Goal: Find contact information: Find contact information

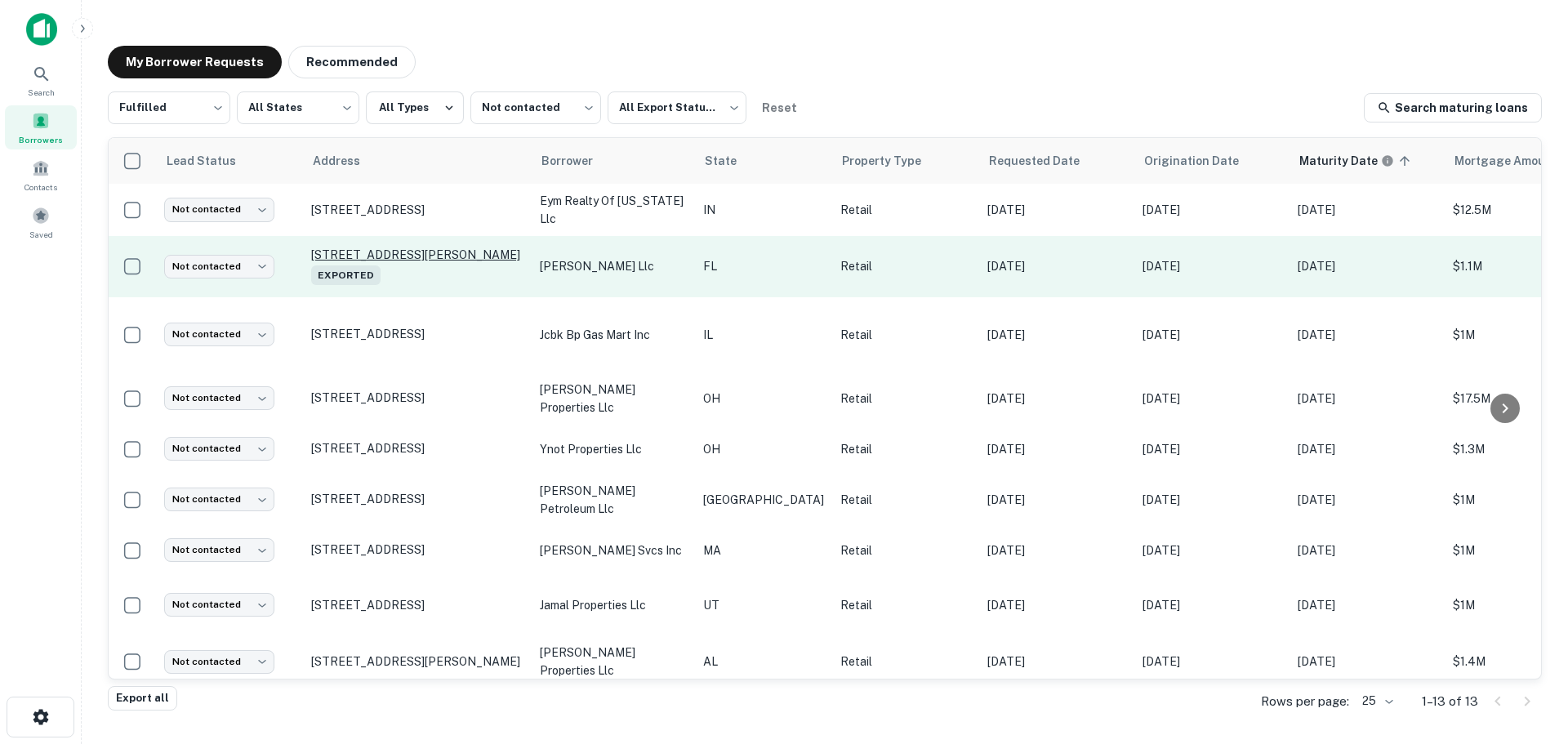
click at [378, 251] on p "[STREET_ADDRESS][PERSON_NAME] Exported" at bounding box center [418, 266] width 213 height 38
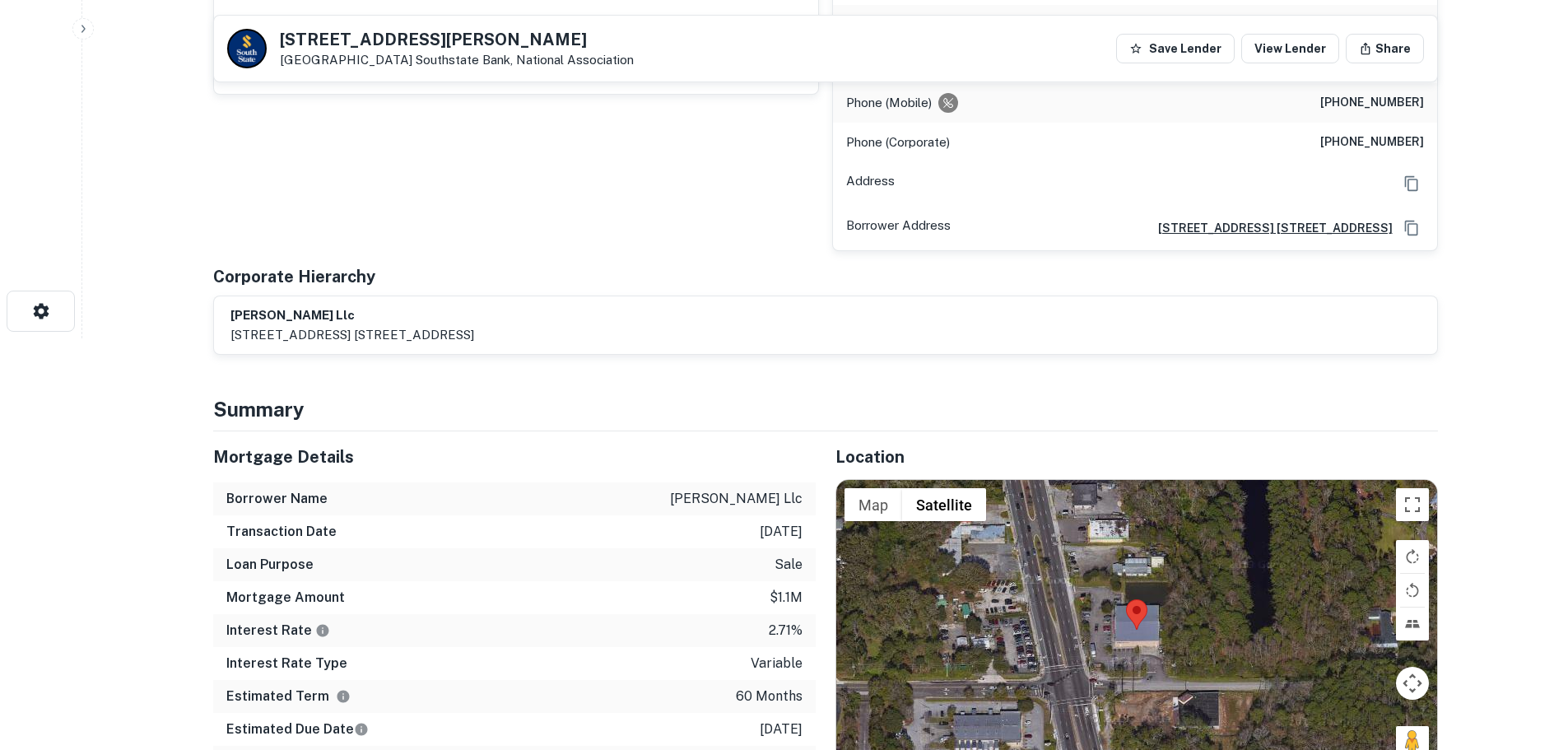
scroll to position [823, 0]
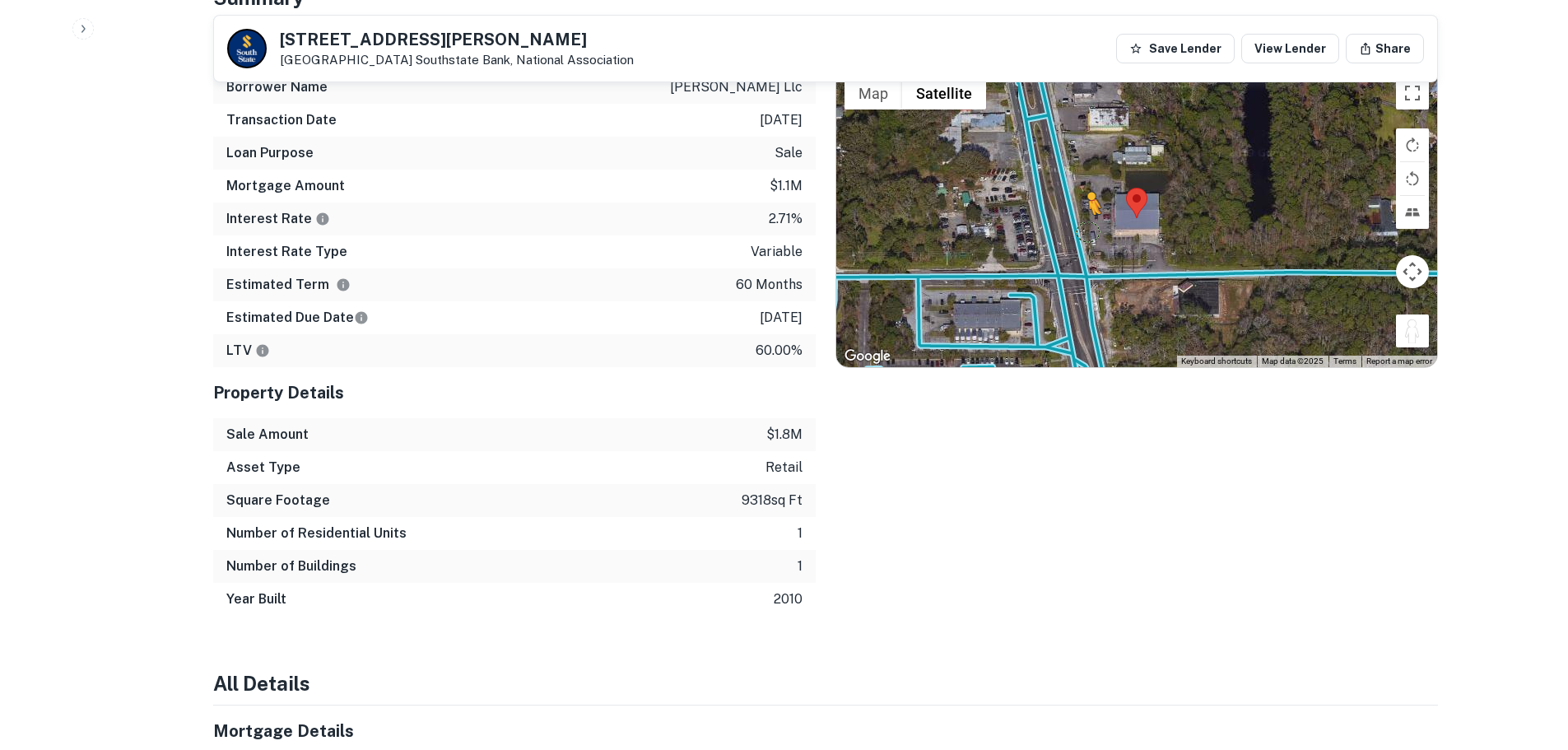
drag, startPoint x: 1409, startPoint y: 333, endPoint x: 1084, endPoint y: 230, distance: 340.9
click at [1084, 230] on div "To activate drag with keyboard, press Alt + Enter. Once in keyboard drag state,…" at bounding box center [1136, 217] width 601 height 298
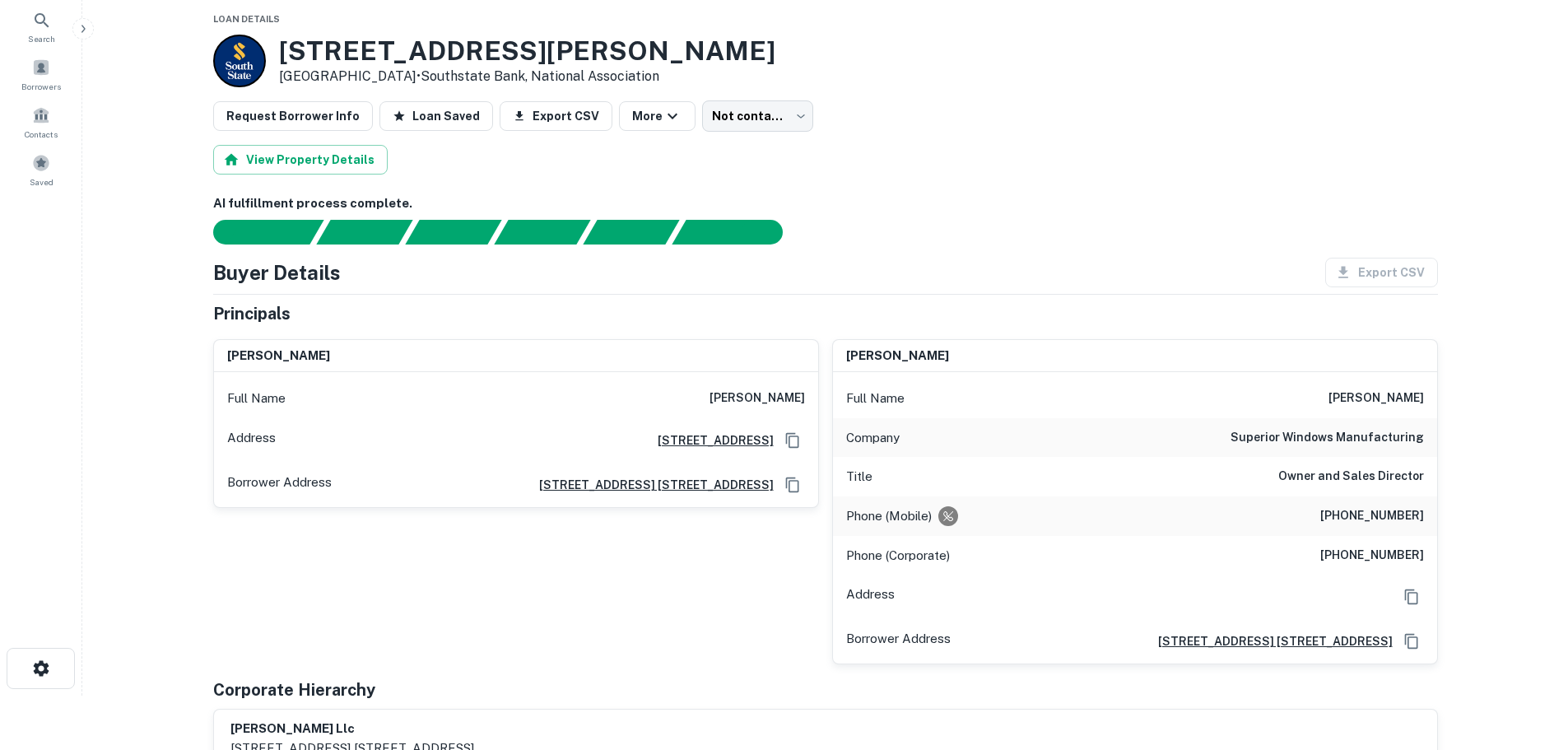
scroll to position [0, 0]
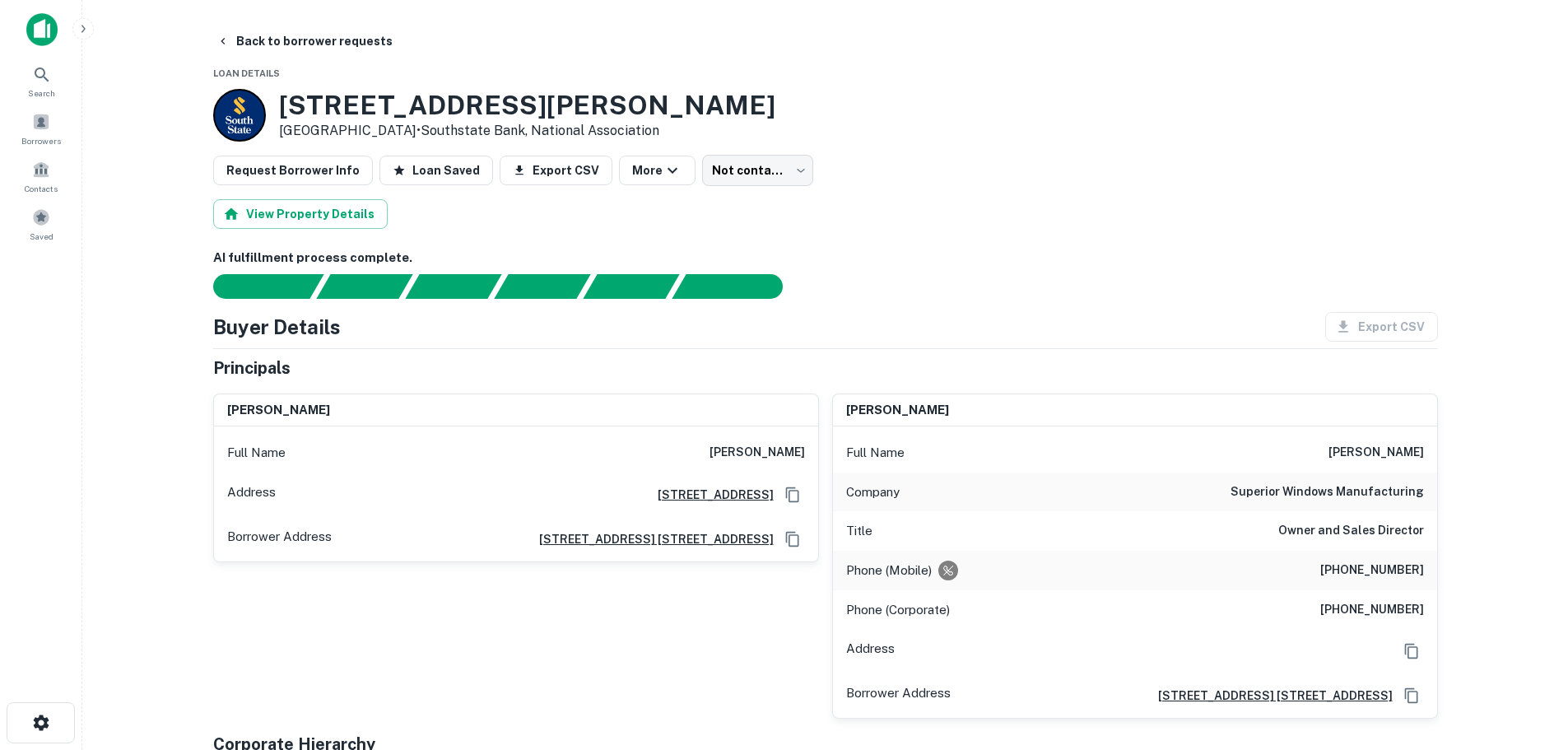
click at [1356, 565] on h6 "[PHONE_NUMBER]" at bounding box center [1372, 570] width 103 height 19
copy h6 "[PHONE_NUMBER]"
click at [323, 44] on button "Back to borrower requests" at bounding box center [304, 42] width 189 height 30
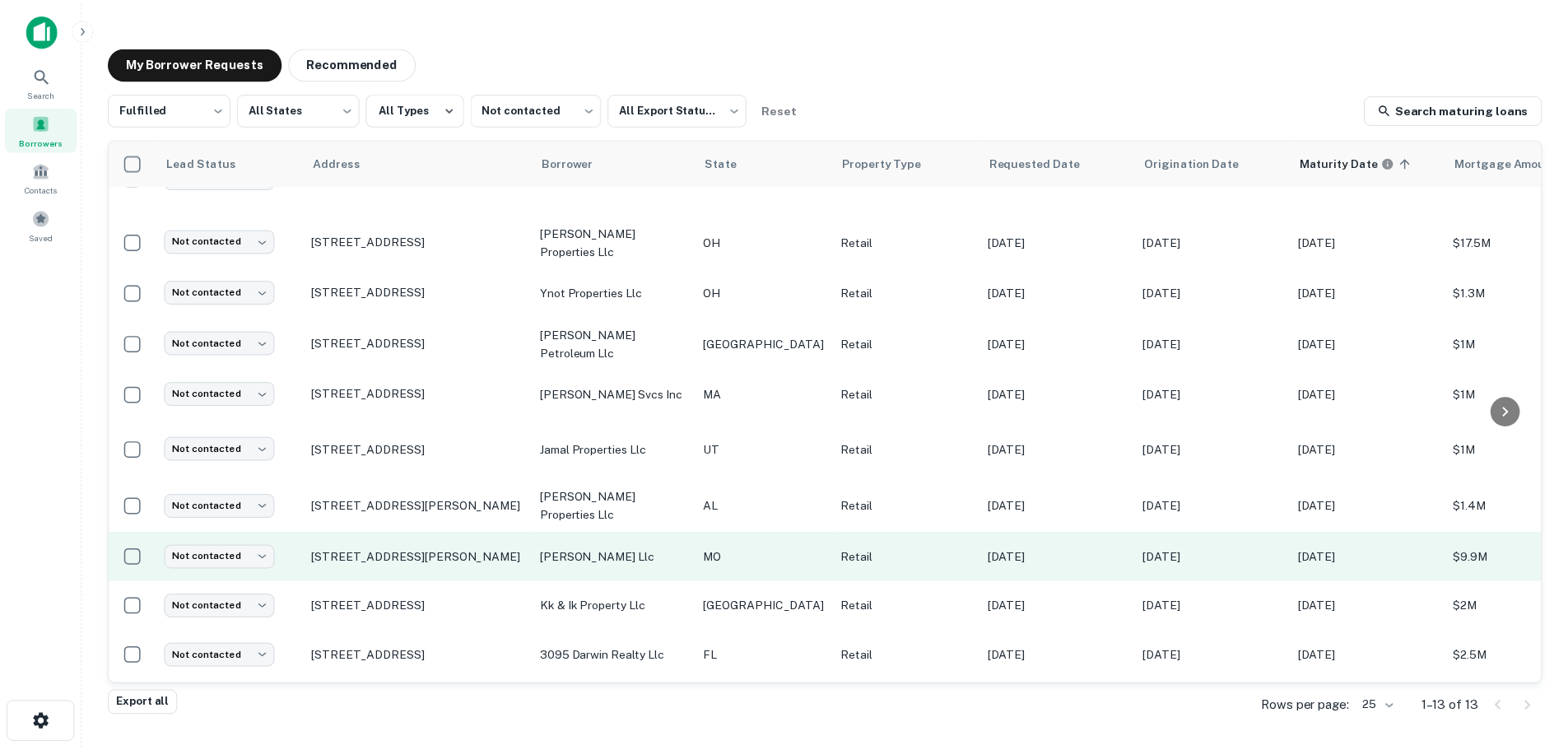
scroll to position [164, 0]
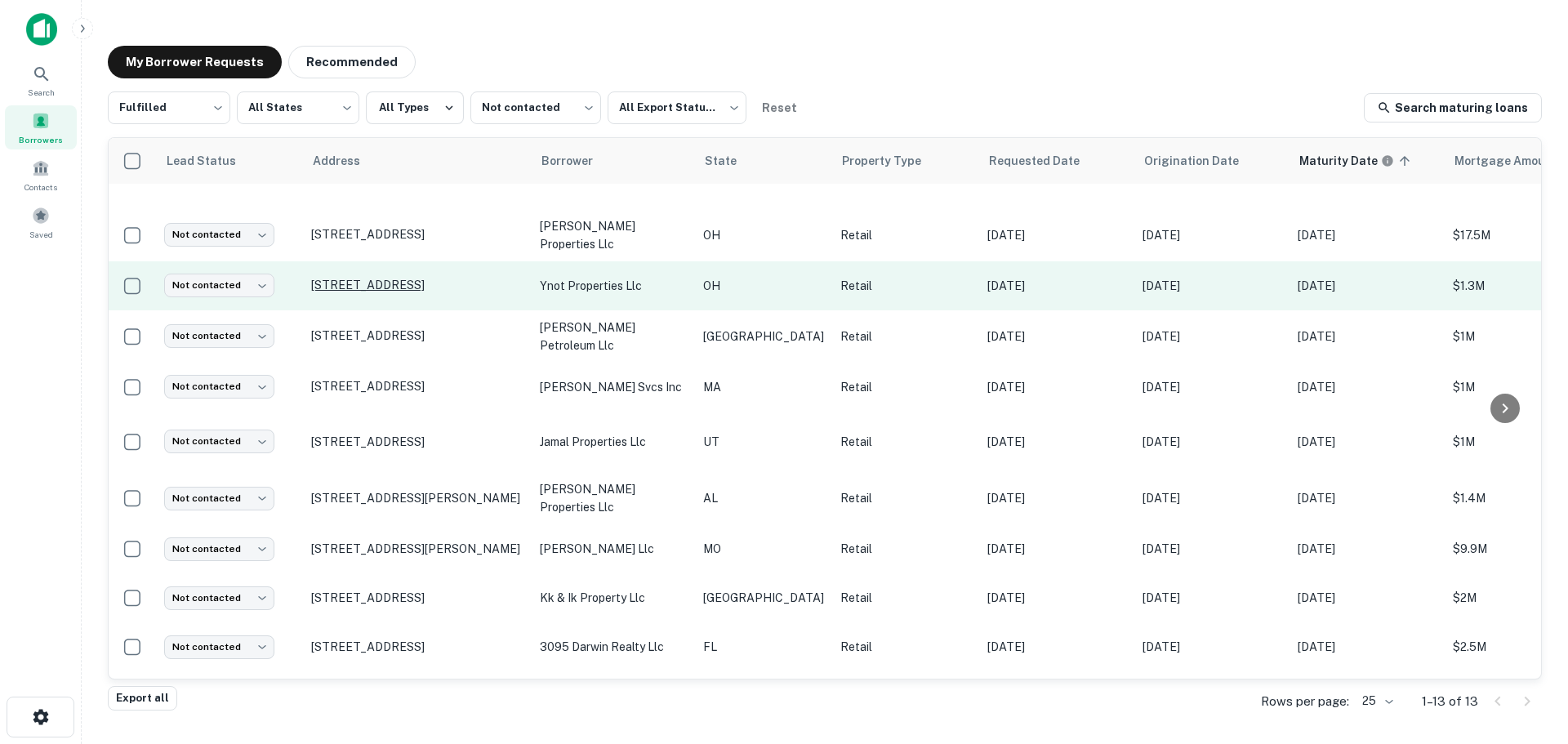
click at [363, 279] on p "[STREET_ADDRESS]" at bounding box center [418, 285] width 213 height 15
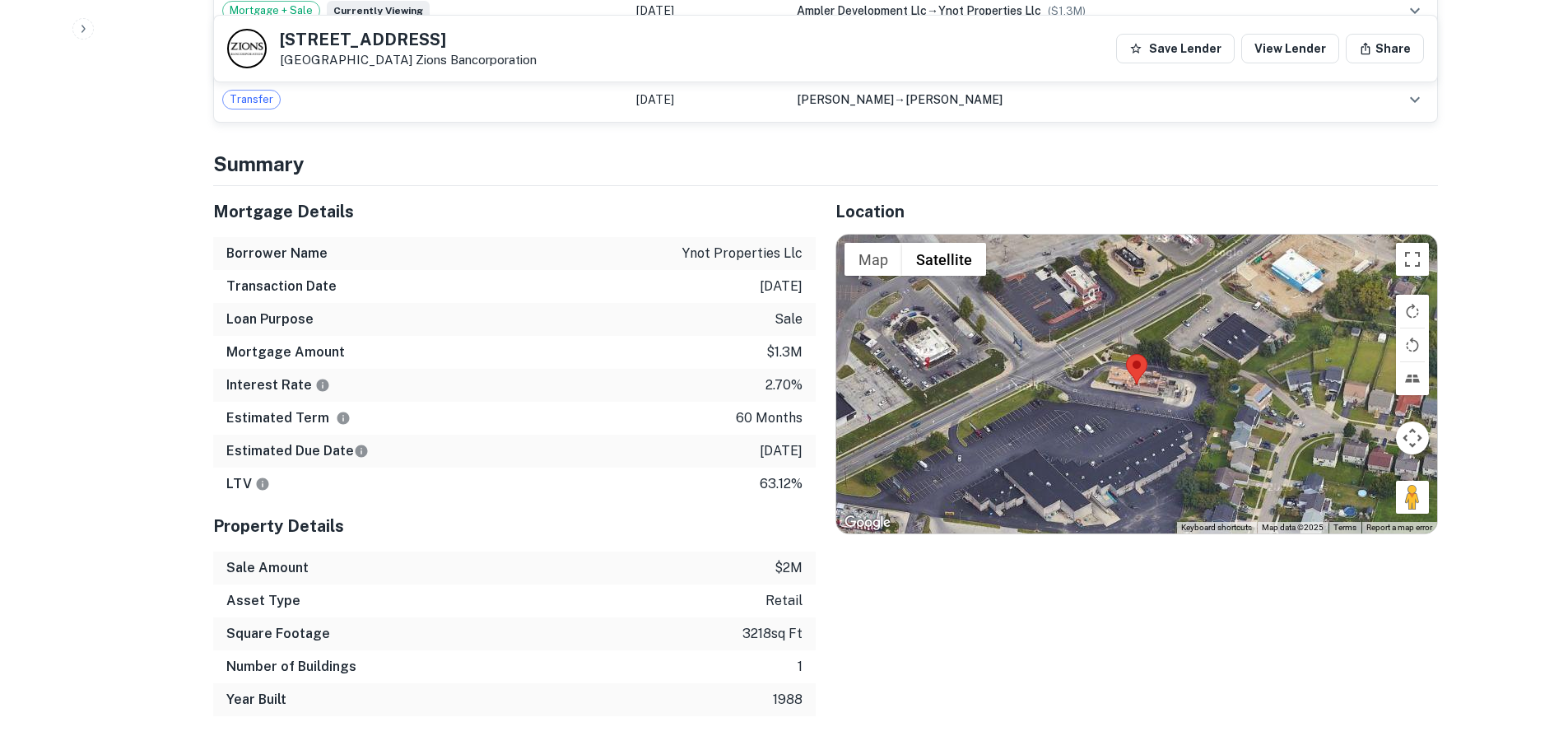
scroll to position [1153, 0]
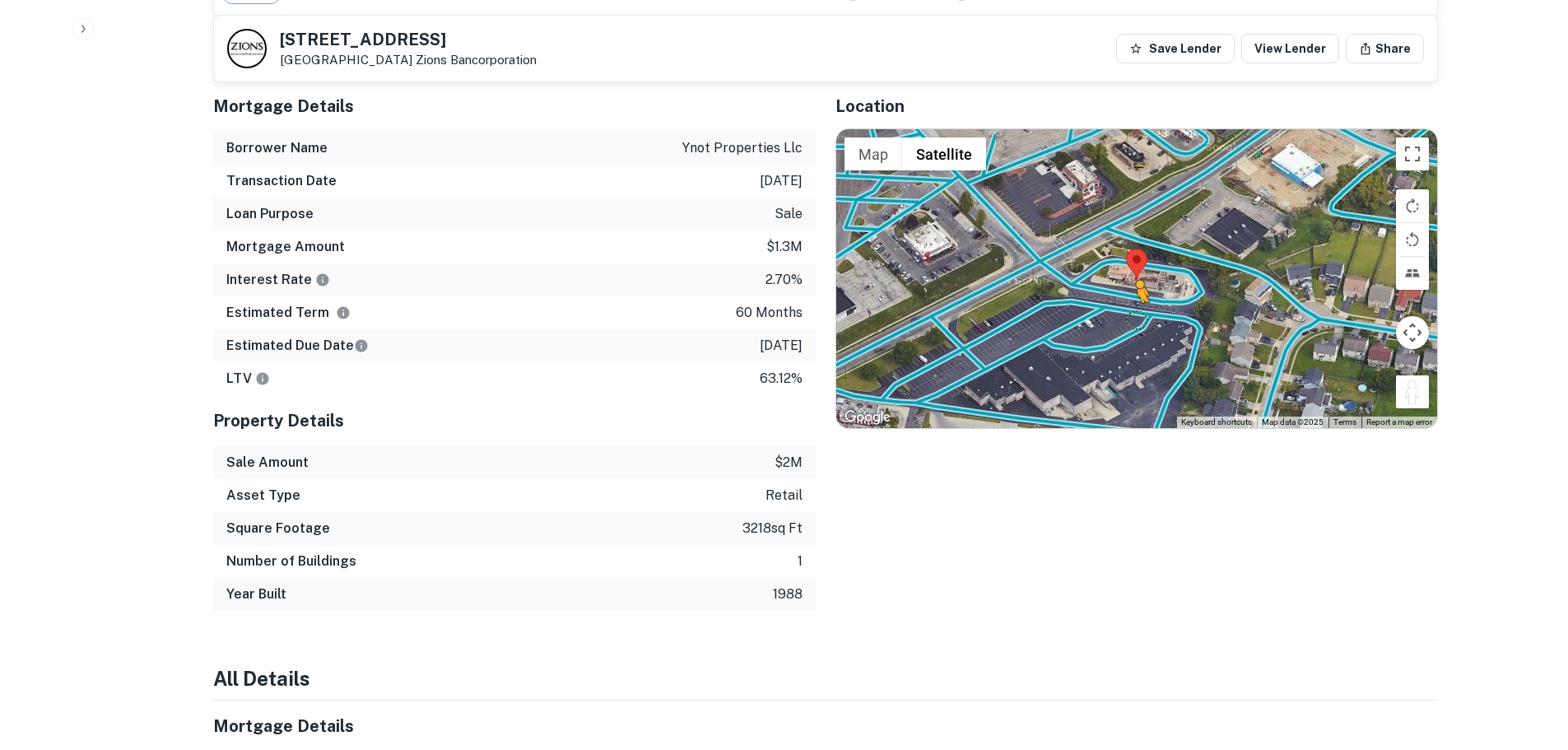
drag, startPoint x: 1420, startPoint y: 390, endPoint x: 1123, endPoint y: 311, distance: 307.3
click at [1124, 311] on div "To activate drag with keyboard, press Alt + Enter. Once in keyboard drag state,…" at bounding box center [1136, 278] width 601 height 298
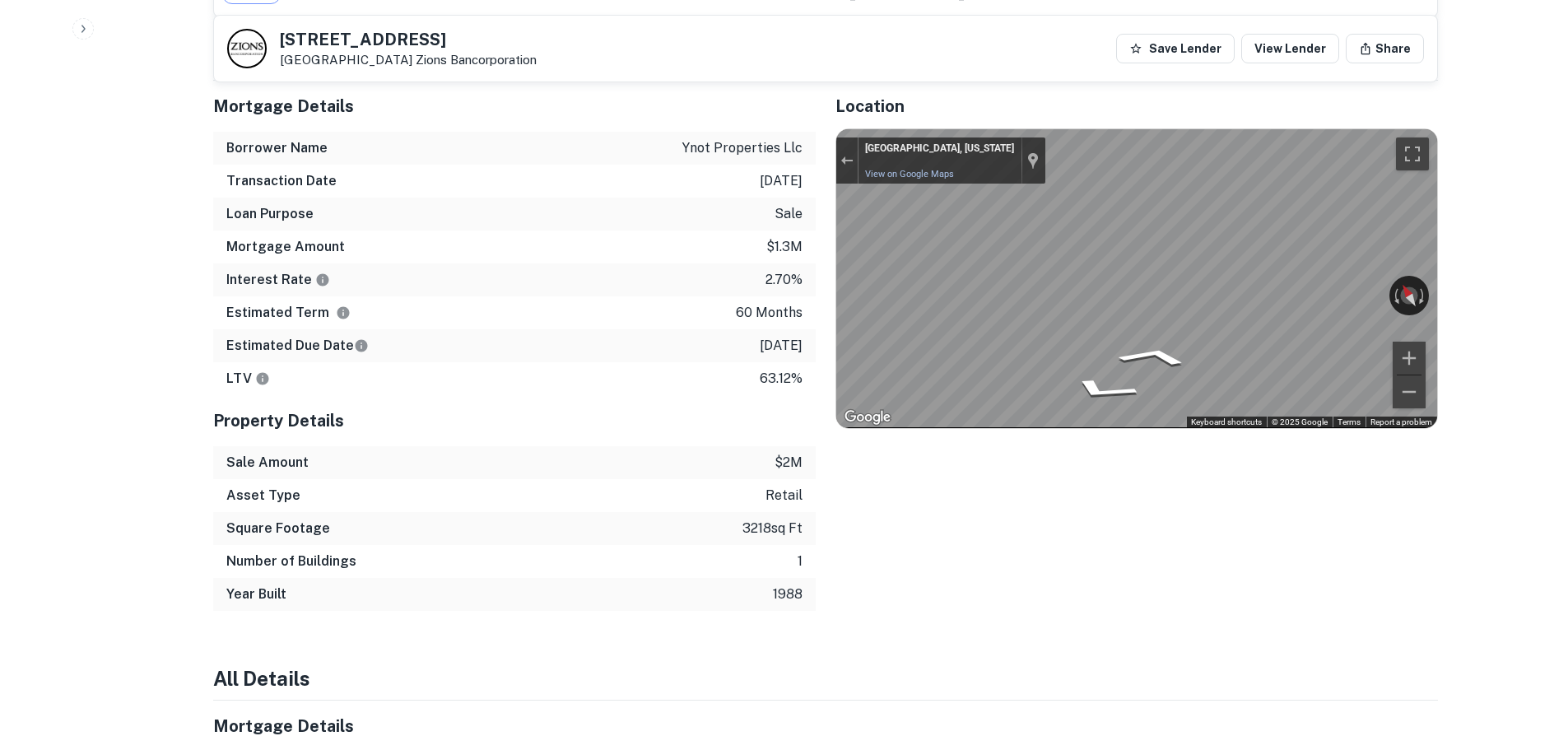
click at [643, 344] on div "Mortgage Details Borrower Name ynot properties llc Transaction Date [DATE] Loan…" at bounding box center [815, 345] width 1245 height 530
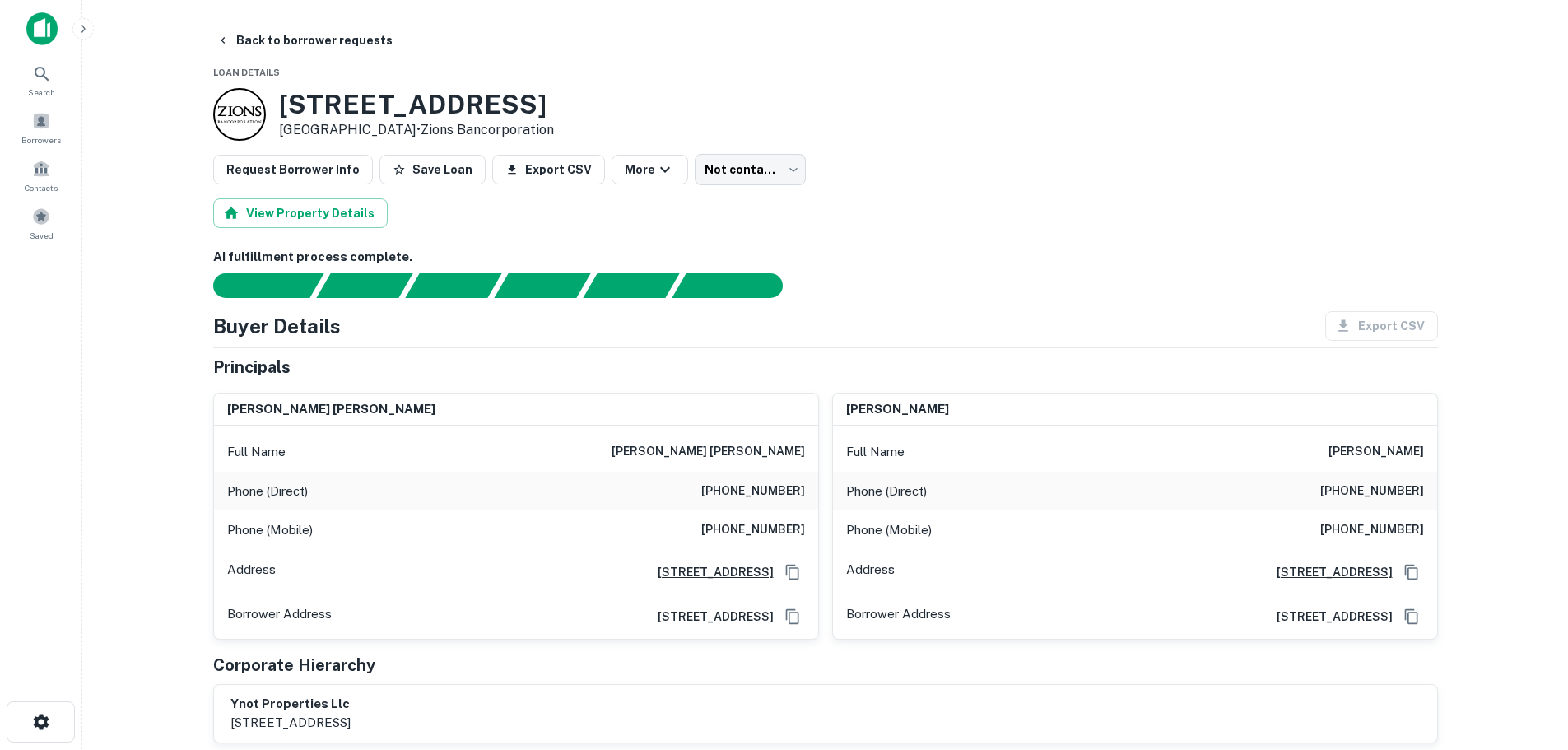
scroll to position [0, 0]
click at [761, 486] on h6 "[PHONE_NUMBER]" at bounding box center [753, 491] width 103 height 19
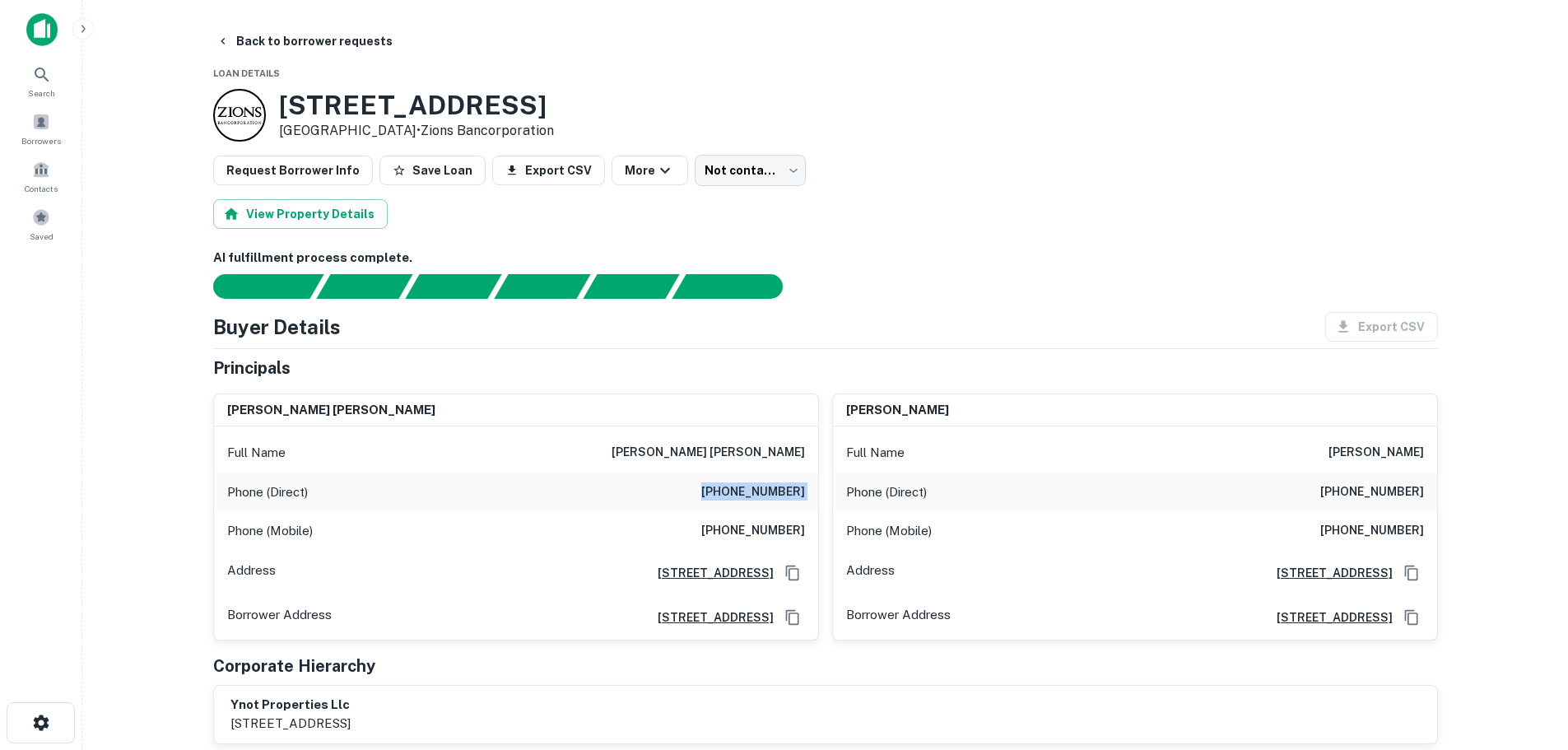
click at [761, 486] on h6 "[PHONE_NUMBER]" at bounding box center [753, 491] width 103 height 19
click at [777, 498] on h6 "[PHONE_NUMBER]" at bounding box center [753, 491] width 103 height 19
click at [790, 533] on h6 "[PHONE_NUMBER]" at bounding box center [753, 530] width 103 height 19
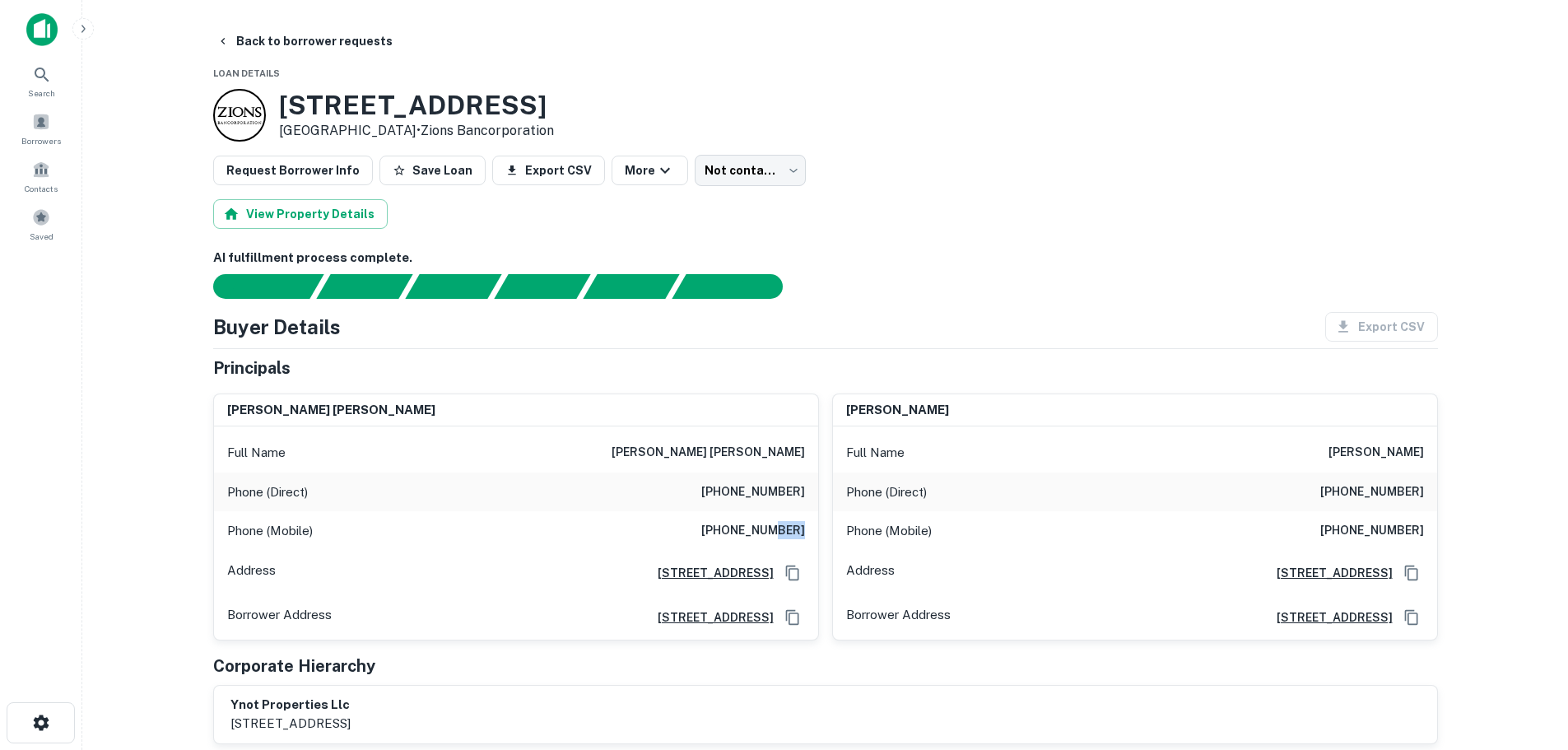
click at [790, 533] on h6 "[PHONE_NUMBER]" at bounding box center [753, 530] width 103 height 19
copy h6 "[PHONE_NUMBER]"
click at [346, 41] on button "Back to borrower requests" at bounding box center [304, 42] width 189 height 30
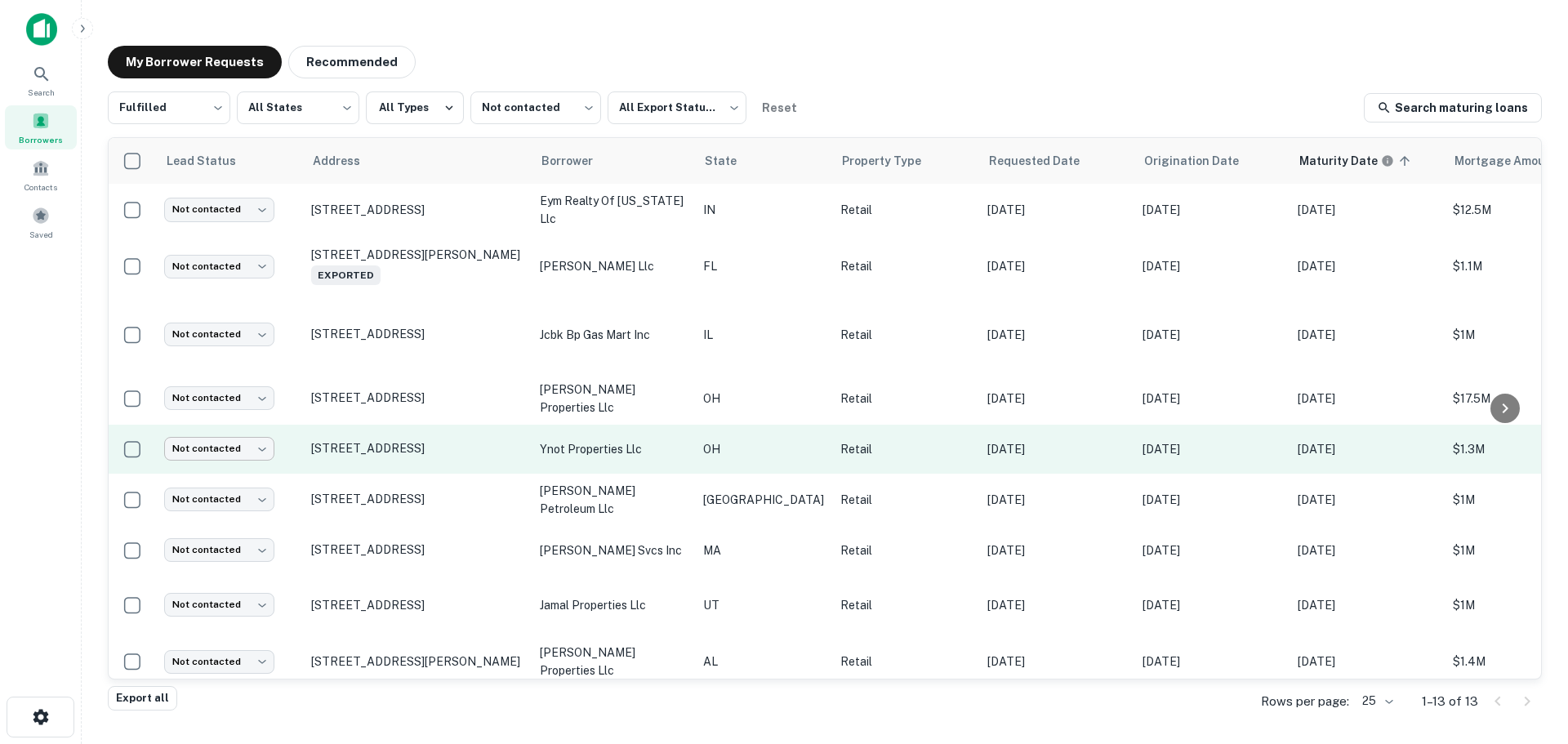
click at [264, 444] on body "Search Borrowers Contacts Saved My Borrower Requests Recommended Fulfilled ****…" at bounding box center [784, 372] width 1568 height 744
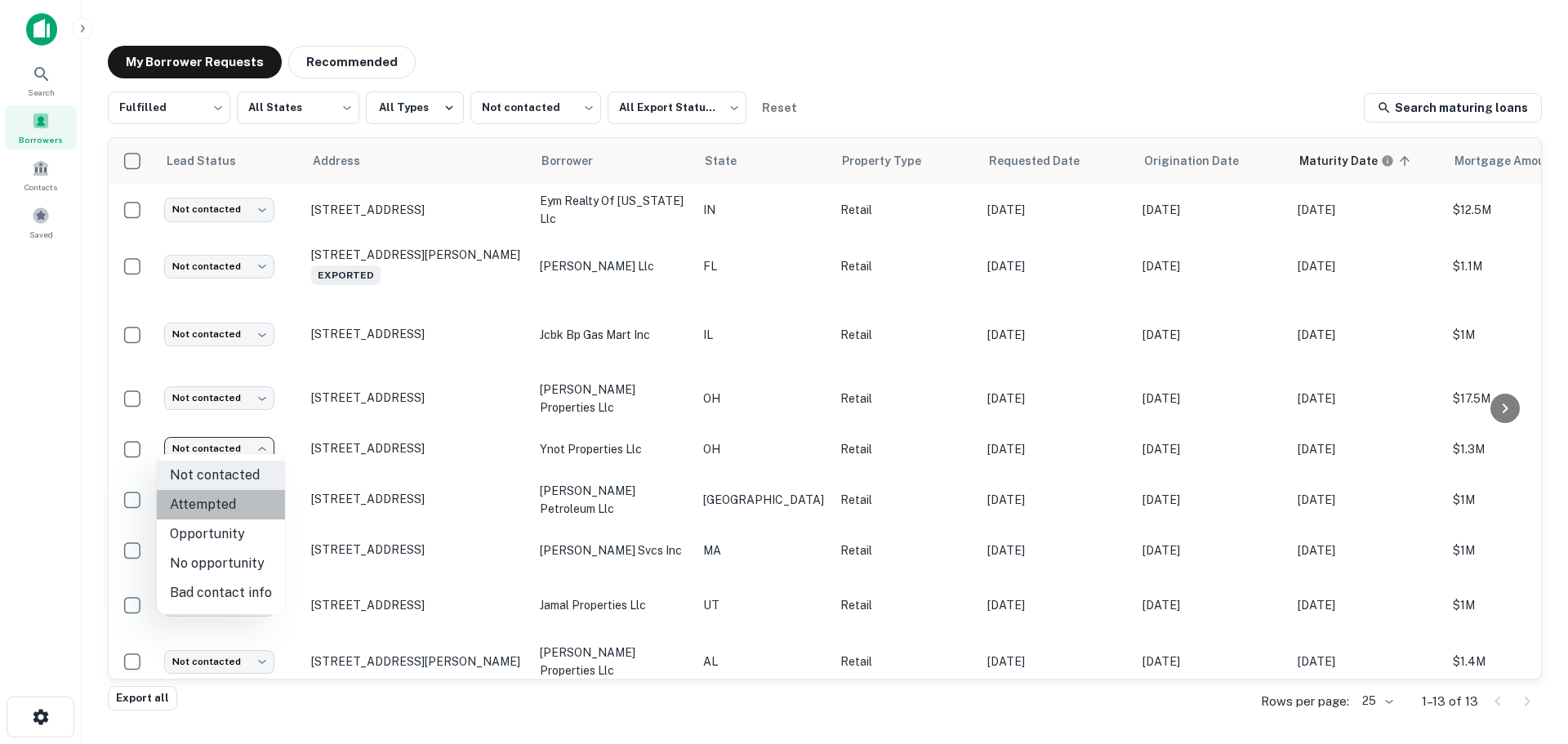
click at [257, 499] on li "Attempted" at bounding box center [221, 505] width 128 height 29
type input "*********"
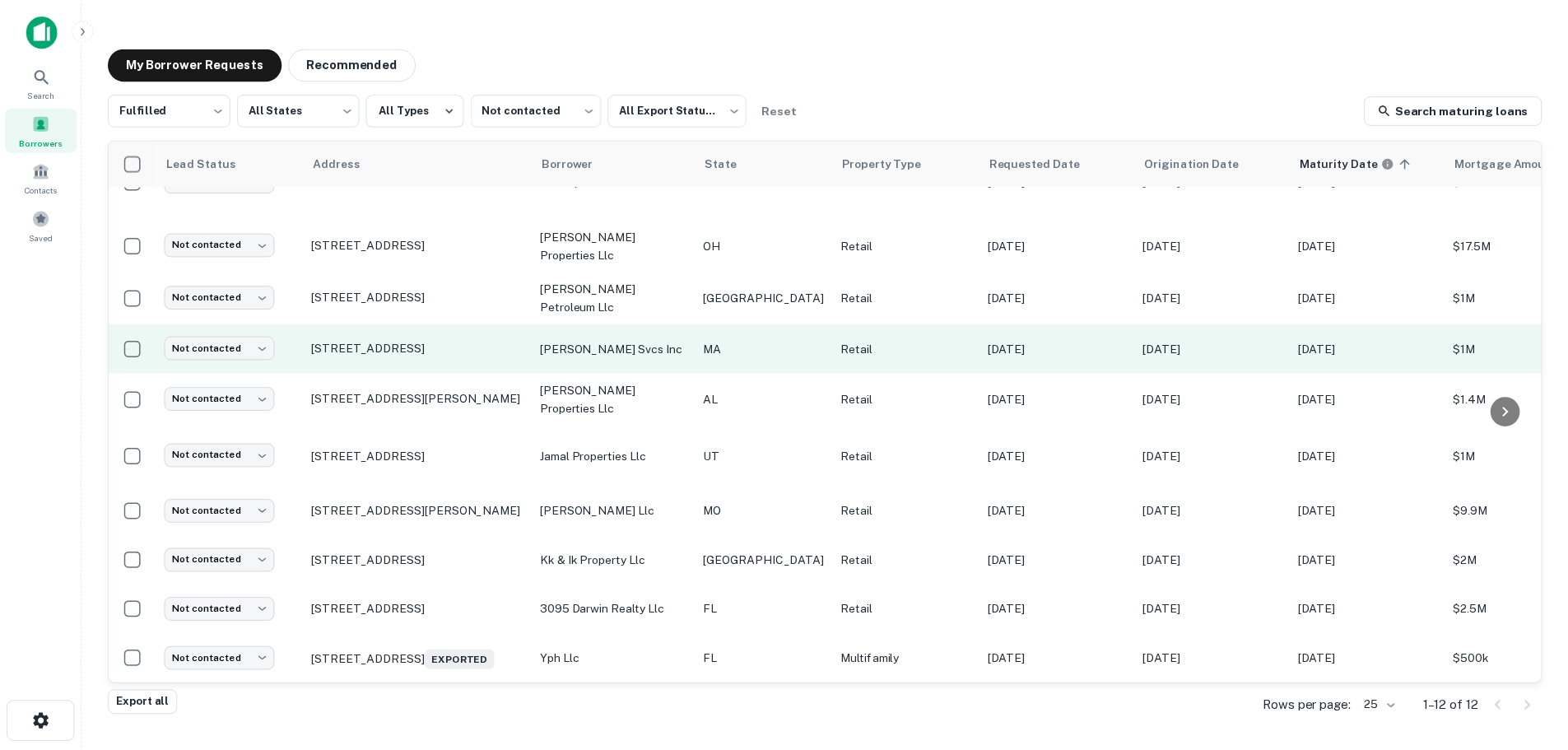
scroll to position [177, 0]
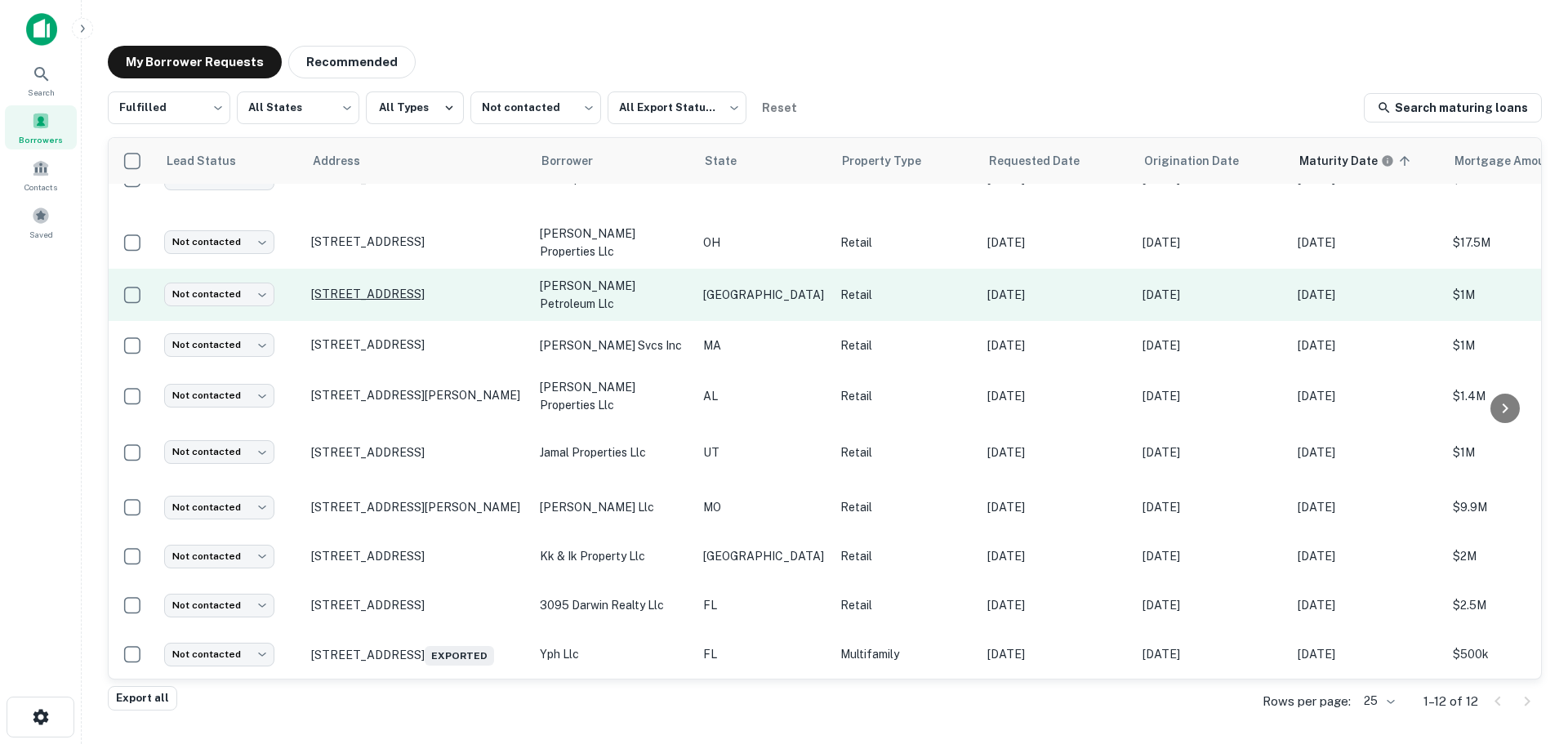
click at [455, 287] on p "[STREET_ADDRESS]" at bounding box center [418, 294] width 213 height 15
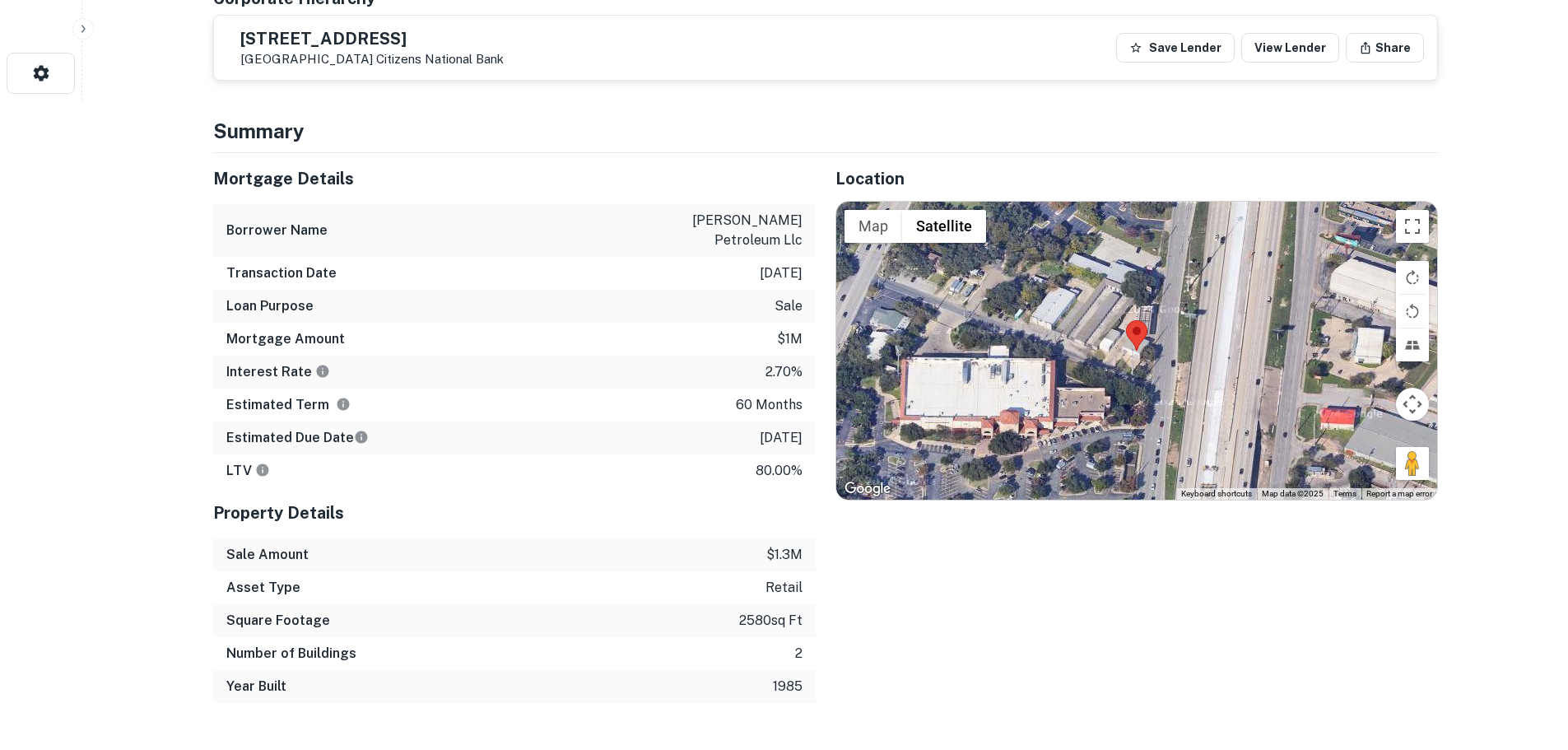
scroll to position [659, 0]
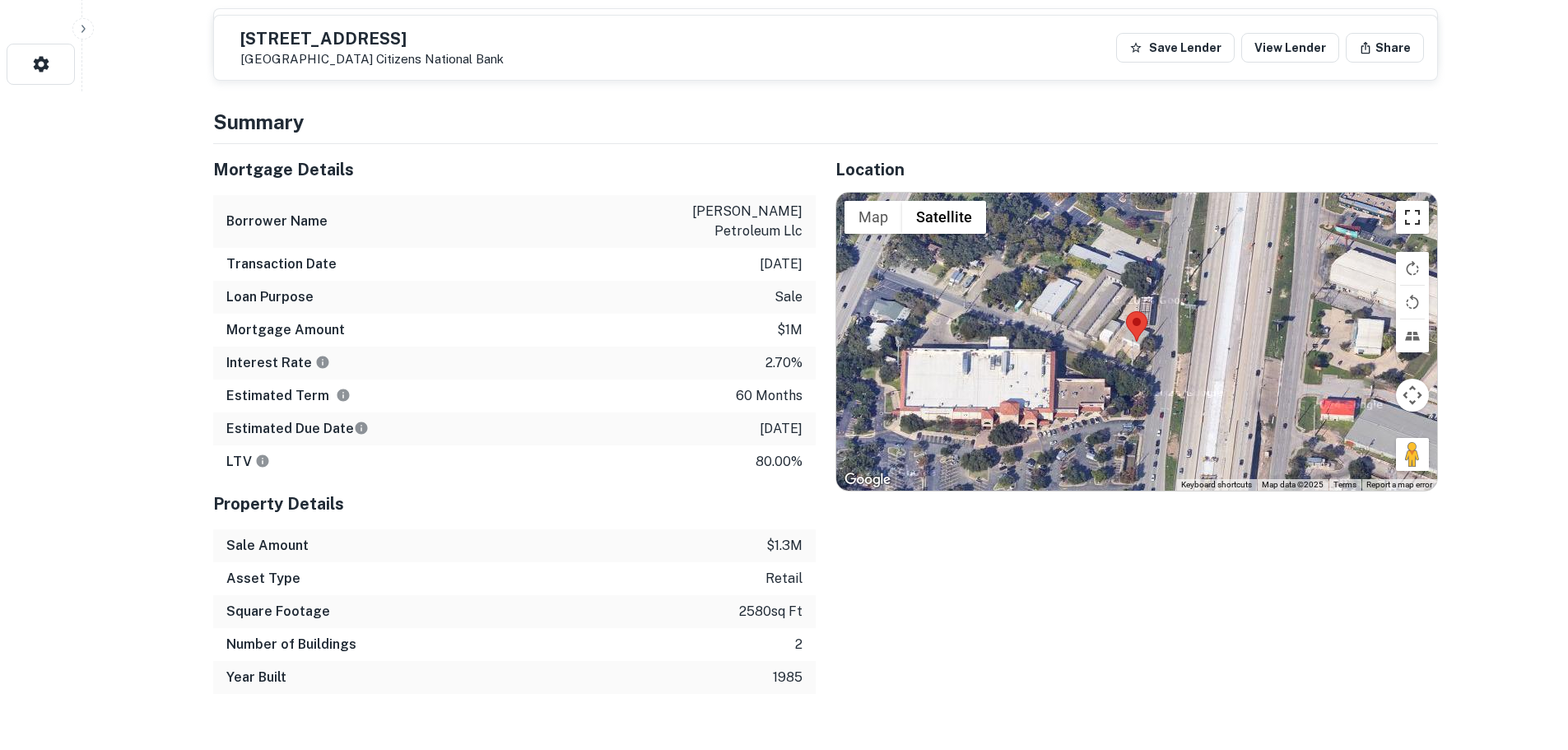
click at [1416, 227] on button "Toggle fullscreen view" at bounding box center [1413, 217] width 33 height 33
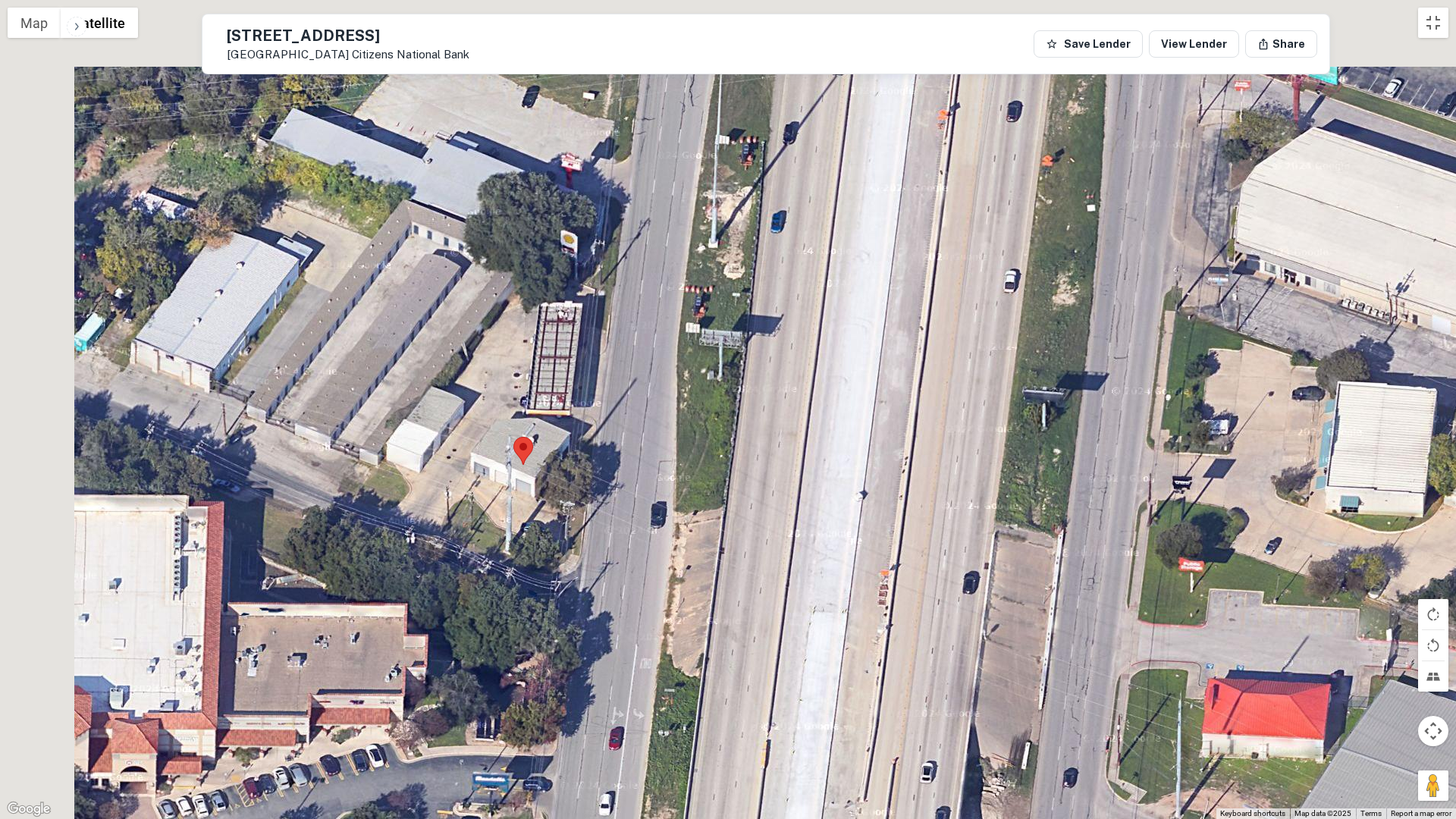
drag, startPoint x: 550, startPoint y: 403, endPoint x: 797, endPoint y: 651, distance: 350.0
click at [796, 651] on div at bounding box center [728, 409] width 1456 height 819
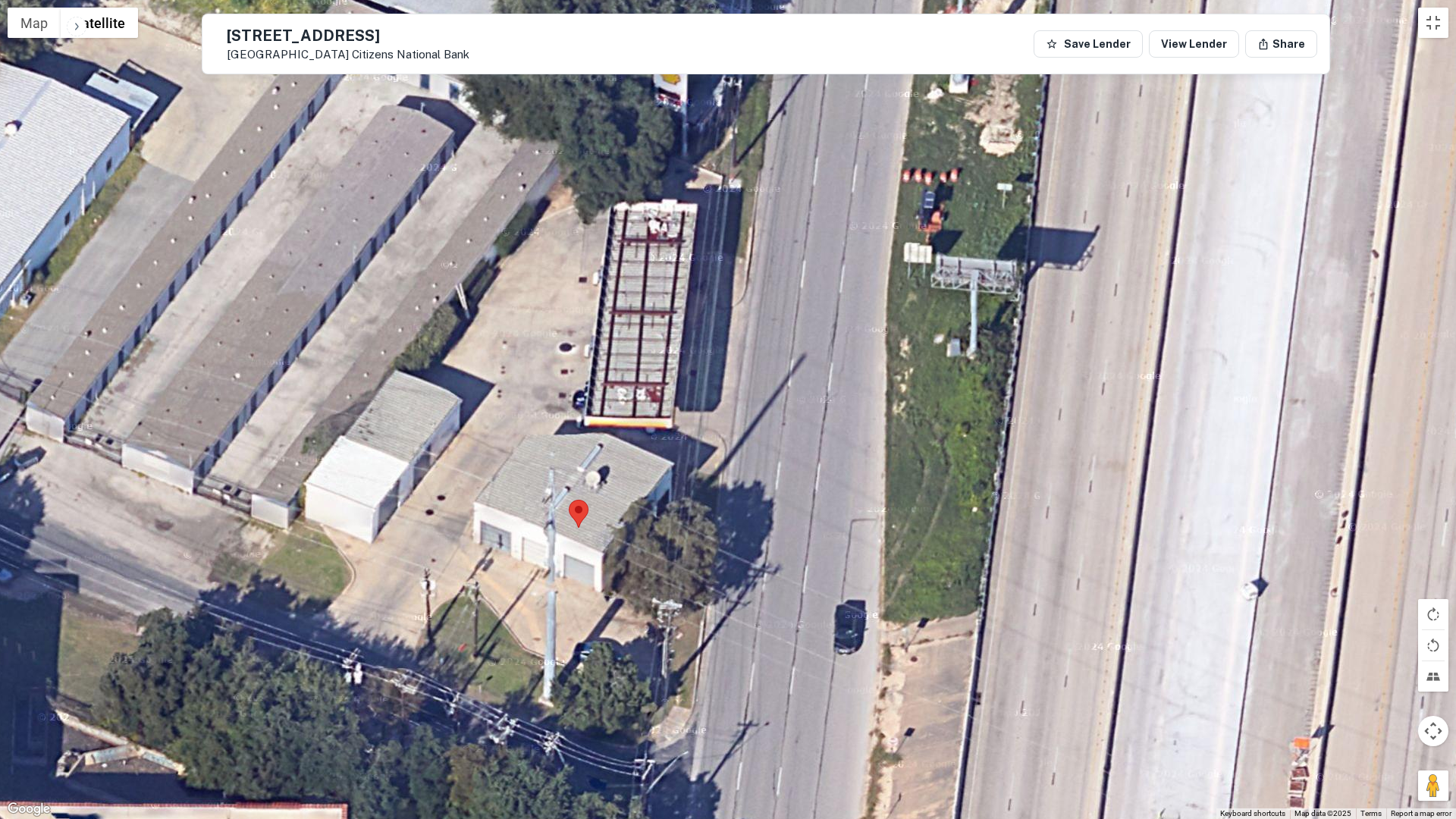
drag, startPoint x: 1448, startPoint y: 780, endPoint x: 1439, endPoint y: 786, distance: 10.8
click at [1447, 690] on div "Map Terrain Satellite Labels Keyboard shortcuts Map Data Map data ©2025 Map dat…" at bounding box center [728, 409] width 1456 height 819
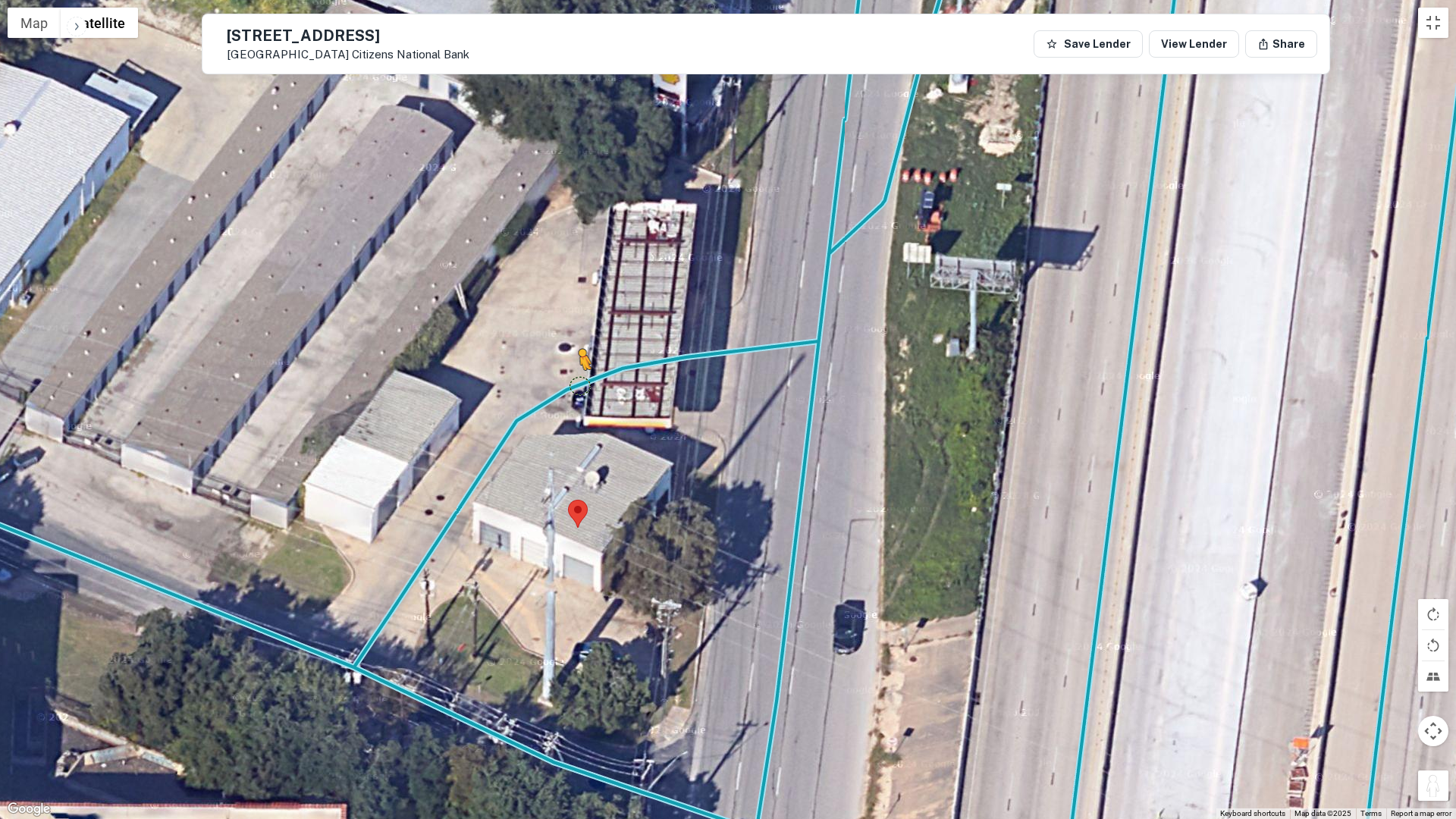
drag, startPoint x: 1437, startPoint y: 788, endPoint x: 547, endPoint y: 384, distance: 977.4
click at [547, 384] on div "To activate drag with keyboard, press Alt + Enter. Once in keyboard drag state,…" at bounding box center [728, 409] width 1456 height 819
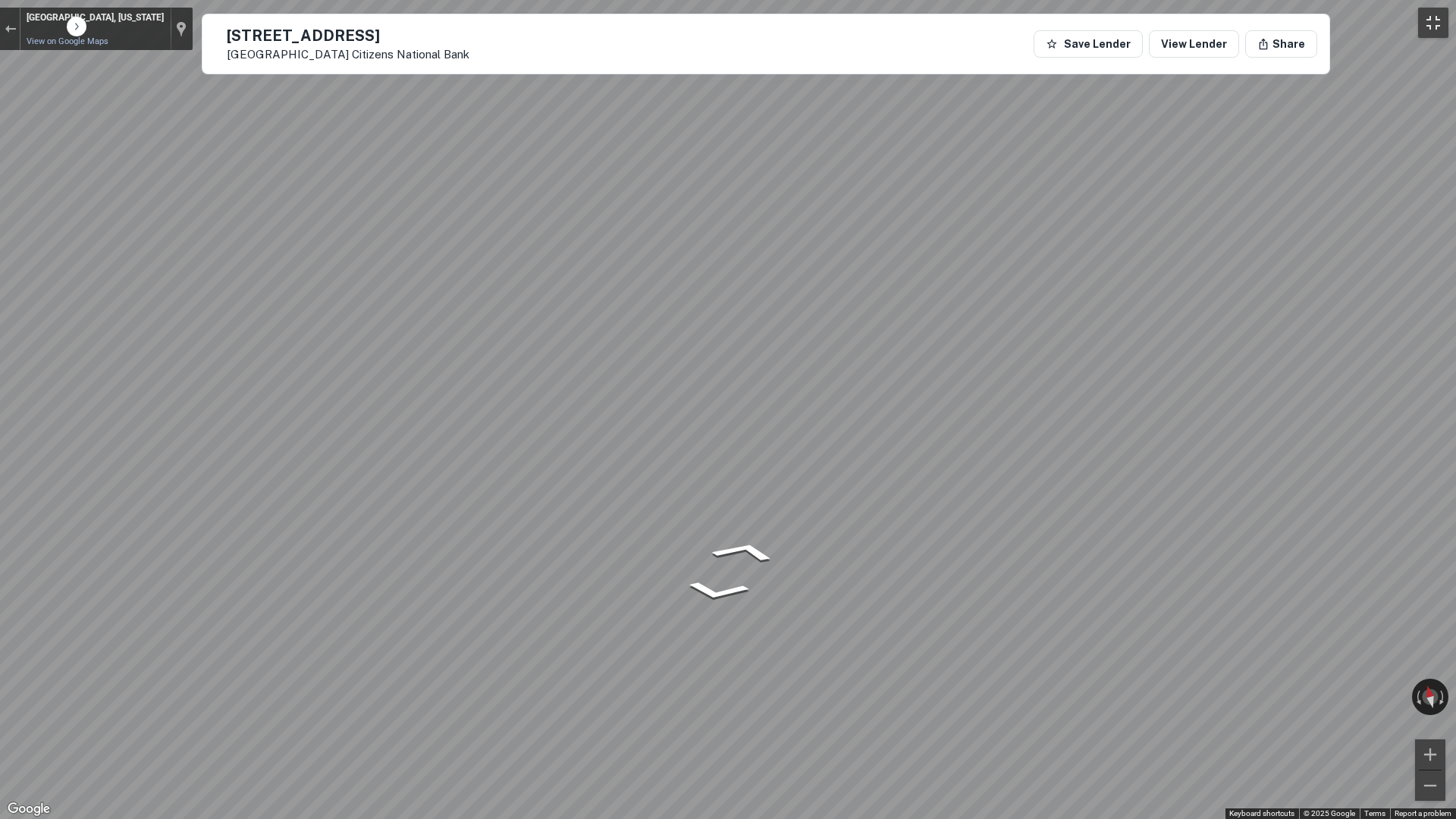
click at [1434, 20] on button "Toggle fullscreen view" at bounding box center [1434, 23] width 31 height 31
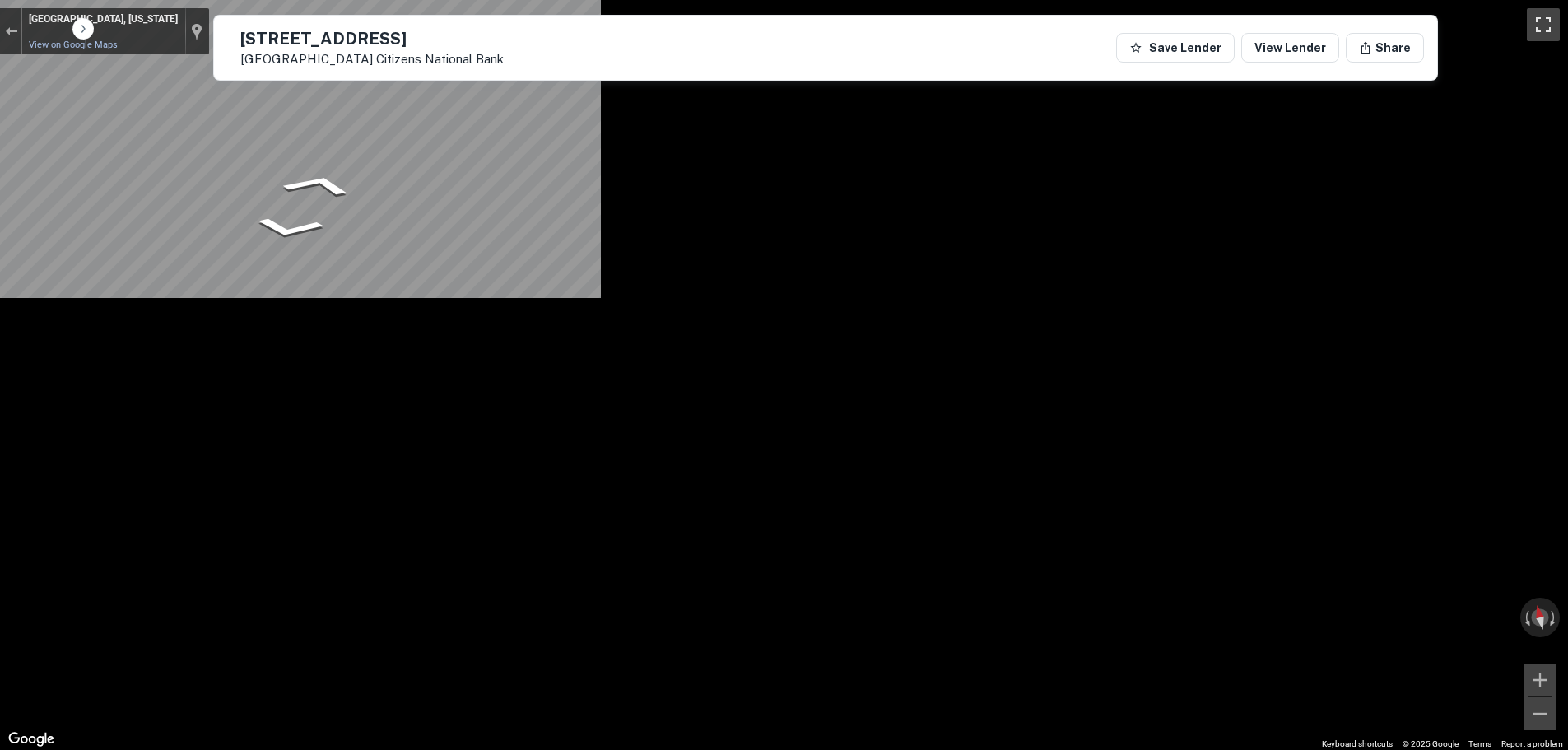
scroll to position [164, 0]
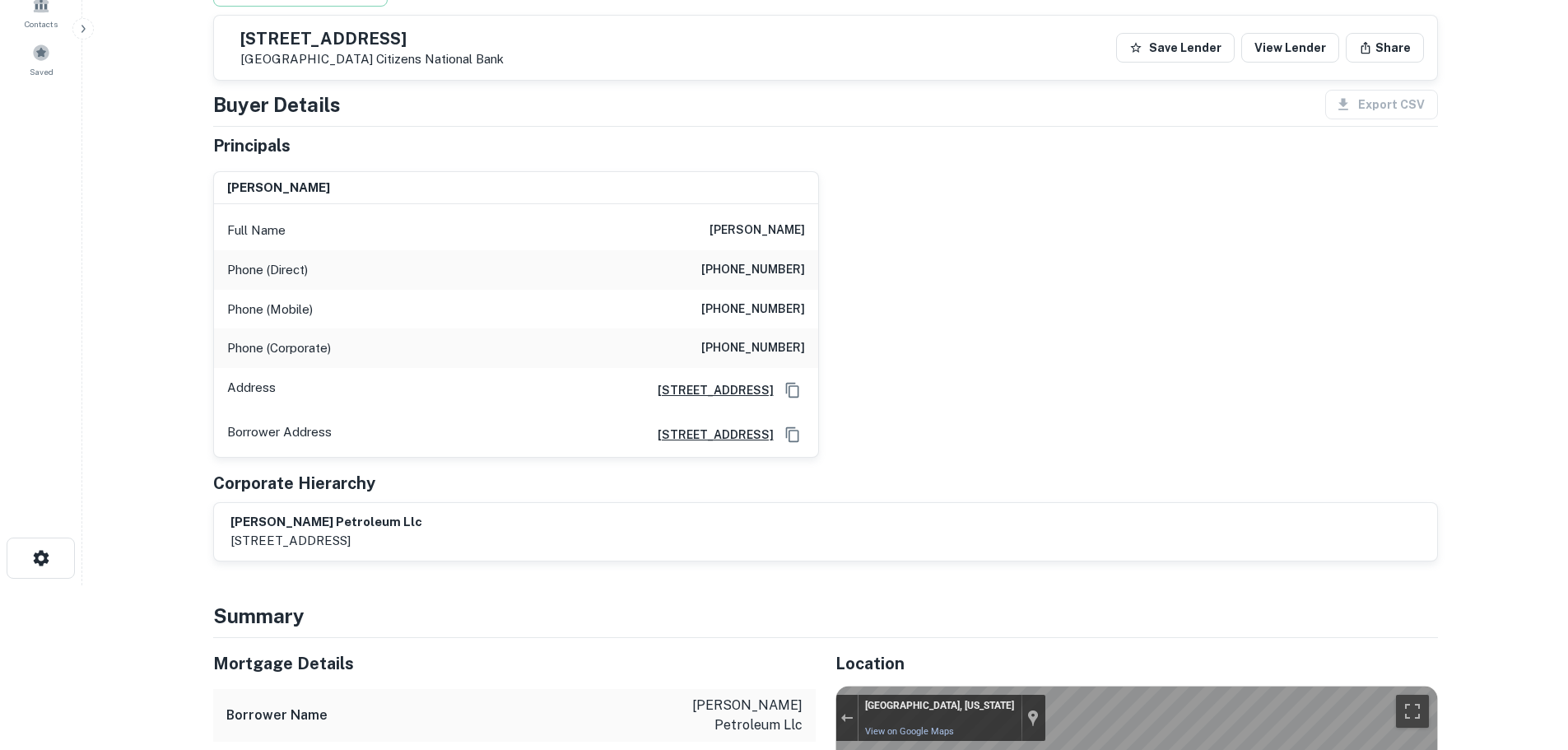
click at [765, 277] on h6 "[PHONE_NUMBER]" at bounding box center [753, 270] width 103 height 19
copy h6 "[PHONE_NUMBER]"
click at [766, 320] on h6 "[PHONE_NUMBER]" at bounding box center [753, 308] width 103 height 19
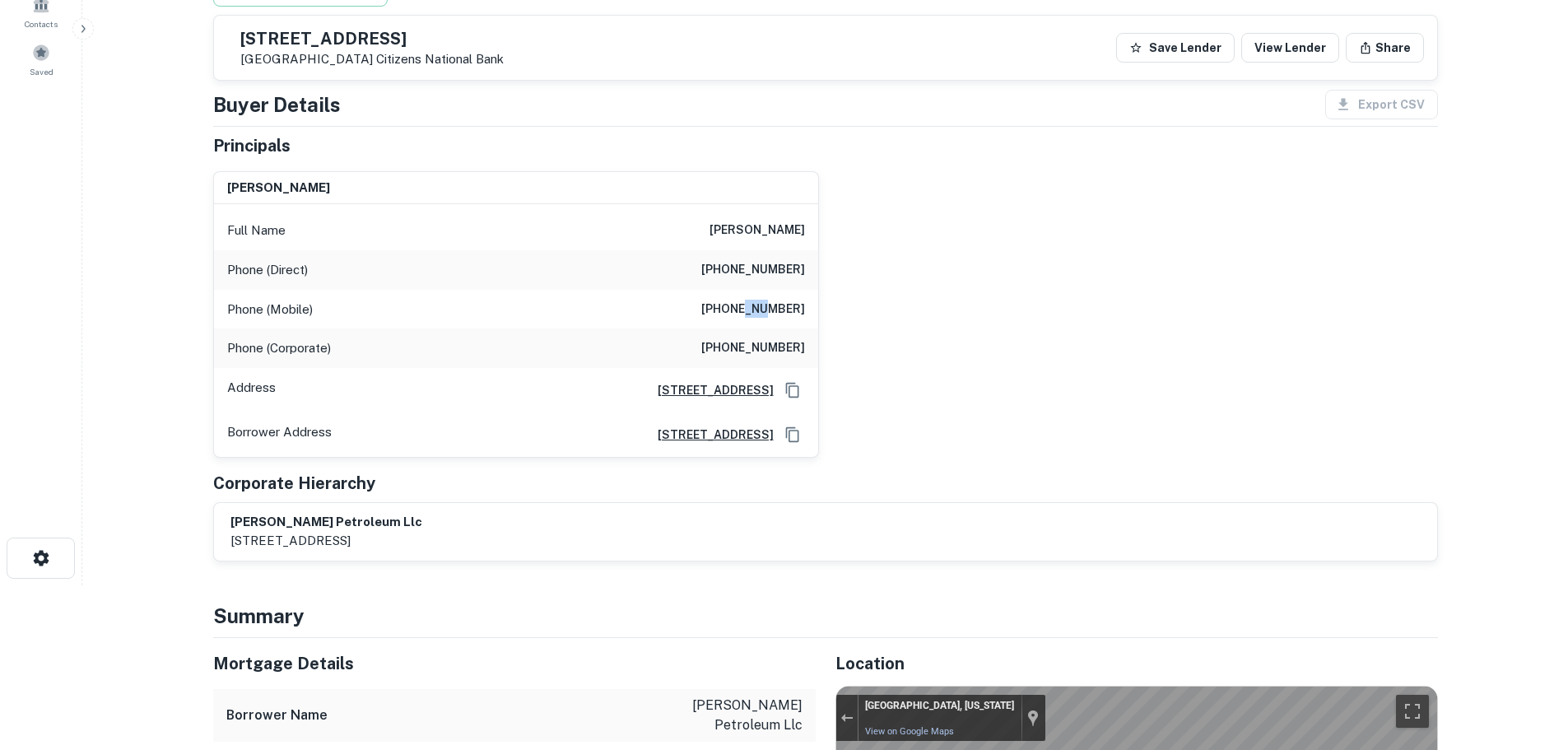
click at [766, 320] on h6 "[PHONE_NUMBER]" at bounding box center [753, 308] width 103 height 19
click at [766, 320] on h6 "[PHONE_NUMBER]" at bounding box center [753, 308] width 103 height 19
copy h6 "[PHONE_NUMBER]"
click at [779, 307] on h6 "[PHONE_NUMBER]" at bounding box center [753, 308] width 103 height 19
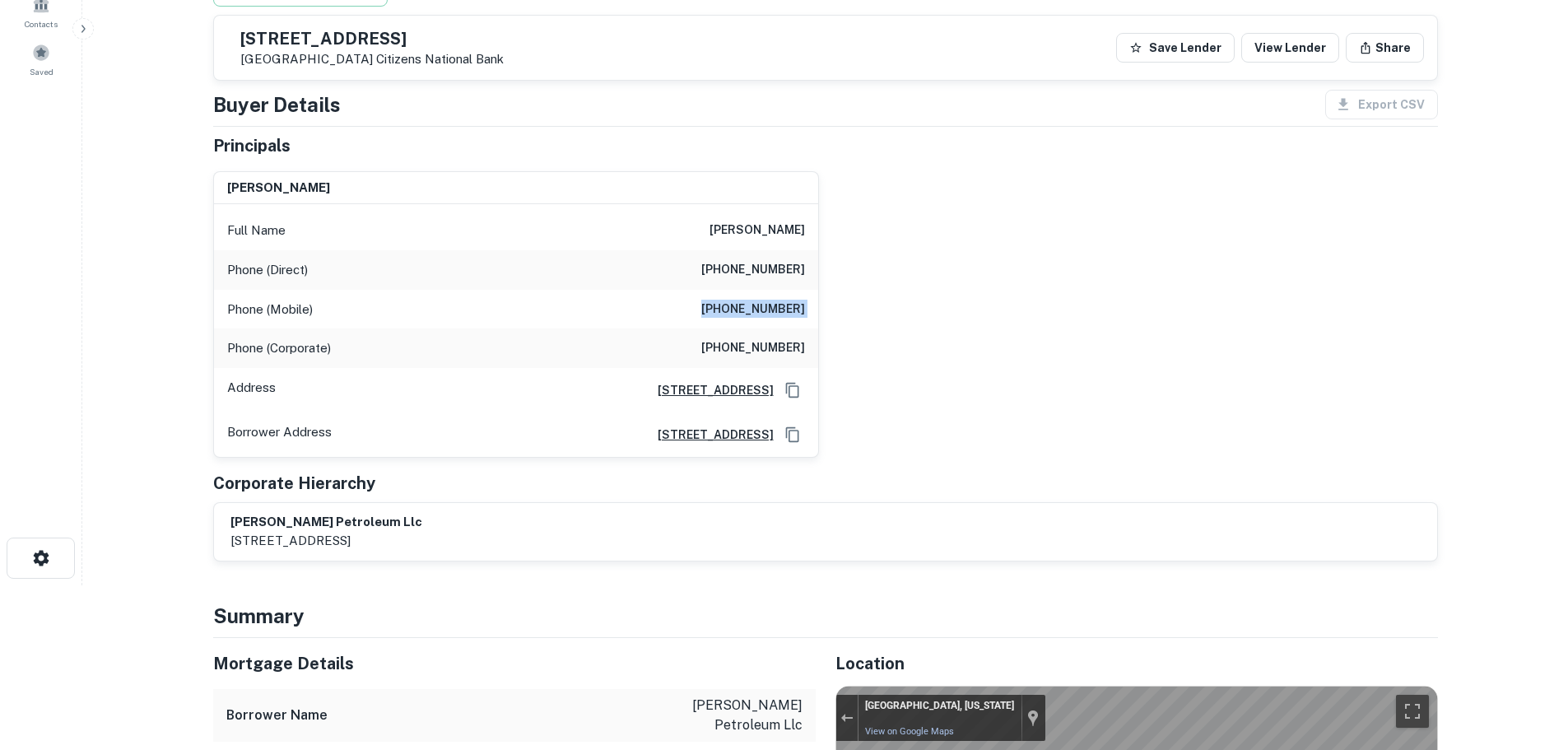
click at [779, 307] on h6 "[PHONE_NUMBER]" at bounding box center [753, 308] width 103 height 19
click at [736, 269] on h6 "[PHONE_NUMBER]" at bounding box center [753, 270] width 103 height 19
click at [730, 261] on h6 "[PHONE_NUMBER]" at bounding box center [753, 270] width 103 height 19
click at [730, 269] on h6 "[PHONE_NUMBER]" at bounding box center [753, 270] width 103 height 19
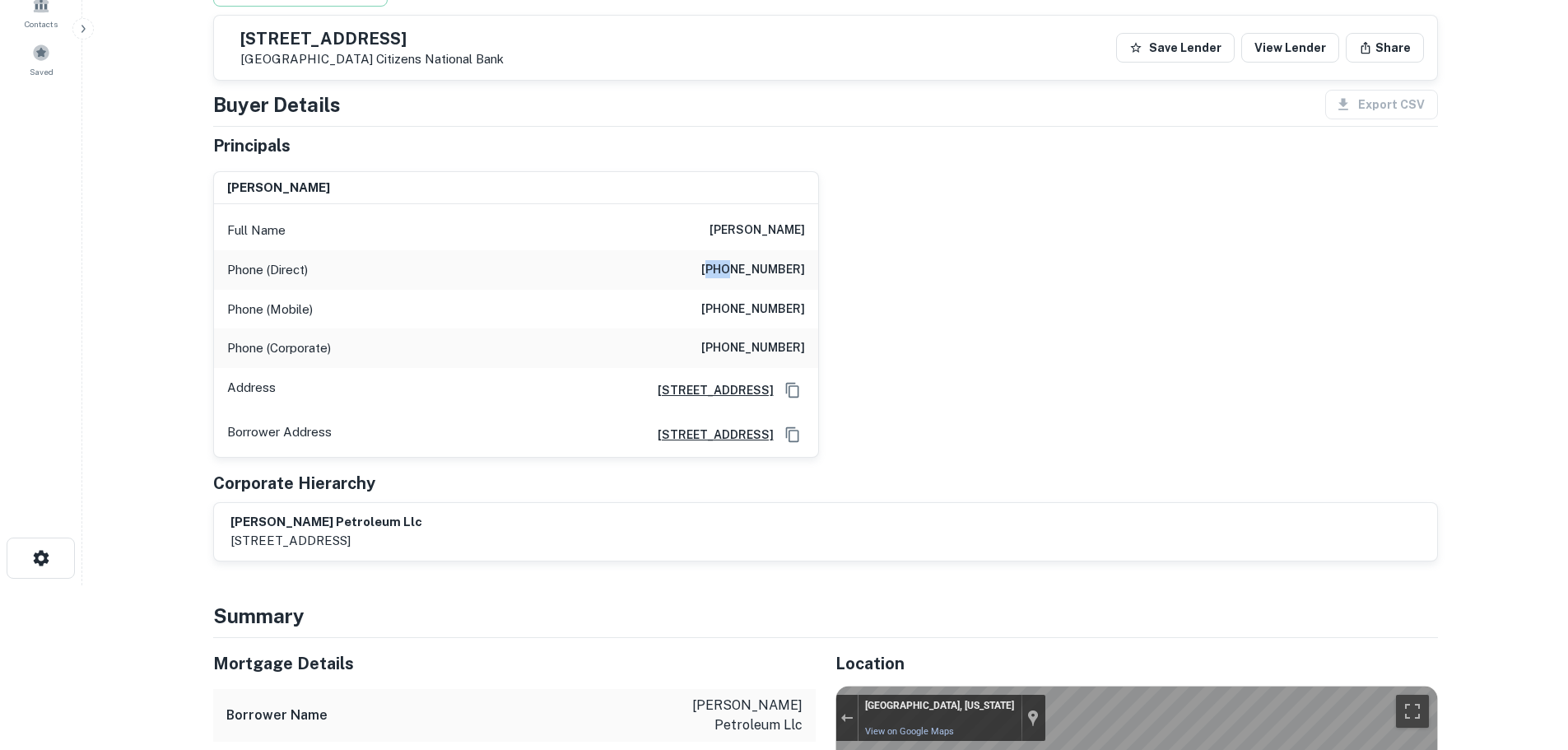
click at [730, 269] on h6 "[PHONE_NUMBER]" at bounding box center [753, 270] width 103 height 19
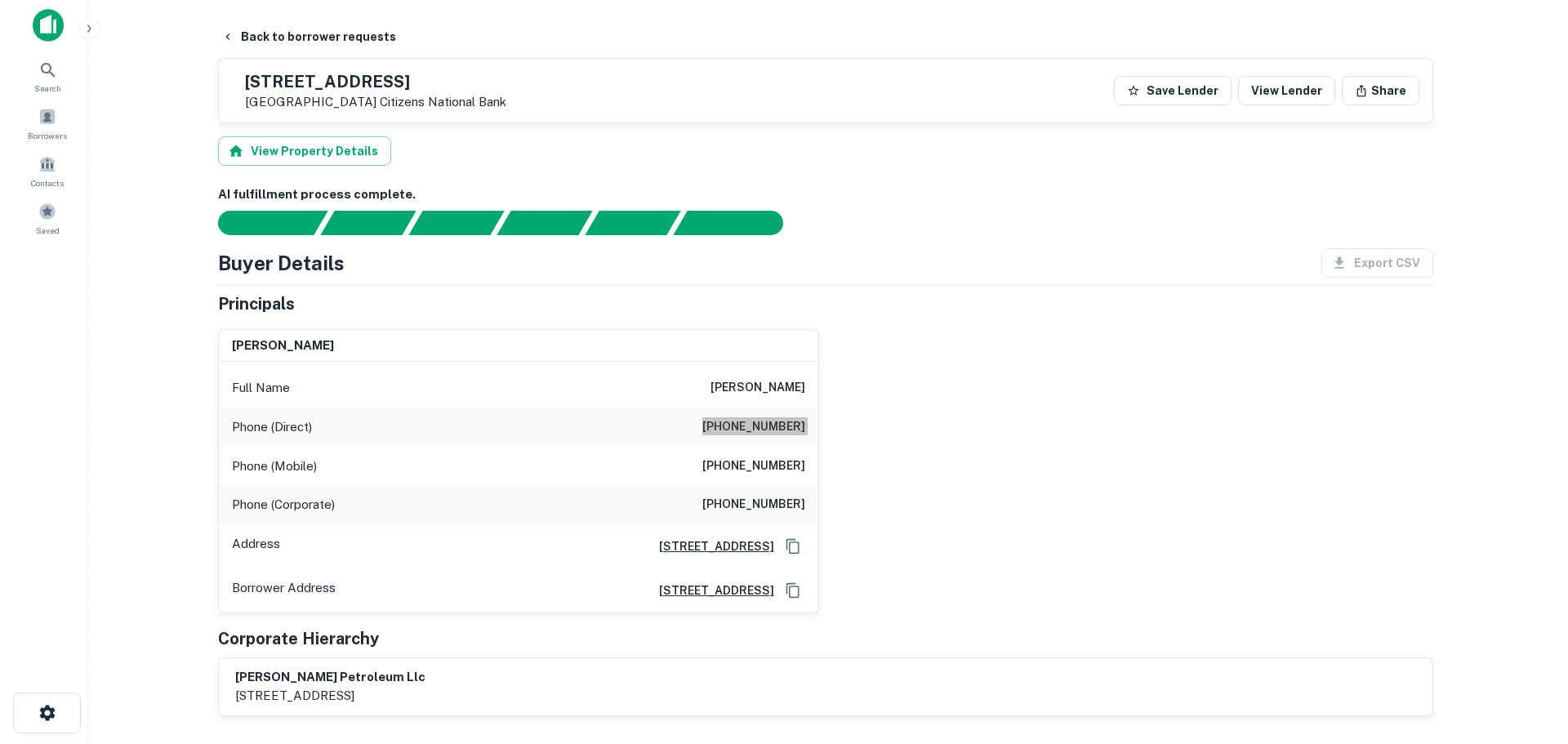
scroll to position [0, 0]
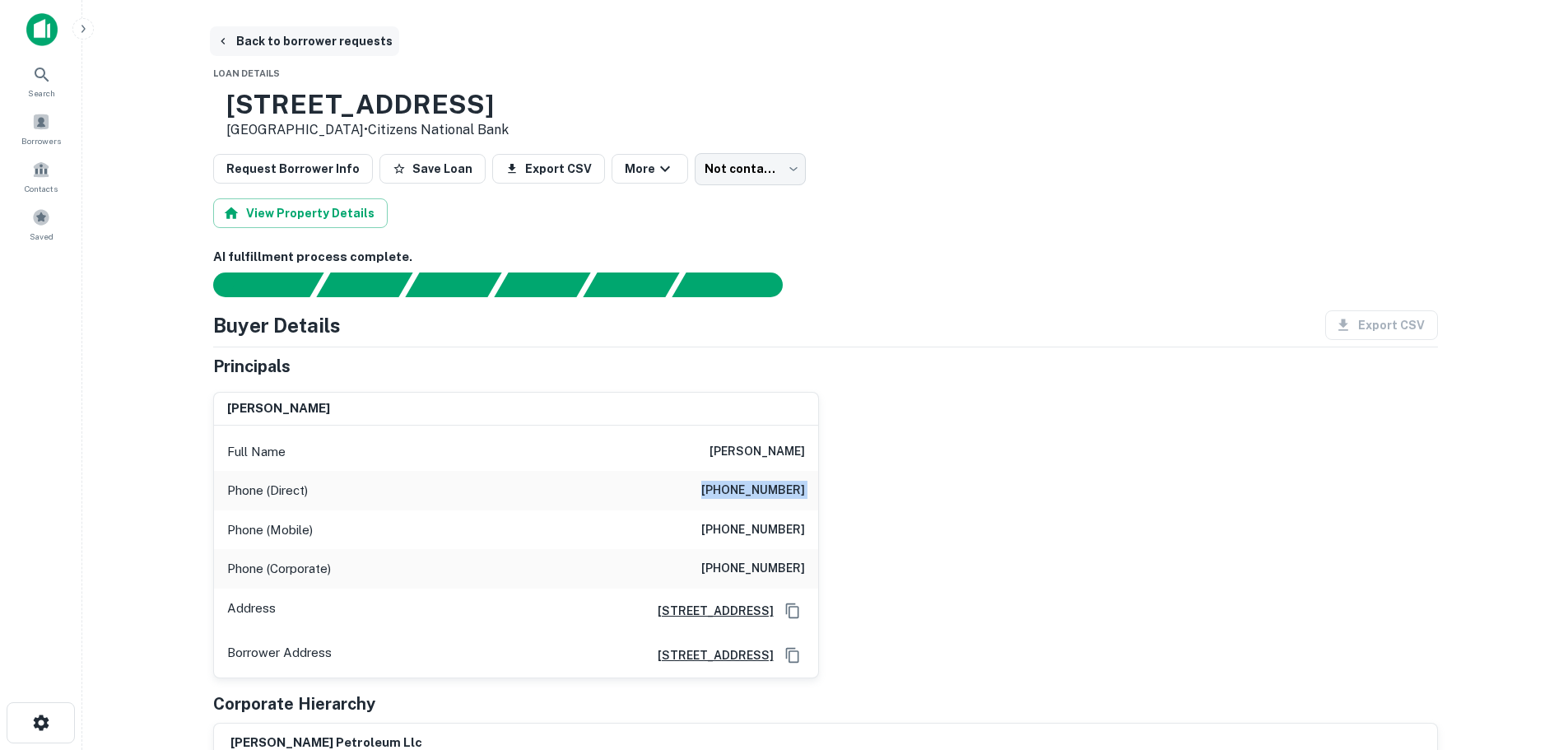
click at [312, 42] on button "Back to borrower requests" at bounding box center [304, 42] width 189 height 30
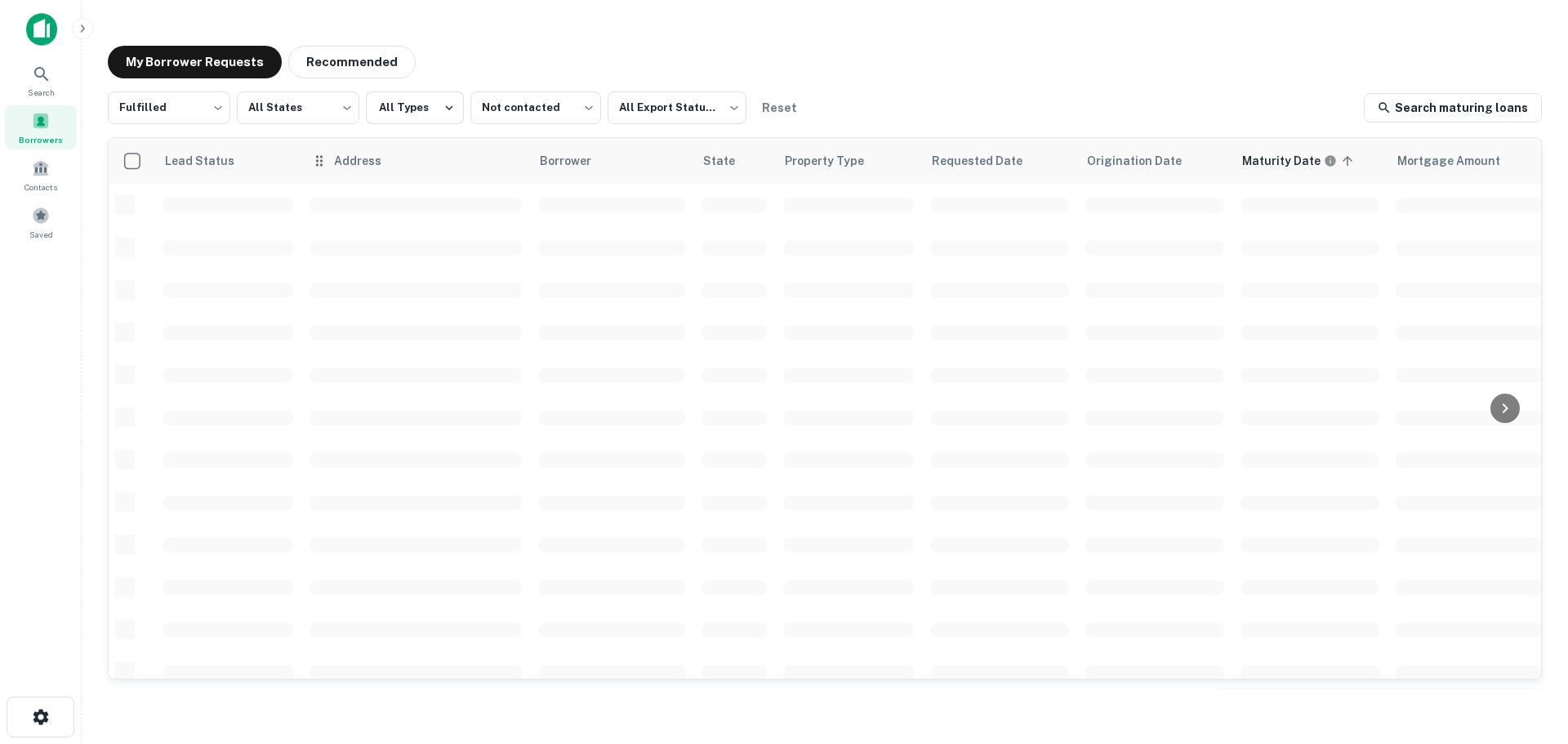
scroll to position [176, 0]
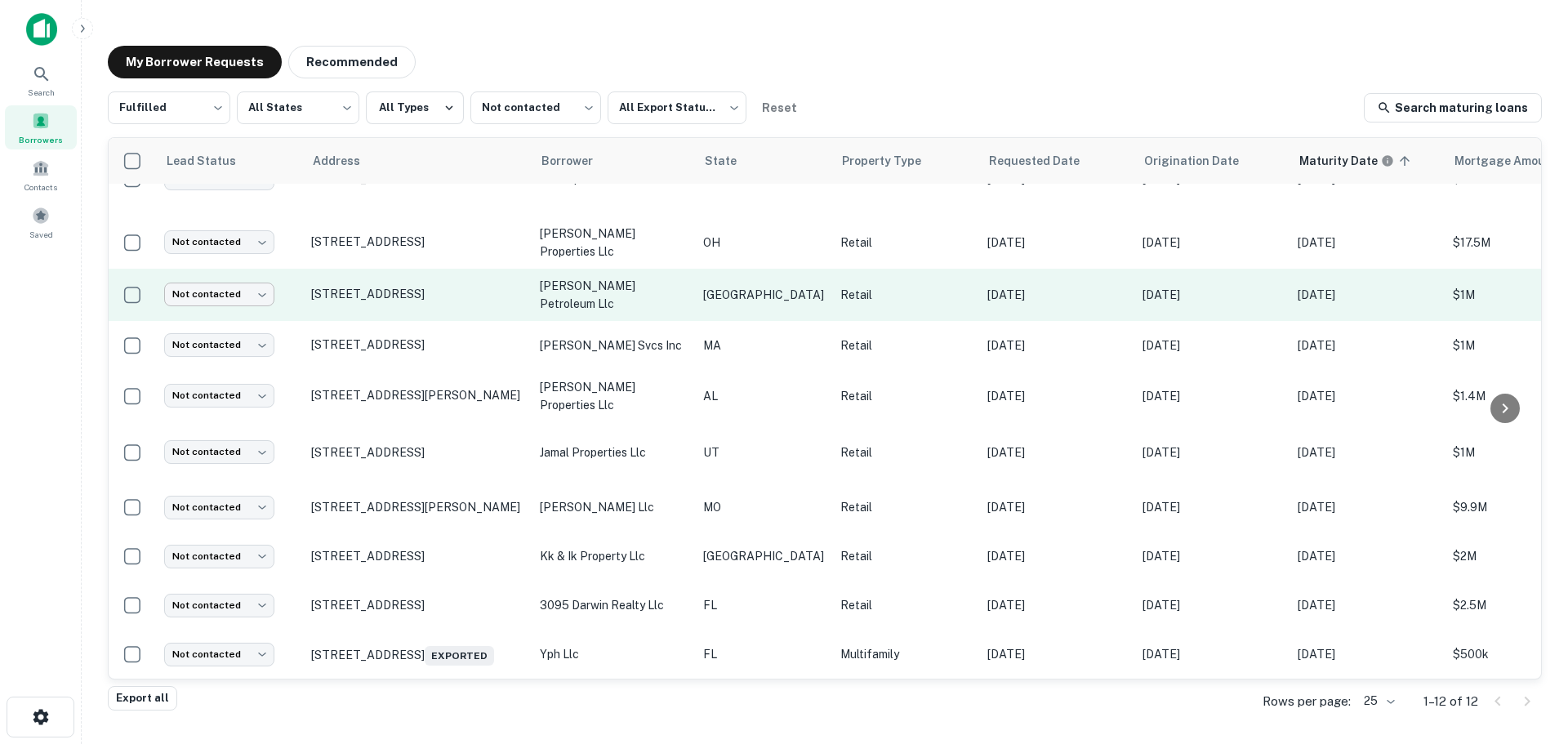
click at [247, 275] on body "Search Borrowers Contacts Saved My Borrower Requests Recommended Fulfilled ****…" at bounding box center [784, 372] width 1568 height 744
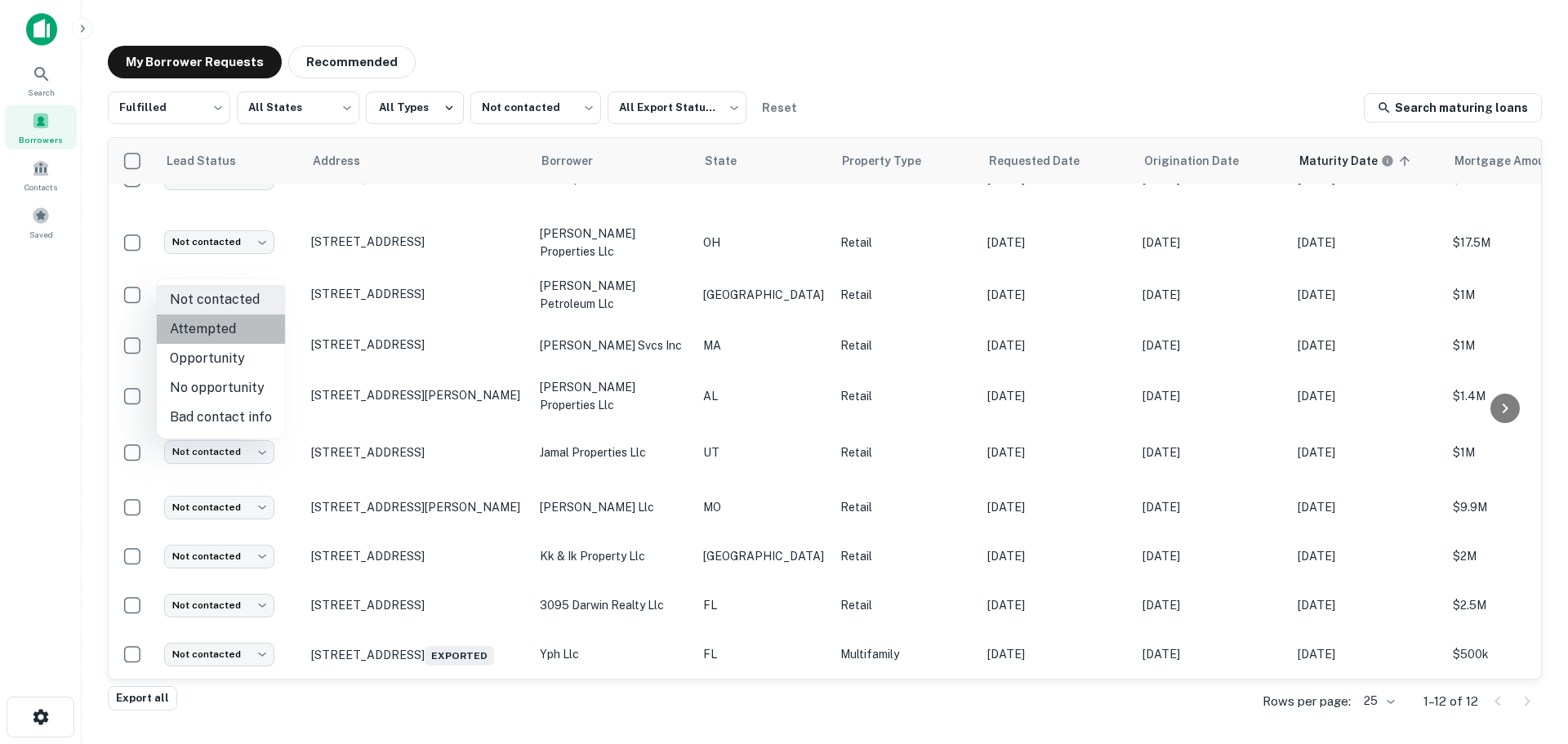
click at [239, 339] on li "Attempted" at bounding box center [221, 329] width 128 height 29
type input "*********"
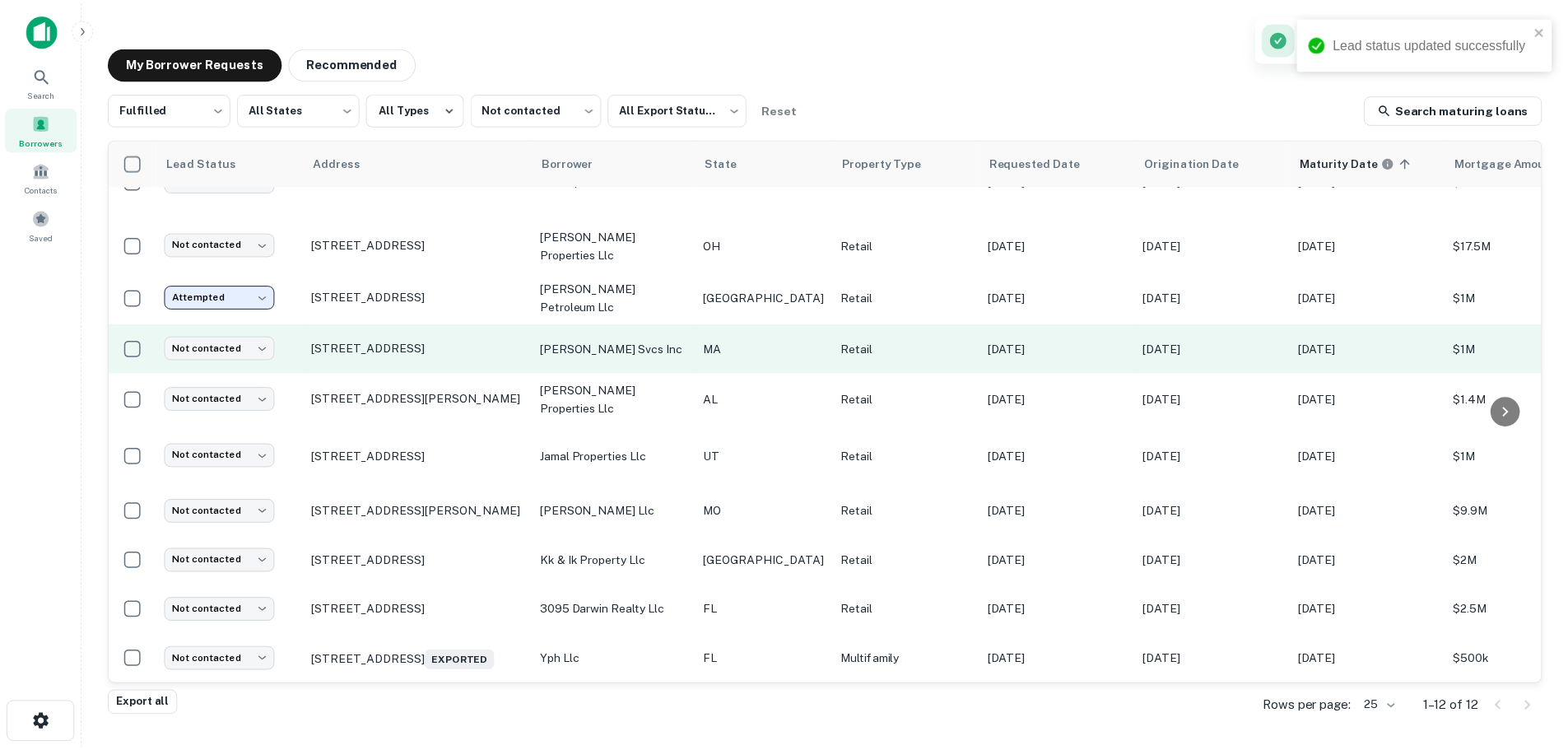
scroll to position [127, 0]
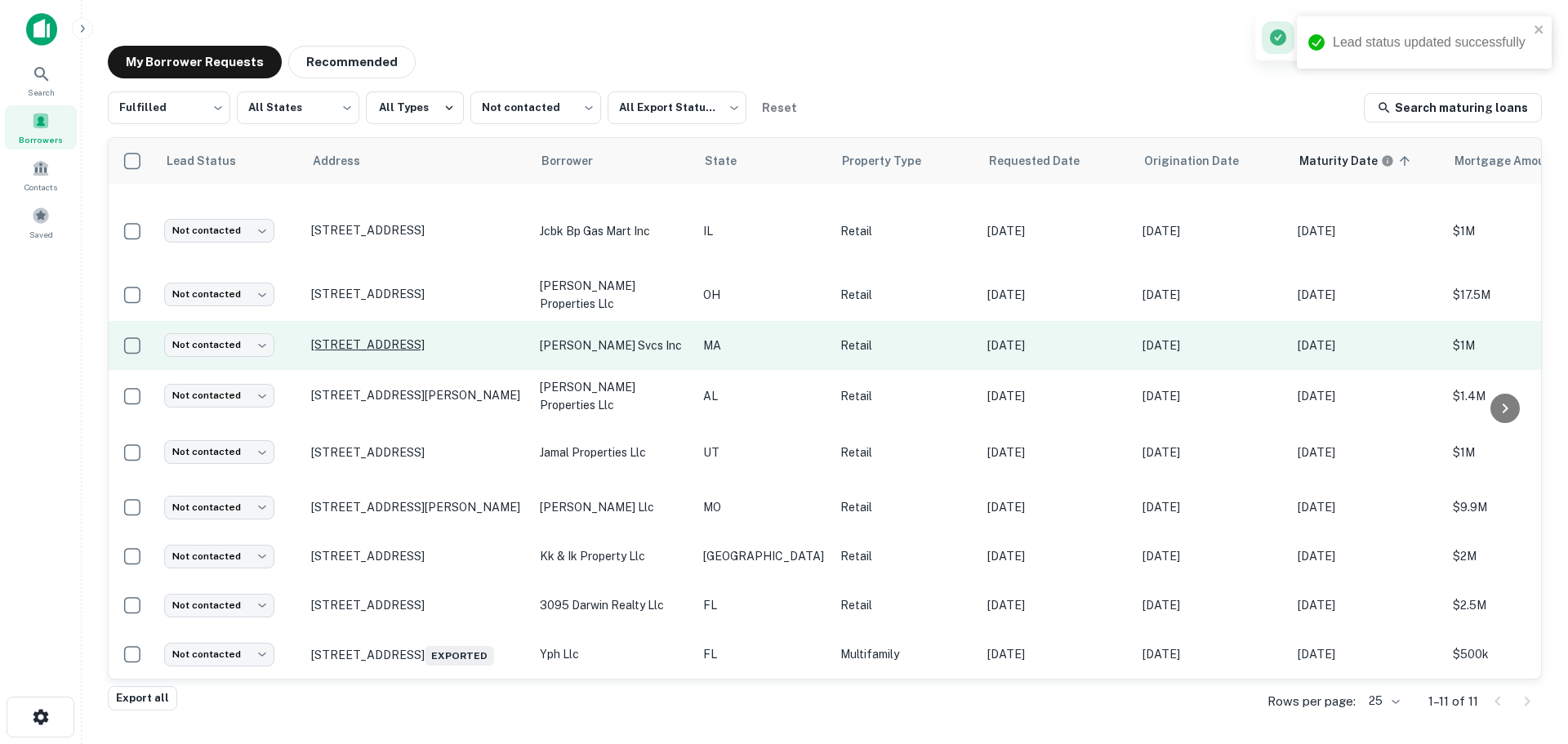
click at [430, 337] on p "[STREET_ADDRESS]" at bounding box center [418, 345] width 213 height 15
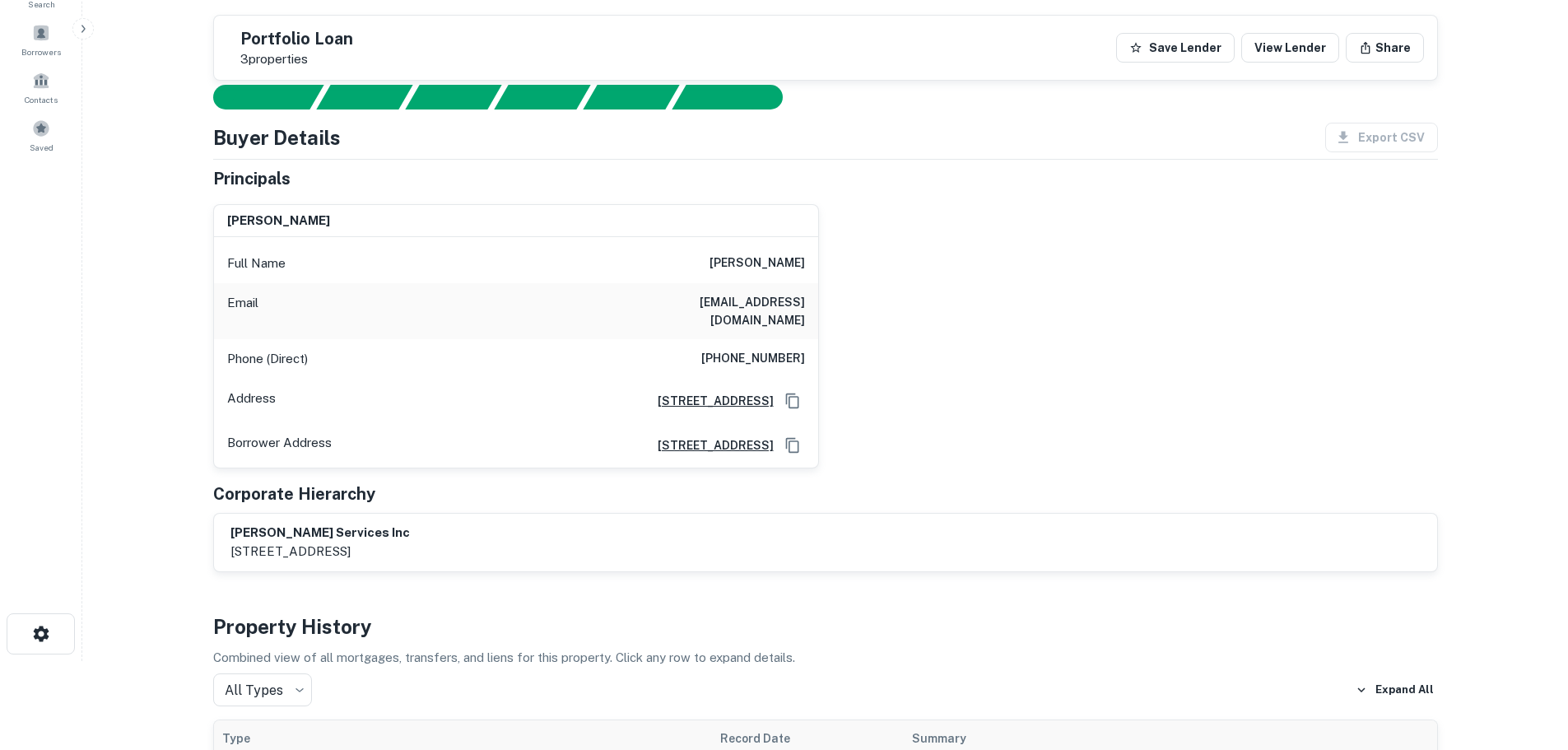
scroll to position [82, 0]
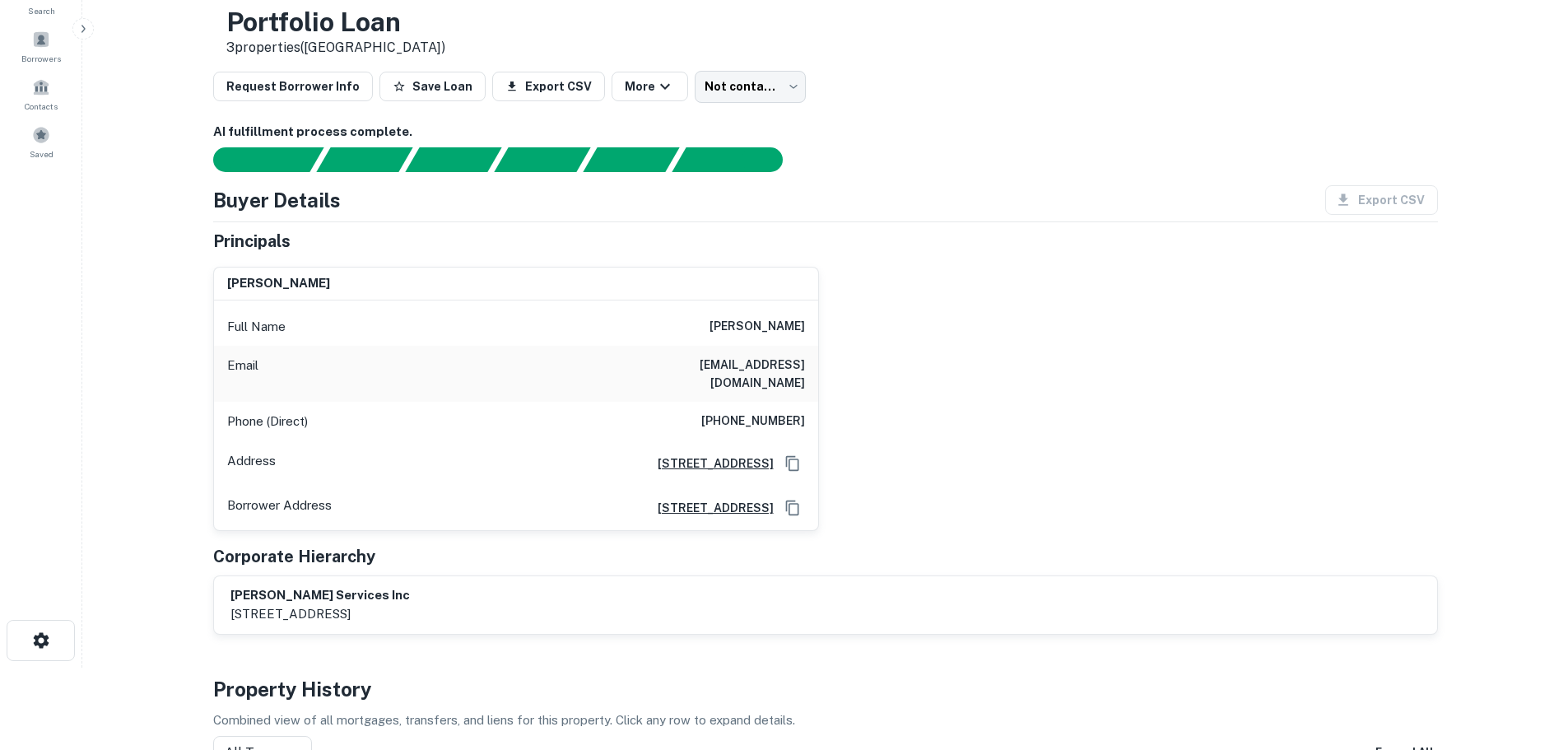
click at [782, 412] on h6 "[PHONE_NUMBER]" at bounding box center [753, 421] width 103 height 19
copy h6 "[PHONE_NUMBER]"
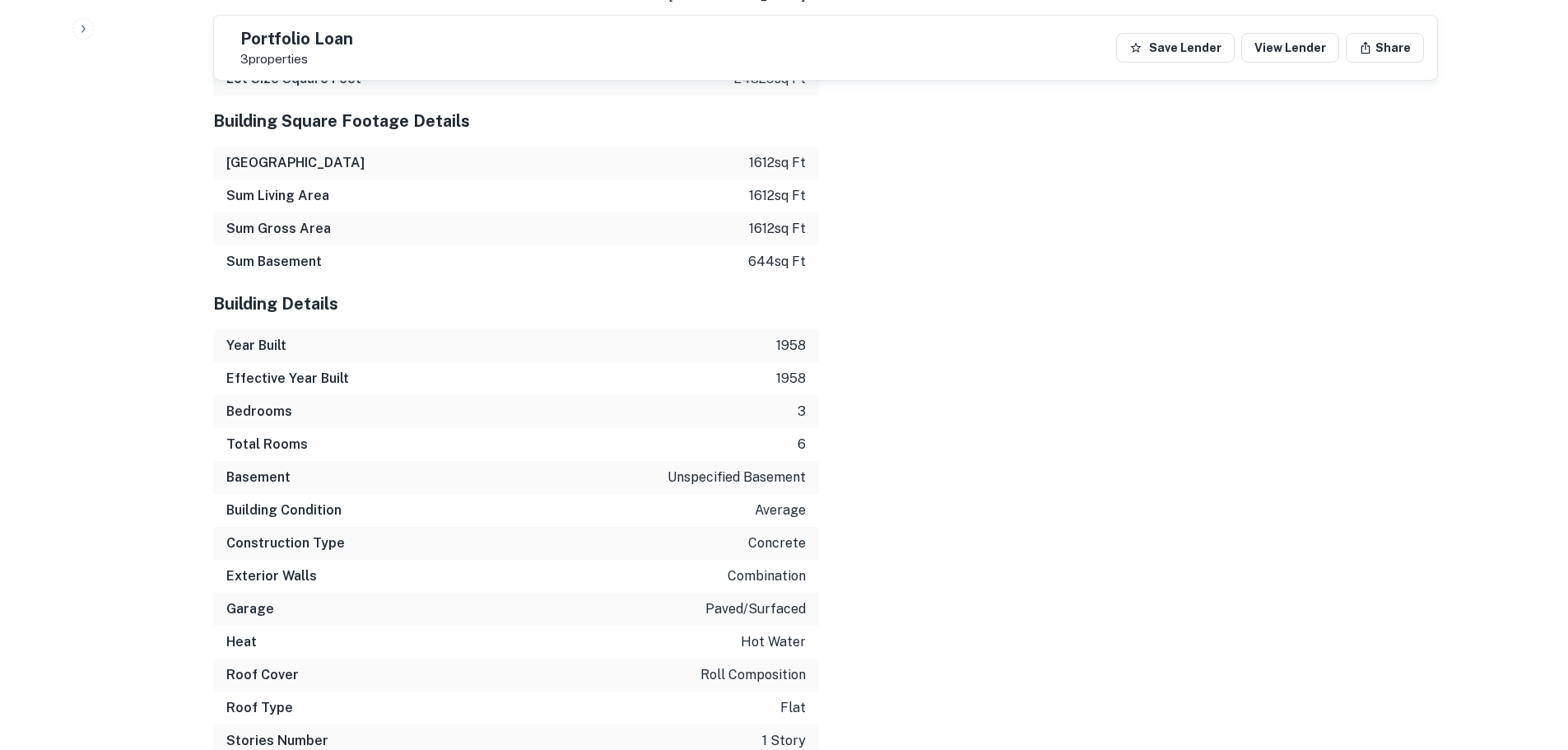
scroll to position [2592, 0]
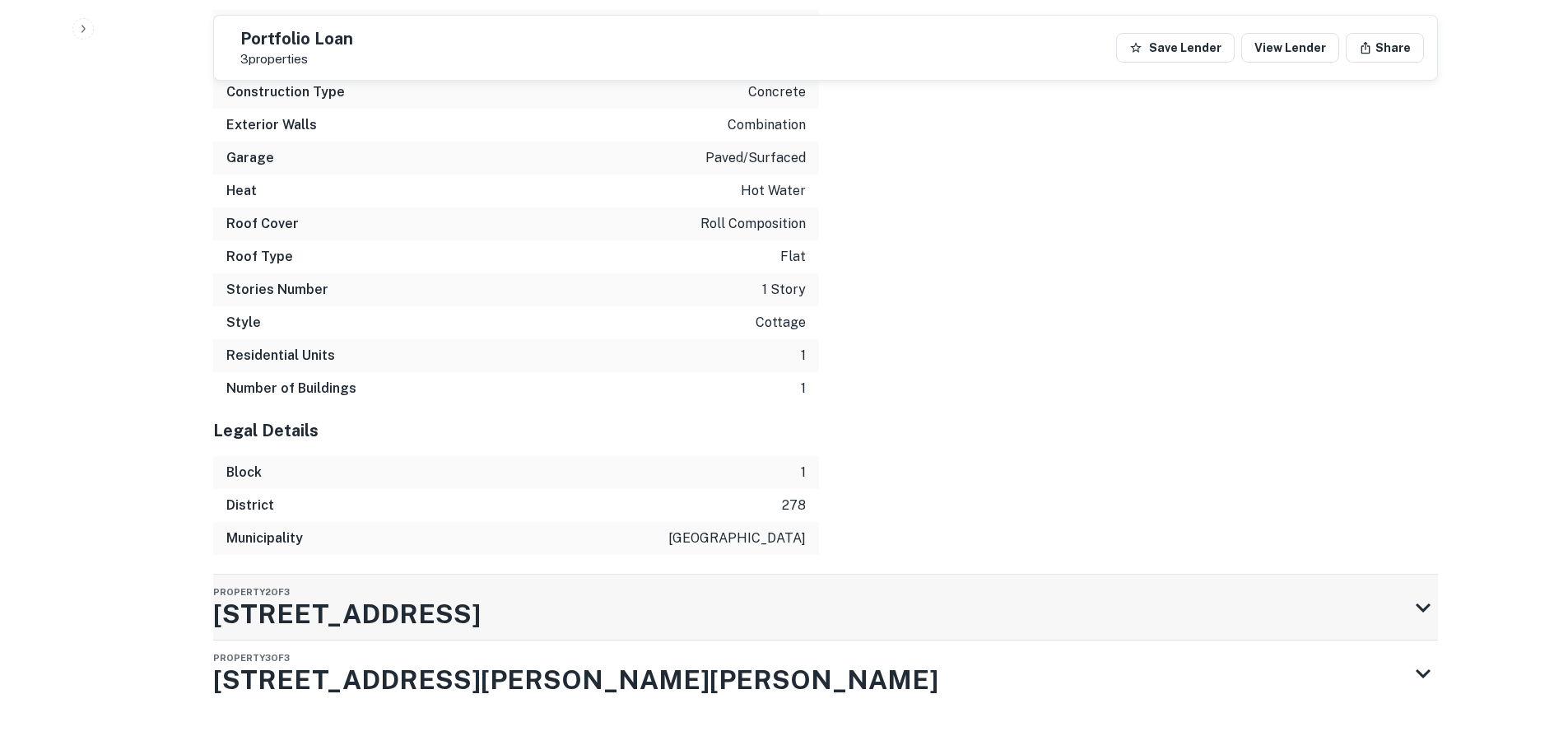
click at [821, 575] on div "Property 2 of [STREET_ADDRESS]" at bounding box center [811, 607] width 1195 height 66
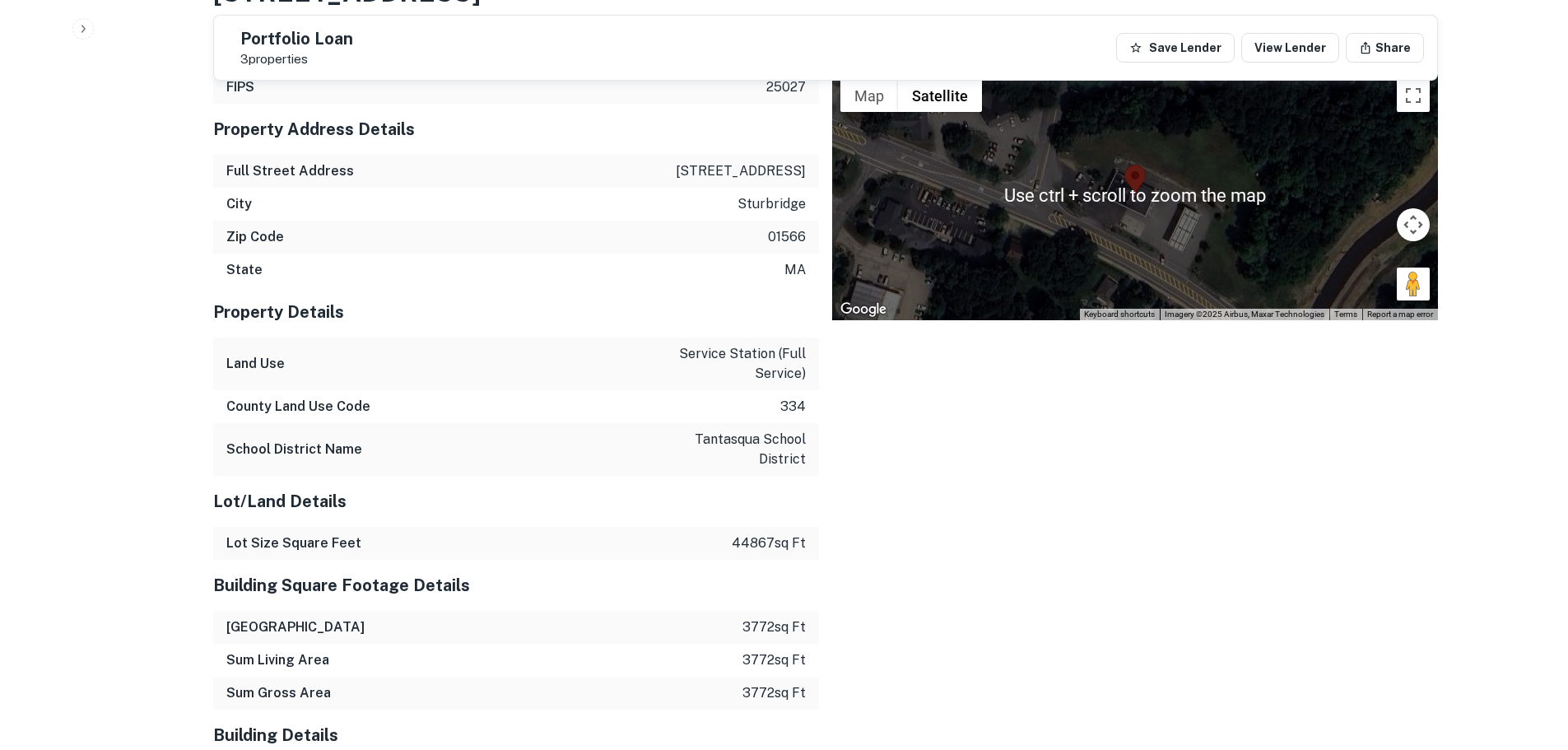
scroll to position [3214, 0]
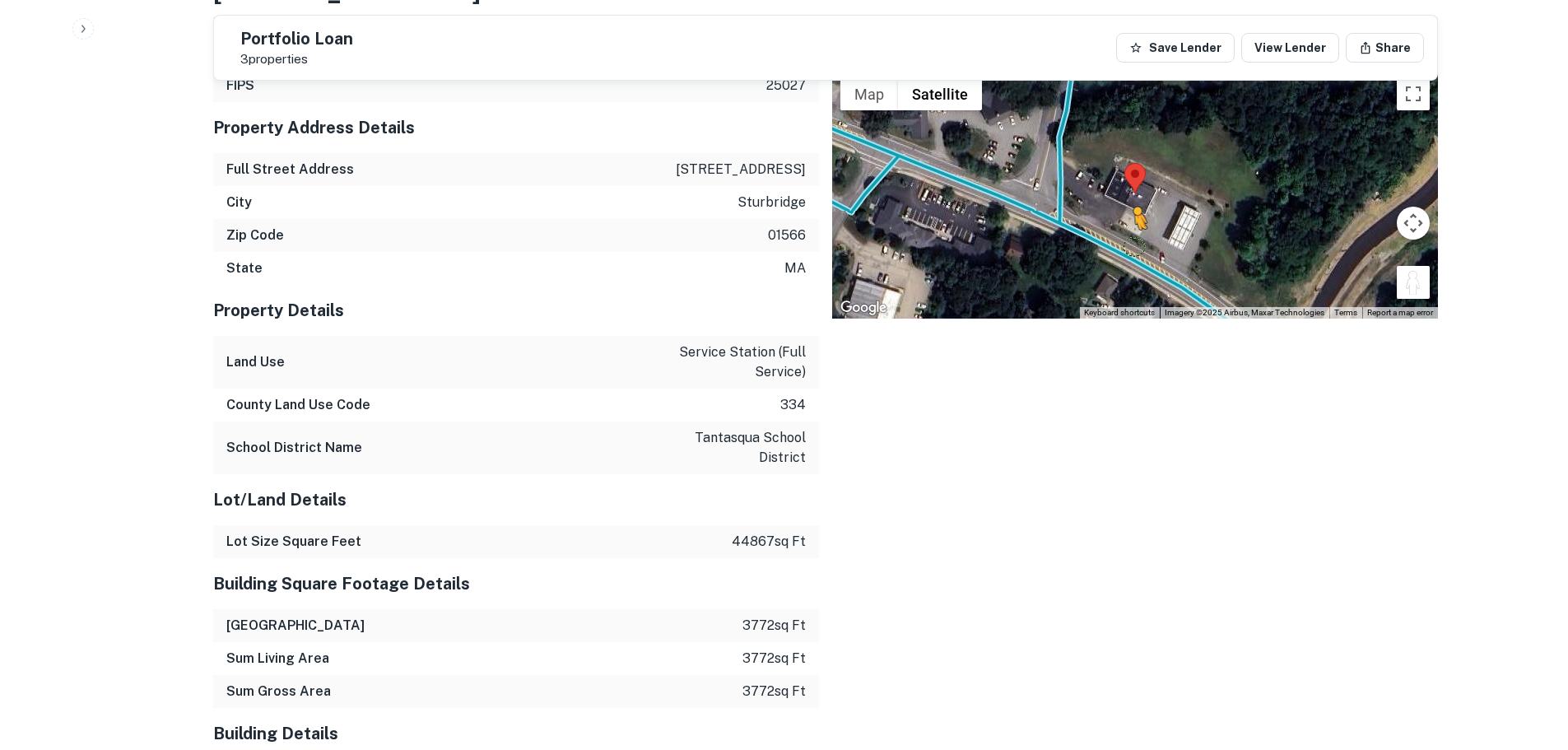
drag, startPoint x: 1426, startPoint y: 248, endPoint x: 1119, endPoint y: 203, distance: 310.3
click at [1119, 203] on div "To activate drag with keyboard, press Alt + Enter. Once in keyboard drag state,…" at bounding box center [1135, 193] width 606 height 248
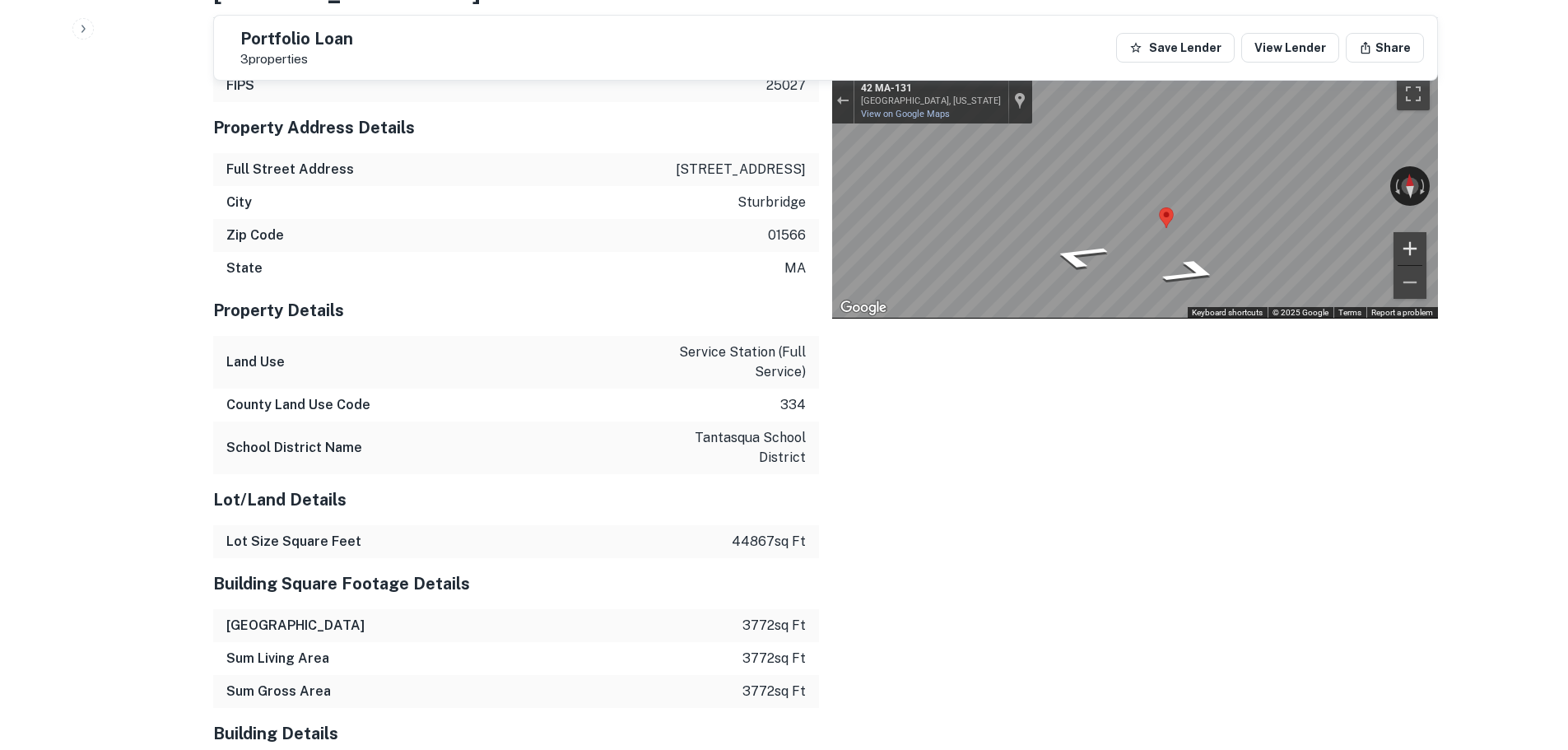
click at [1415, 200] on div "← Move left → Move right ↑ Move up ↓ Move down + Zoom in - Zoom out [GEOGRAPHIC…" at bounding box center [1135, 193] width 606 height 248
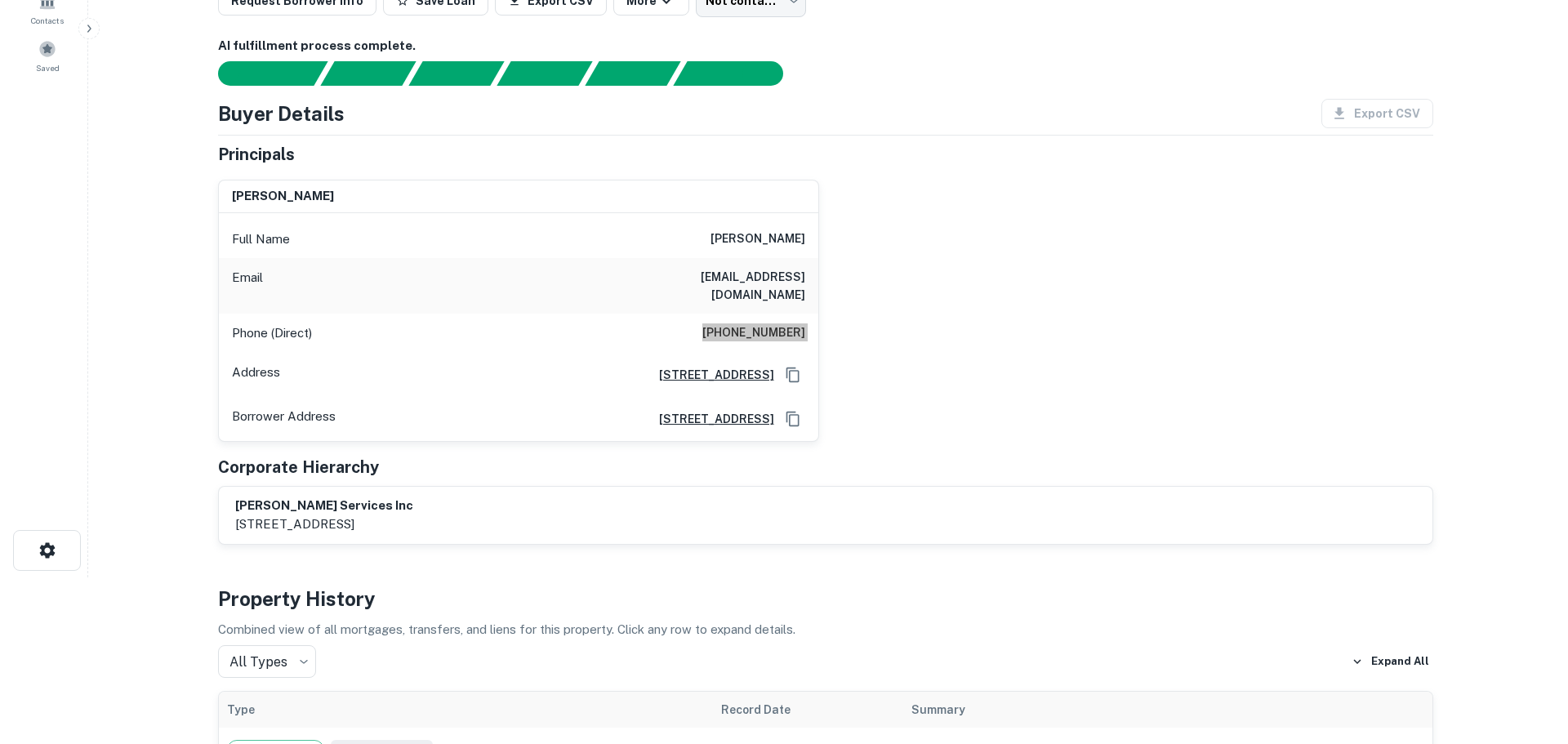
scroll to position [0, 0]
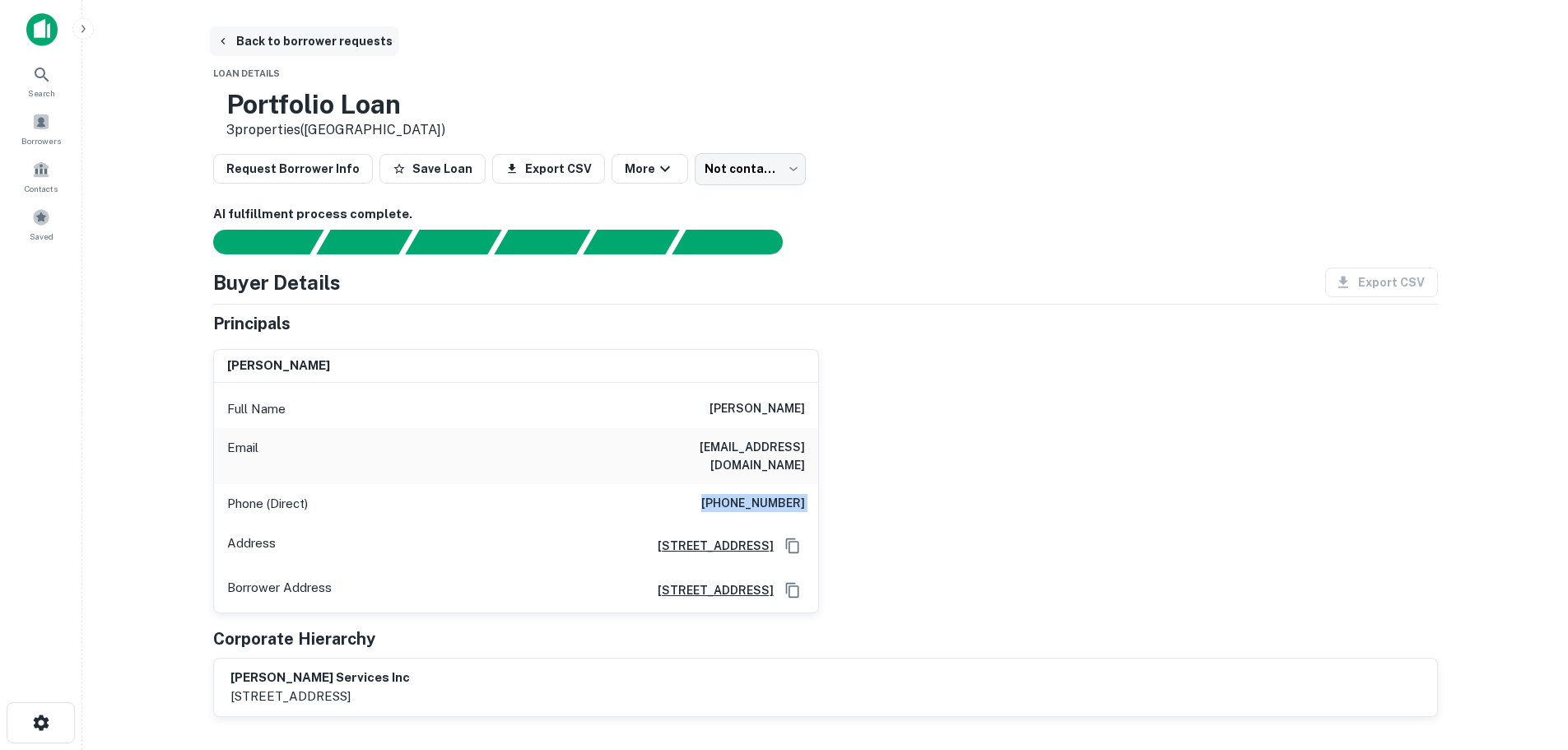
click at [339, 43] on button "Back to borrower requests" at bounding box center [304, 42] width 189 height 30
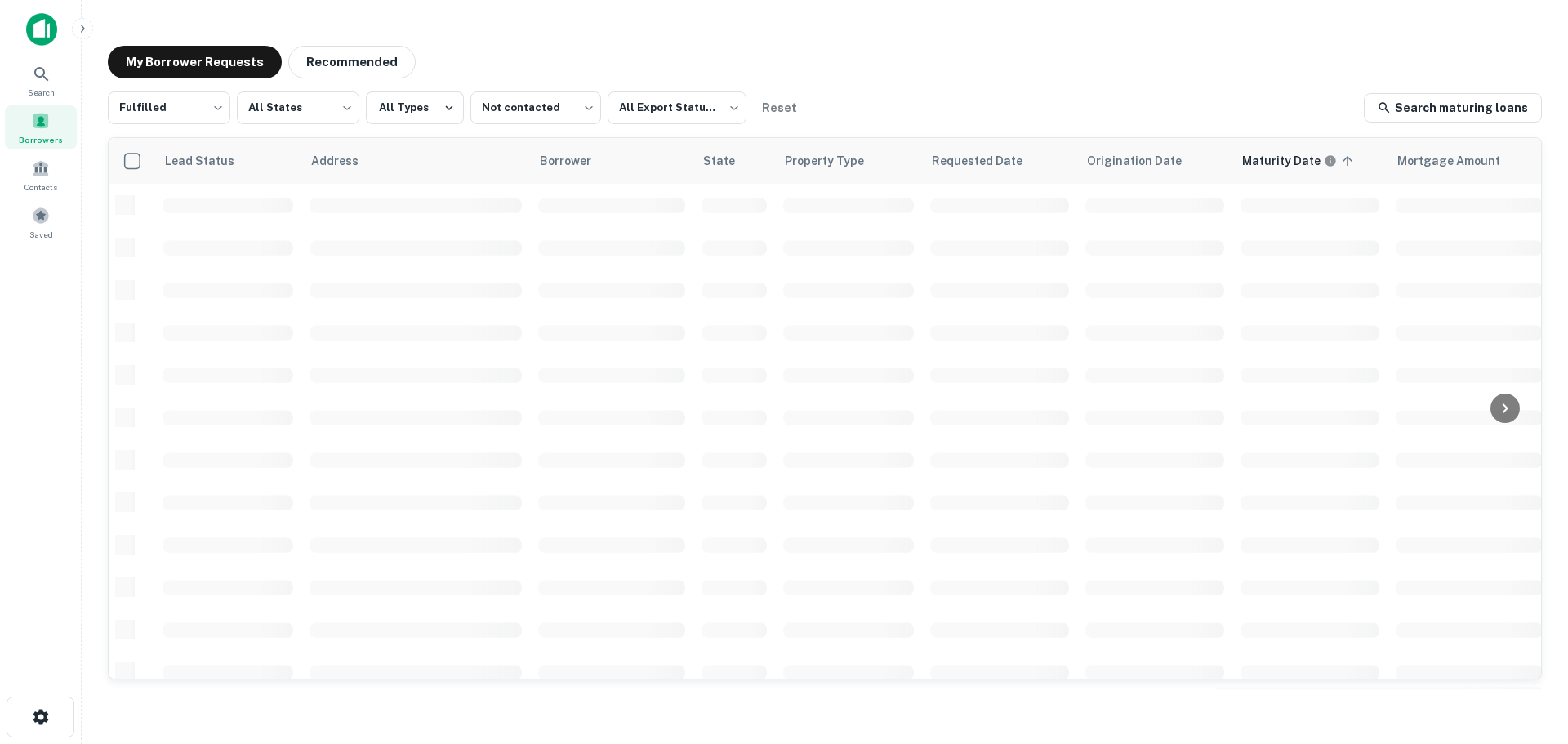
scroll to position [126, 0]
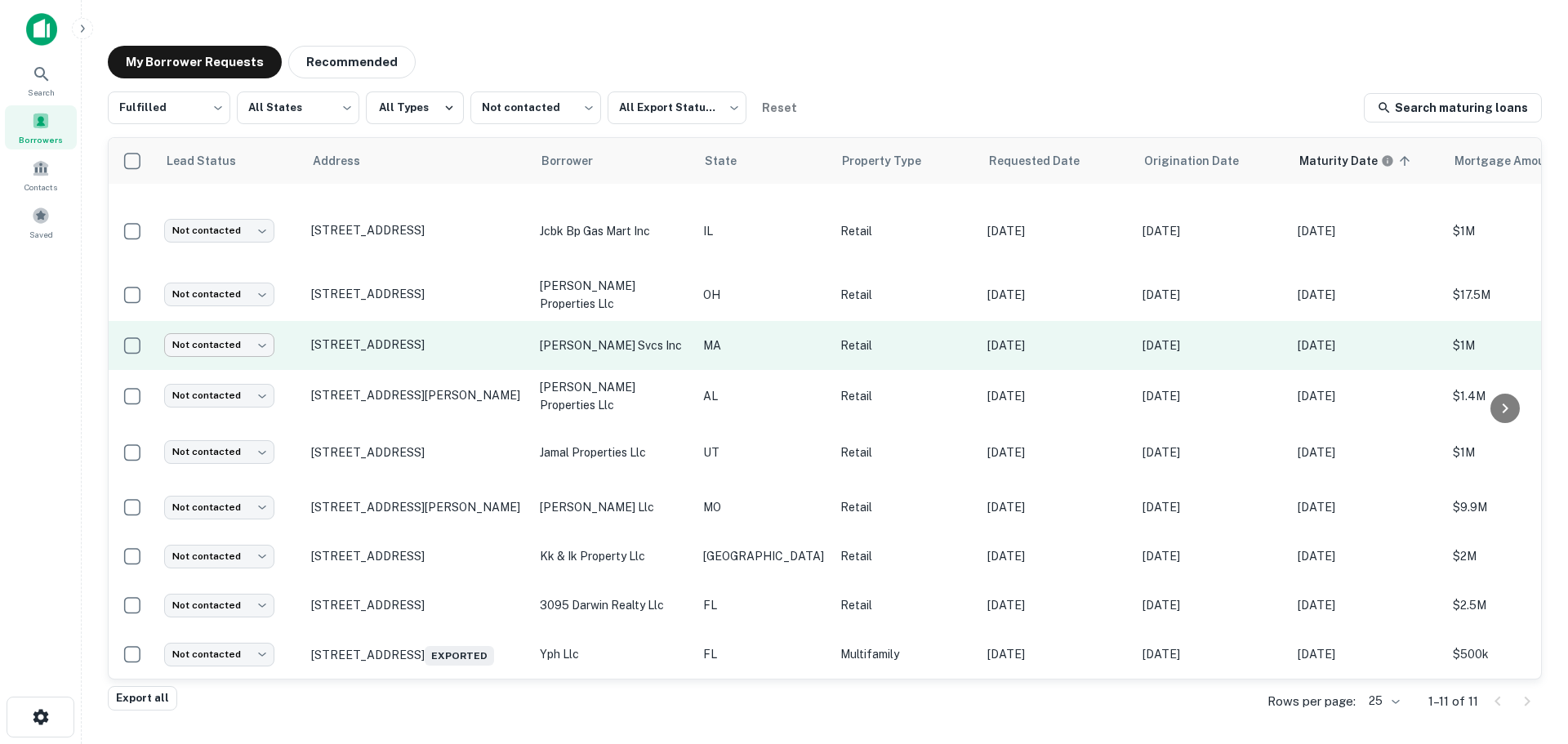
click at [204, 327] on body "Search Borrowers Contacts Saved My Borrower Requests Recommended Fulfilled ****…" at bounding box center [784, 372] width 1568 height 744
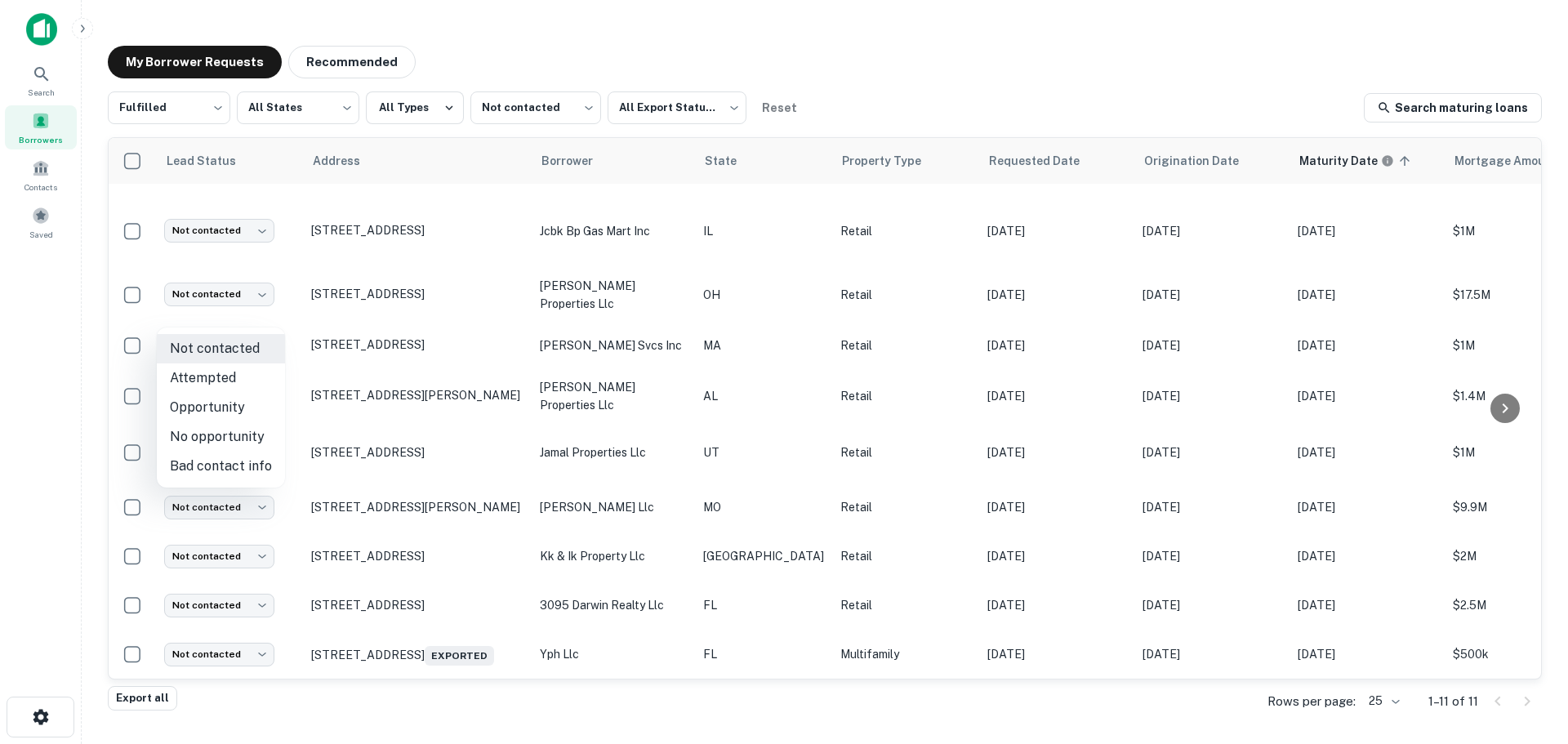
click at [209, 383] on li "Attempted" at bounding box center [221, 378] width 128 height 29
type input "*********"
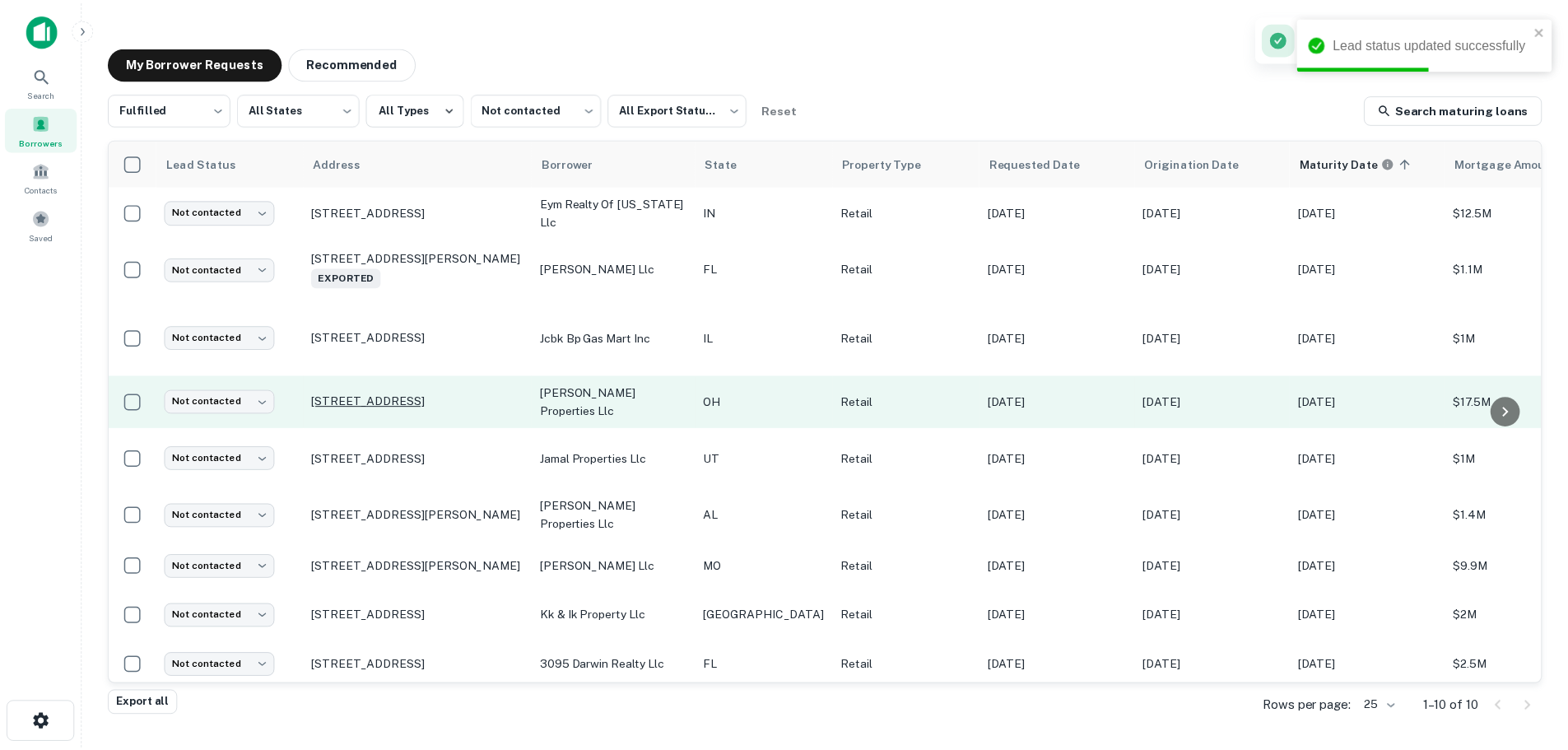
scroll to position [79, 0]
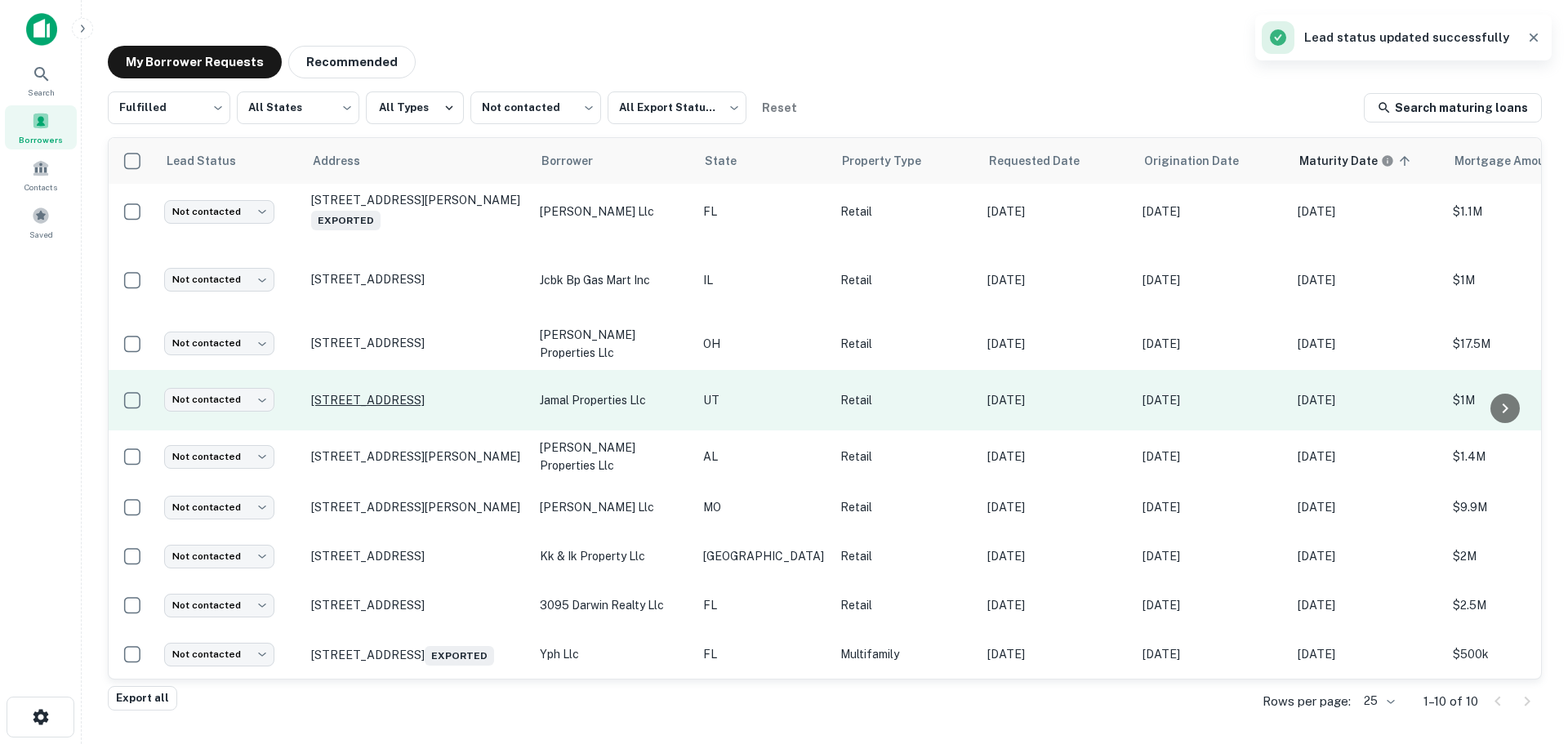
click at [402, 393] on p "[STREET_ADDRESS]" at bounding box center [418, 400] width 213 height 15
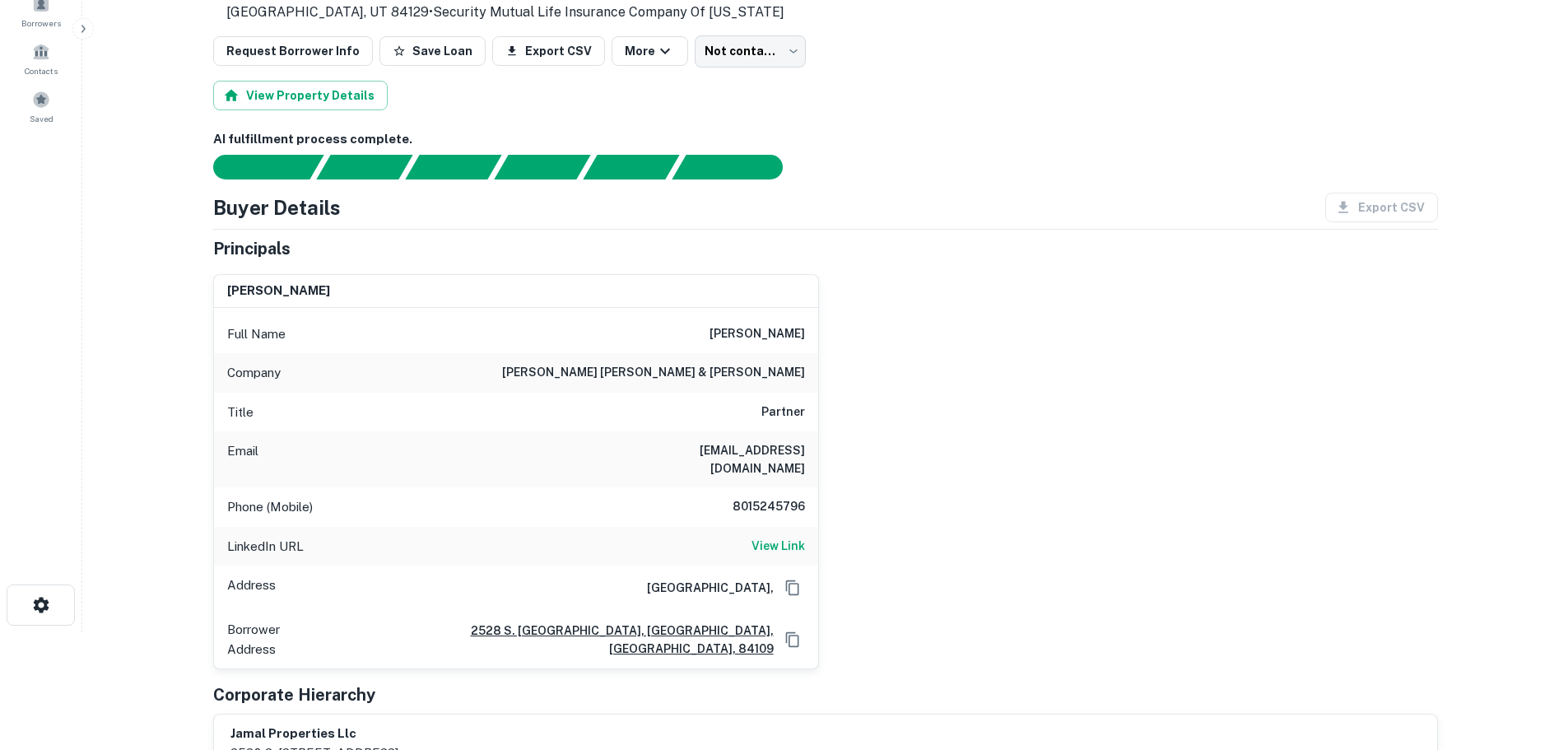
scroll to position [247, 0]
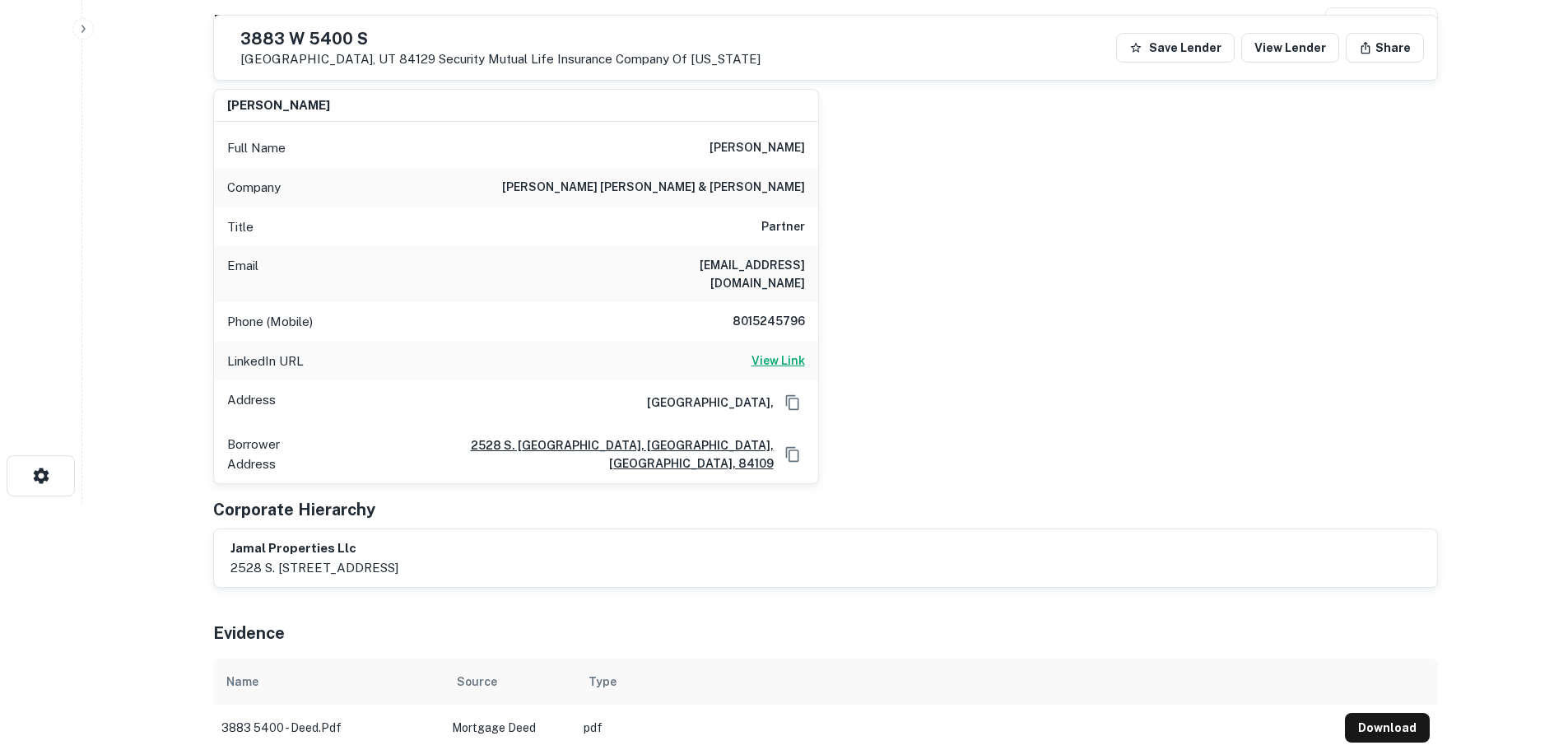
click at [758, 352] on h6 "View Link" at bounding box center [778, 361] width 54 height 18
click at [341, 27] on div "[STREET_ADDRESS] Security Mutual Life Insurance Company Of [US_STATE] Save Lend…" at bounding box center [826, 48] width 1223 height 65
copy h5 "3883 W 5400 S"
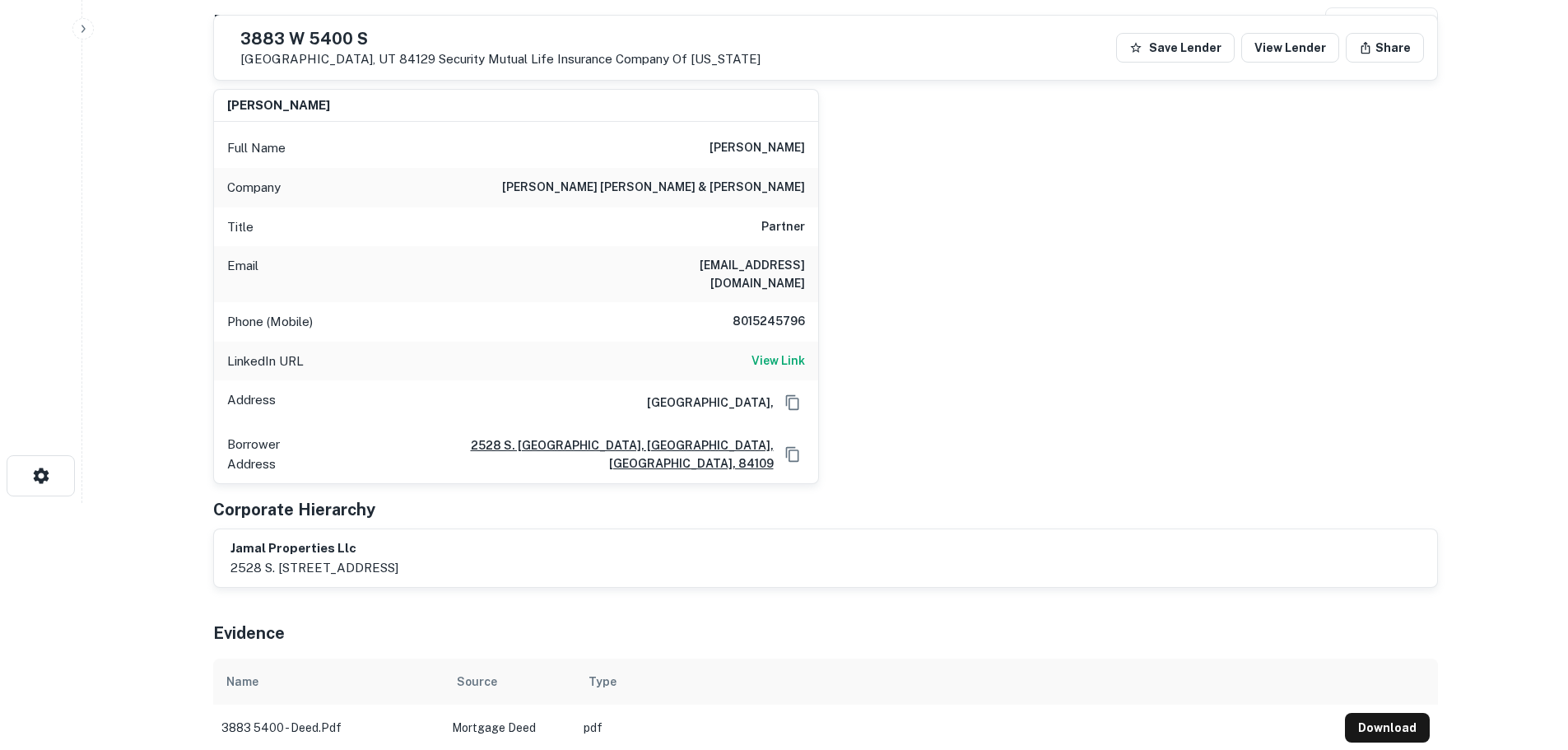
click at [761, 302] on div "Phone (Mobile) [PHONE_NUMBER]" at bounding box center [516, 321] width 604 height 40
click at [763, 302] on div "Phone (Mobile) [PHONE_NUMBER]" at bounding box center [516, 321] width 604 height 40
copy h6 "8015245796"
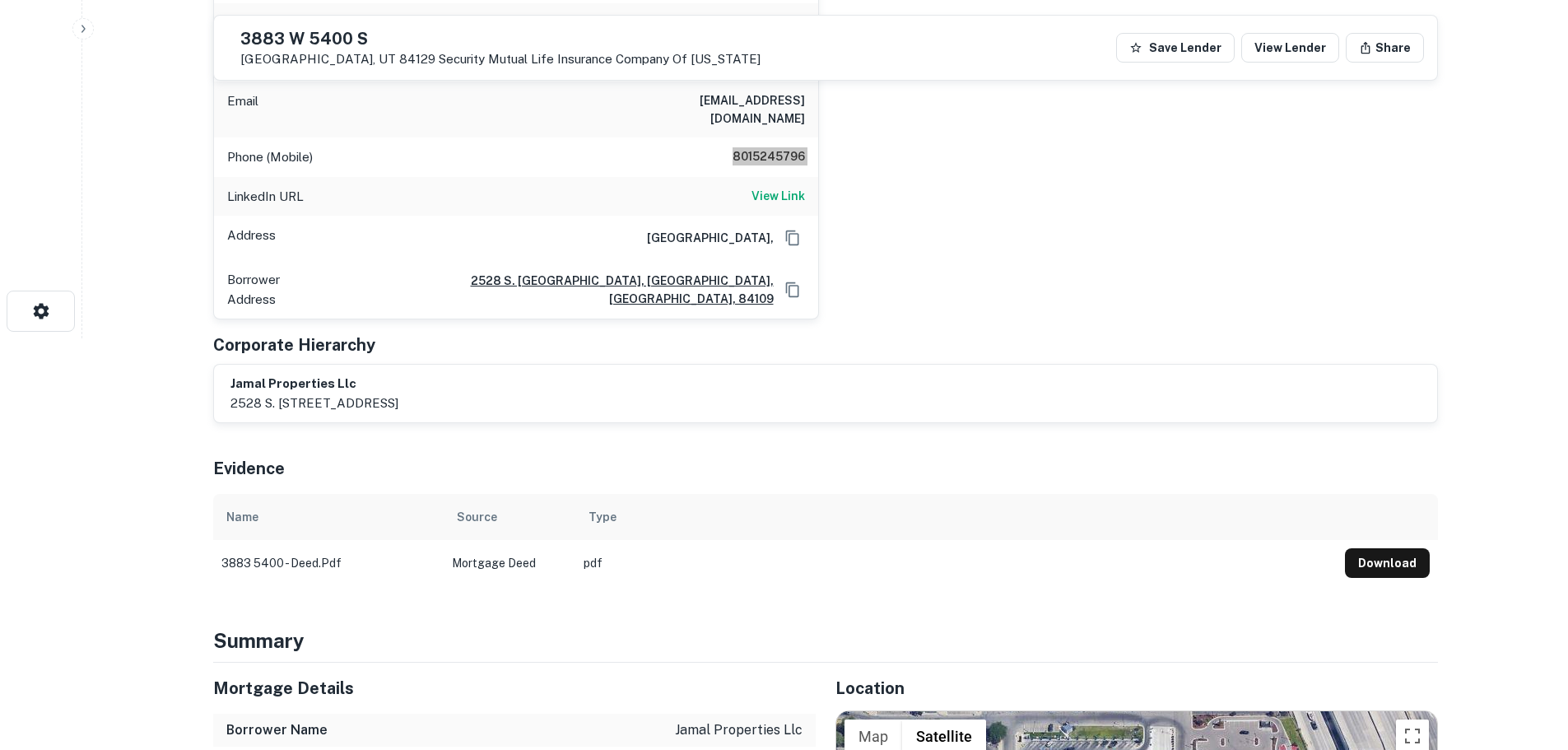
scroll to position [823, 0]
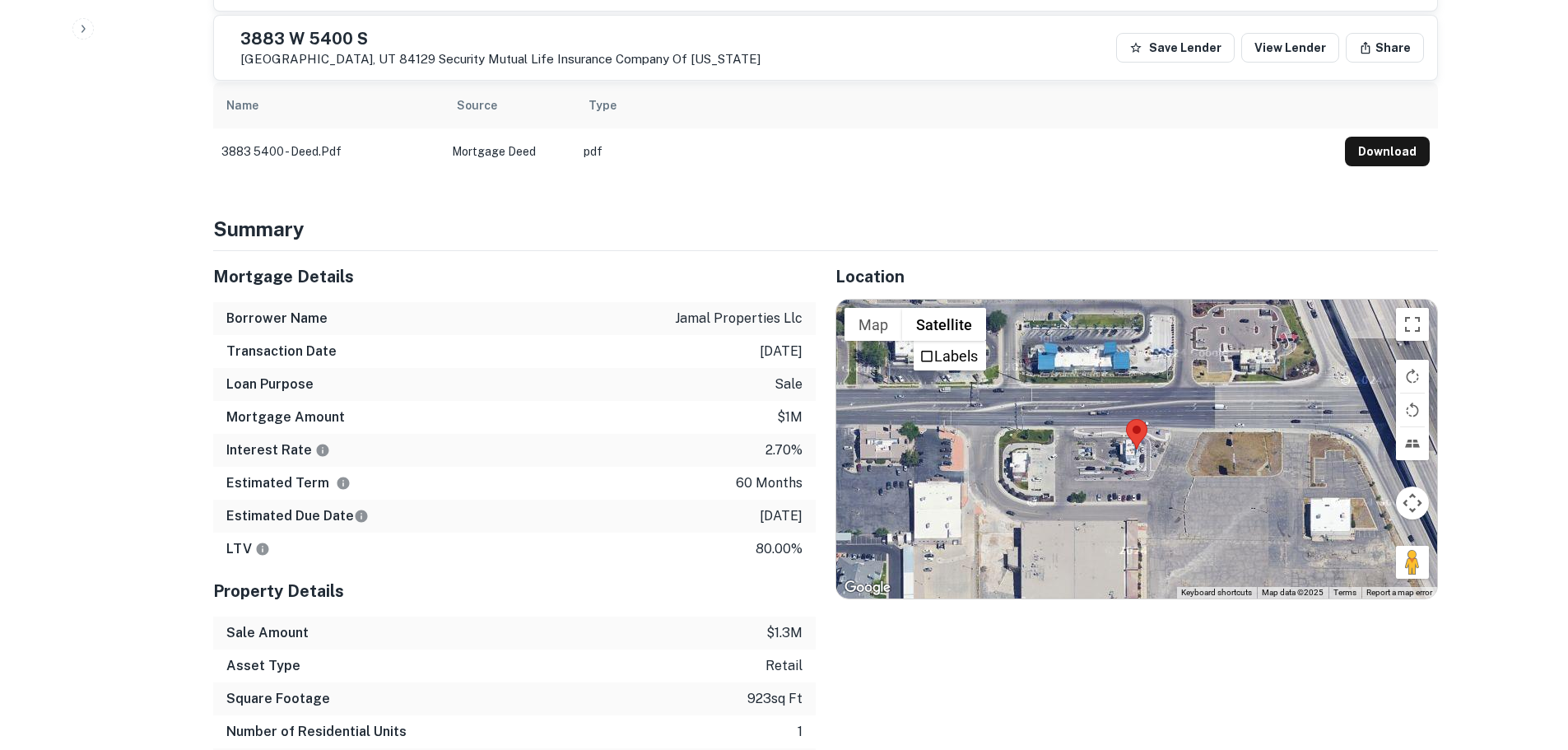
click at [1374, 137] on button "Download" at bounding box center [1387, 151] width 85 height 30
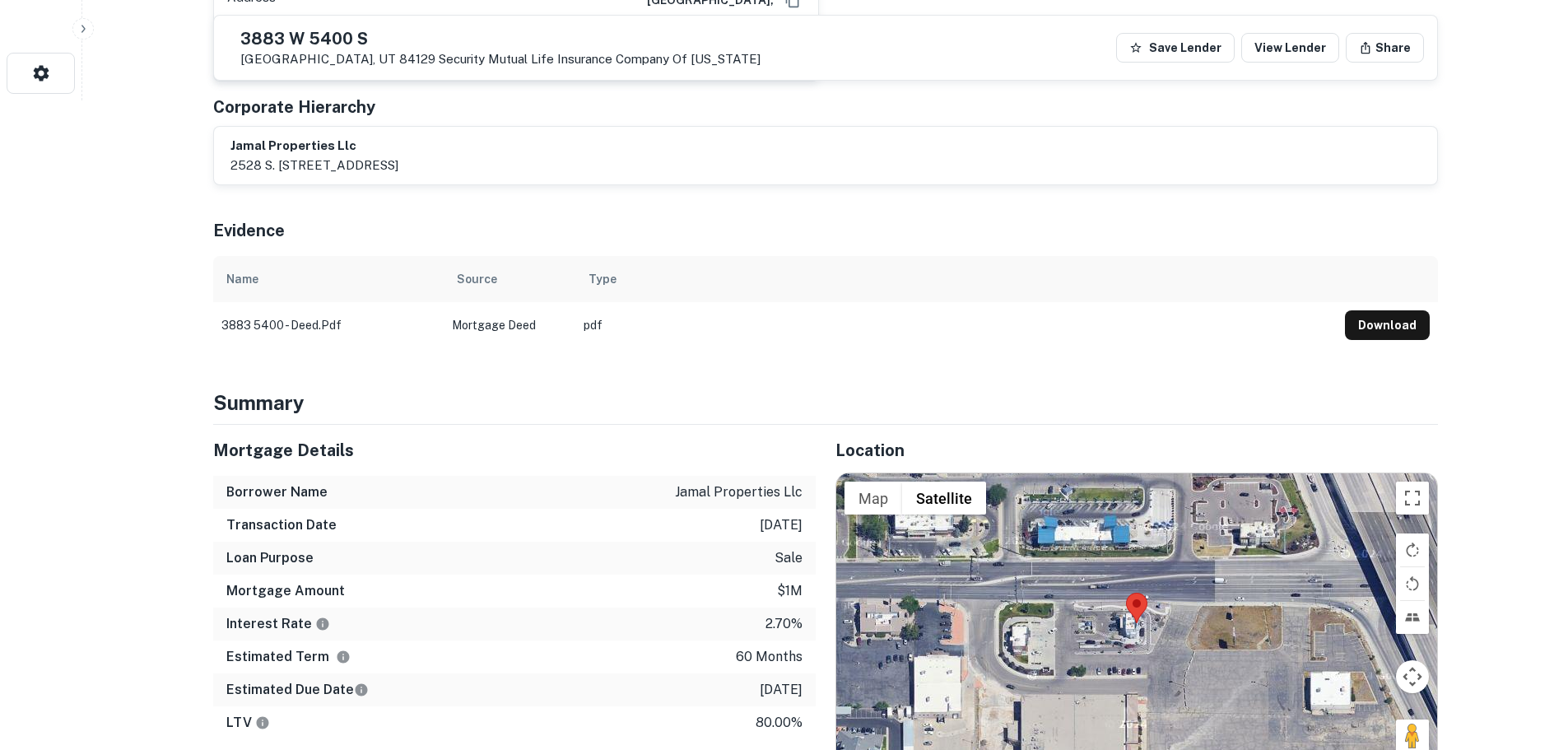
scroll to position [659, 0]
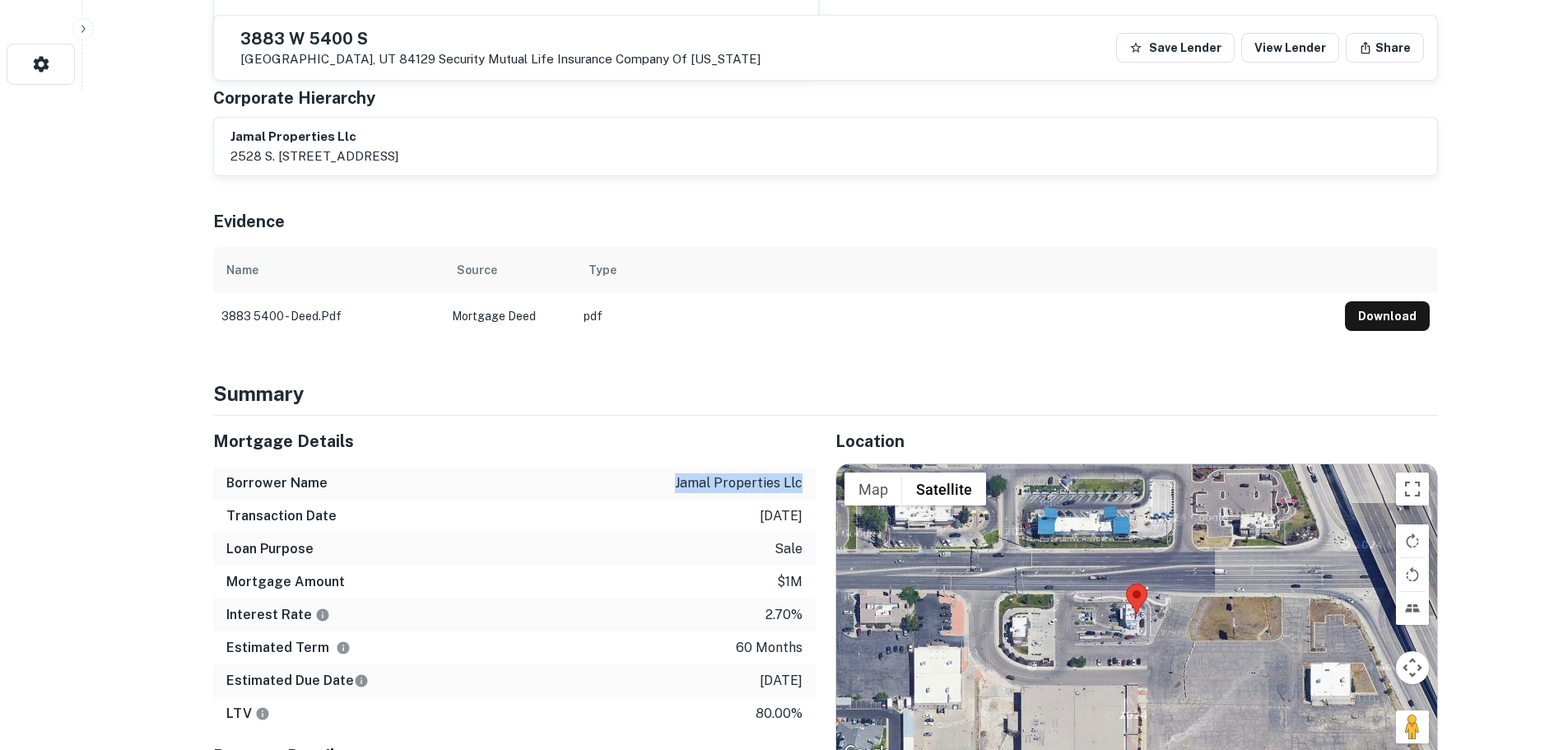
drag, startPoint x: 660, startPoint y: 450, endPoint x: 807, endPoint y: 453, distance: 147.0
click at [807, 466] on div "Borrower Name jamal properties llc" at bounding box center [514, 483] width 602 height 33
copy p "jamal properties llc"
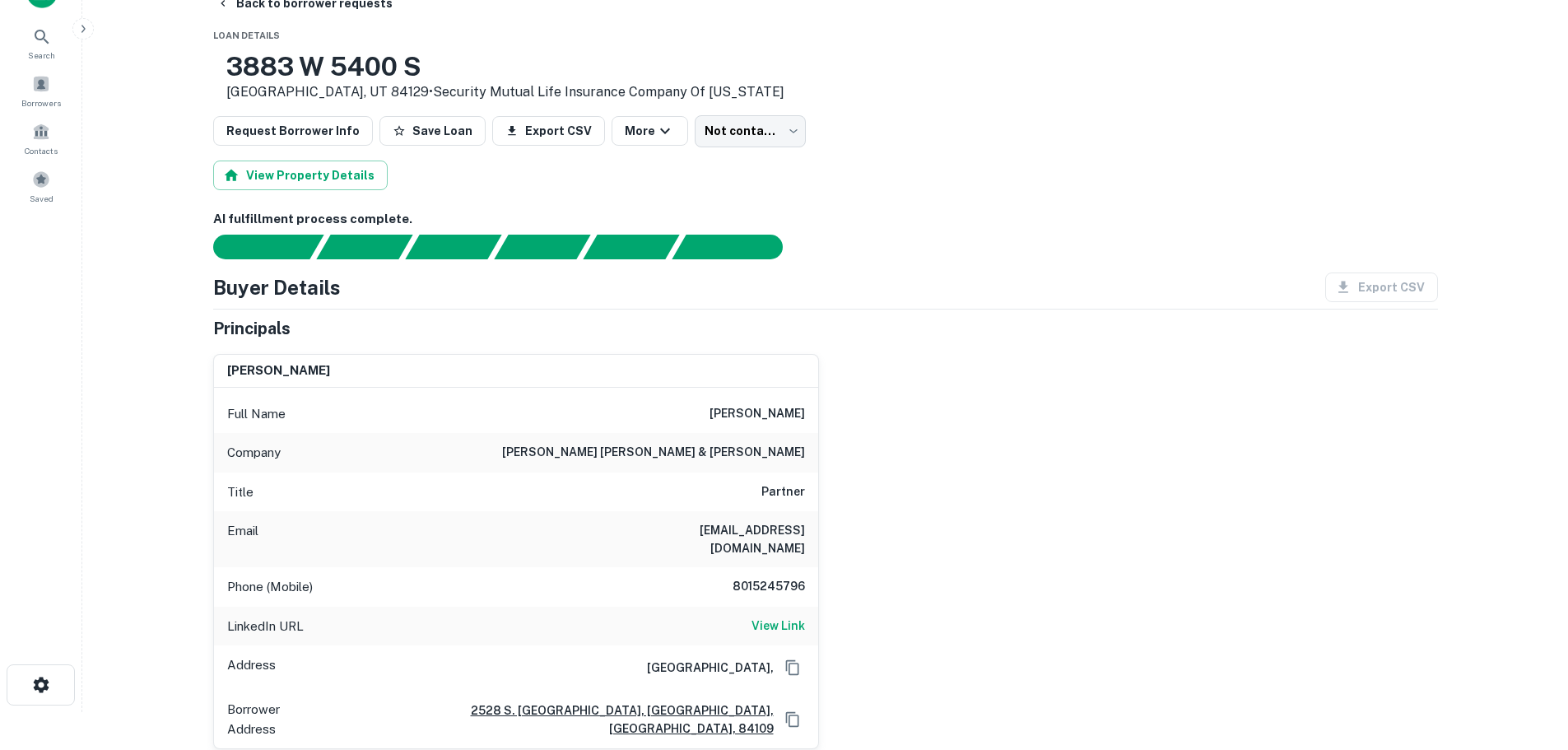
scroll to position [0, 0]
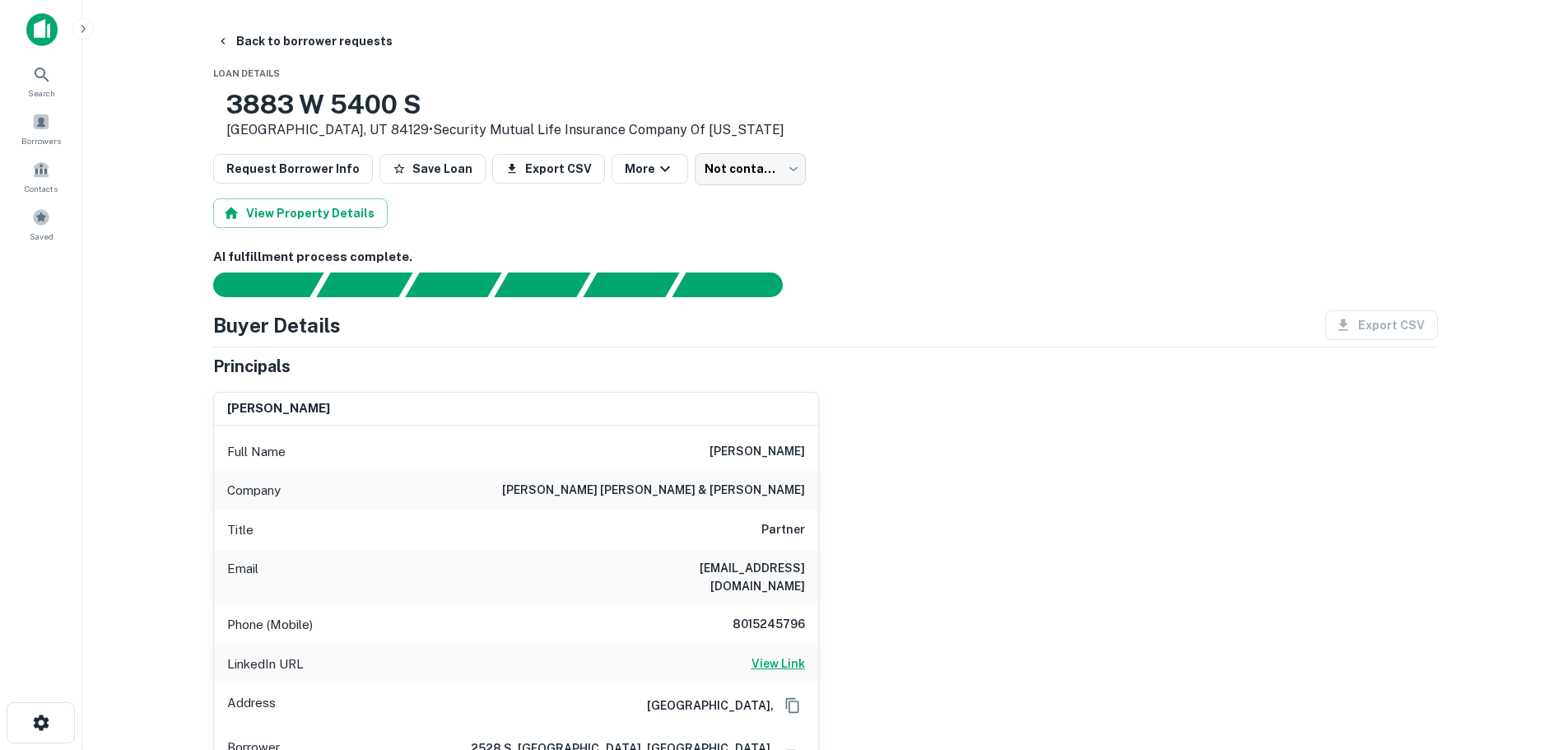
click at [762, 655] on h6 "View Link" at bounding box center [778, 664] width 54 height 18
click at [342, 32] on button "Back to borrower requests" at bounding box center [304, 42] width 189 height 30
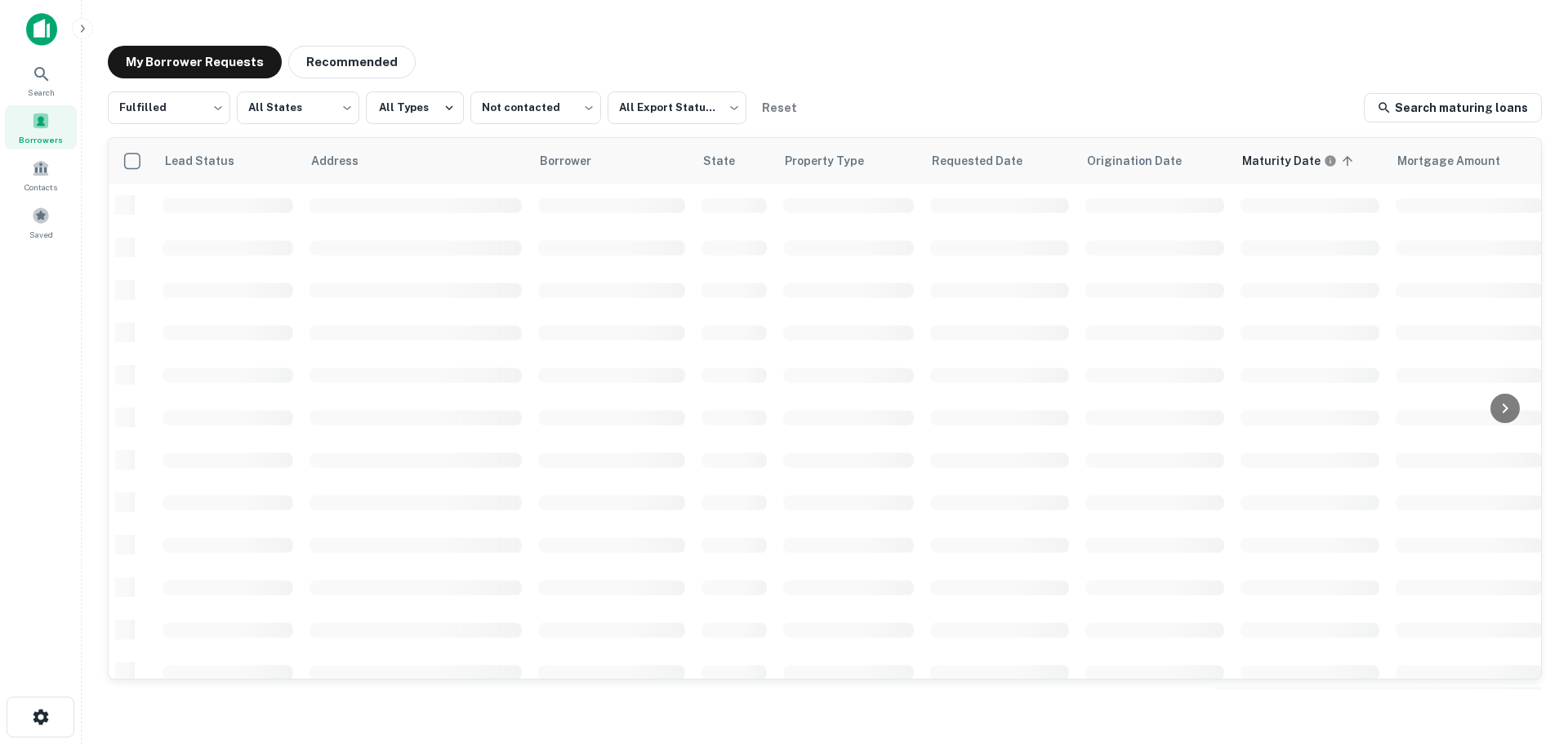
scroll to position [78, 0]
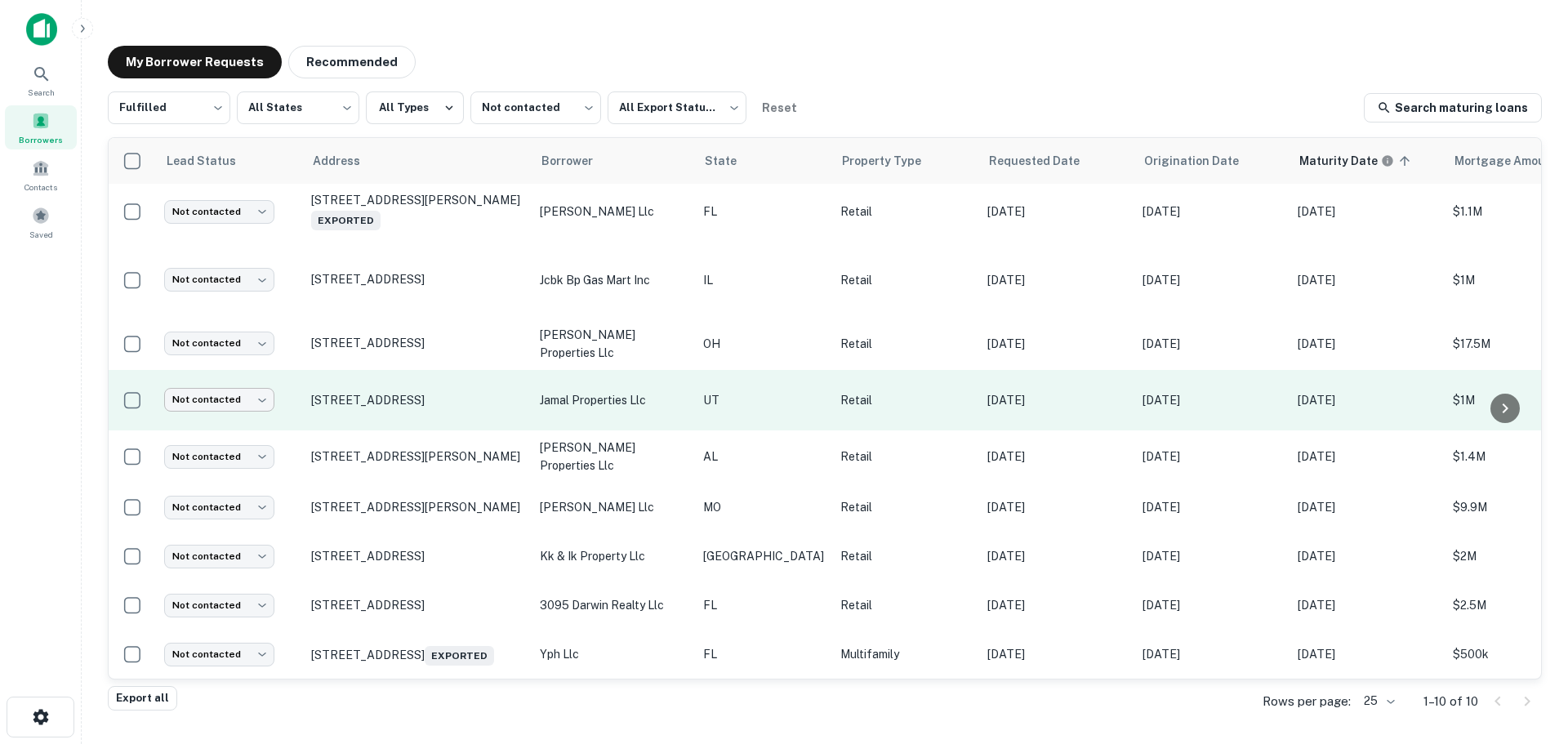
click at [224, 382] on body "Search Borrowers Contacts Saved My Borrower Requests Recommended Fulfilled ****…" at bounding box center [784, 372] width 1568 height 744
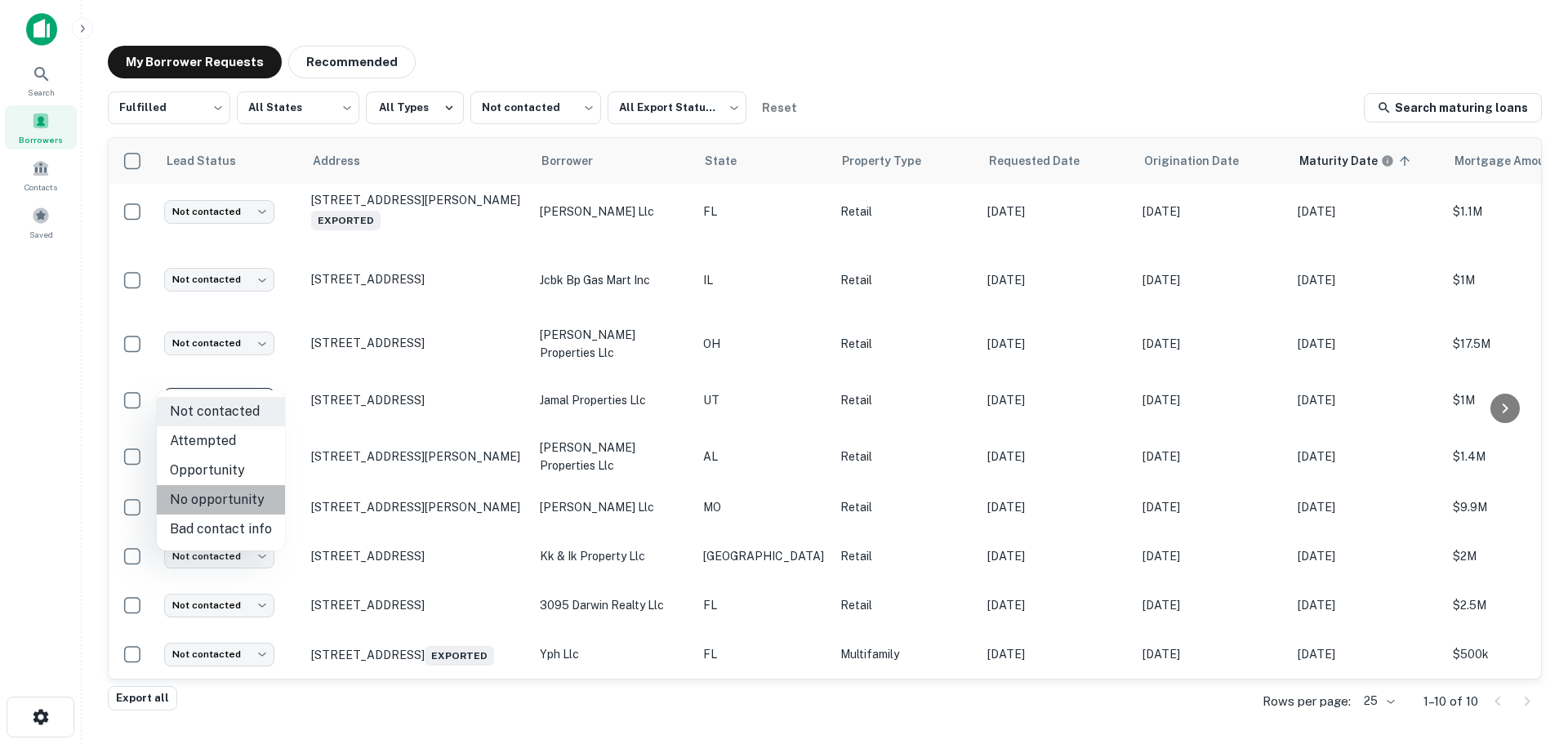
click at [244, 499] on li "No opportunity" at bounding box center [221, 499] width 128 height 29
type input "**********"
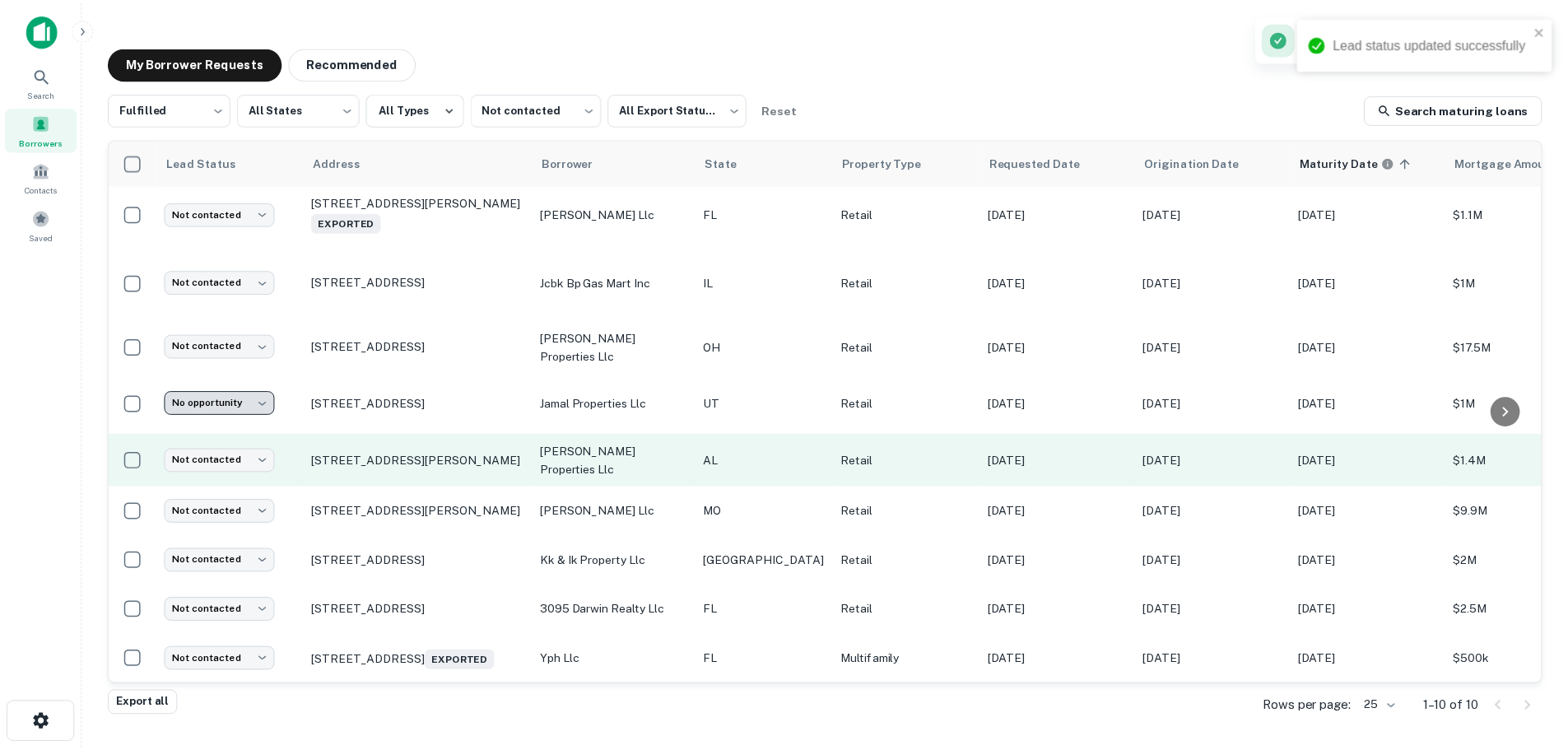
scroll to position [2, 0]
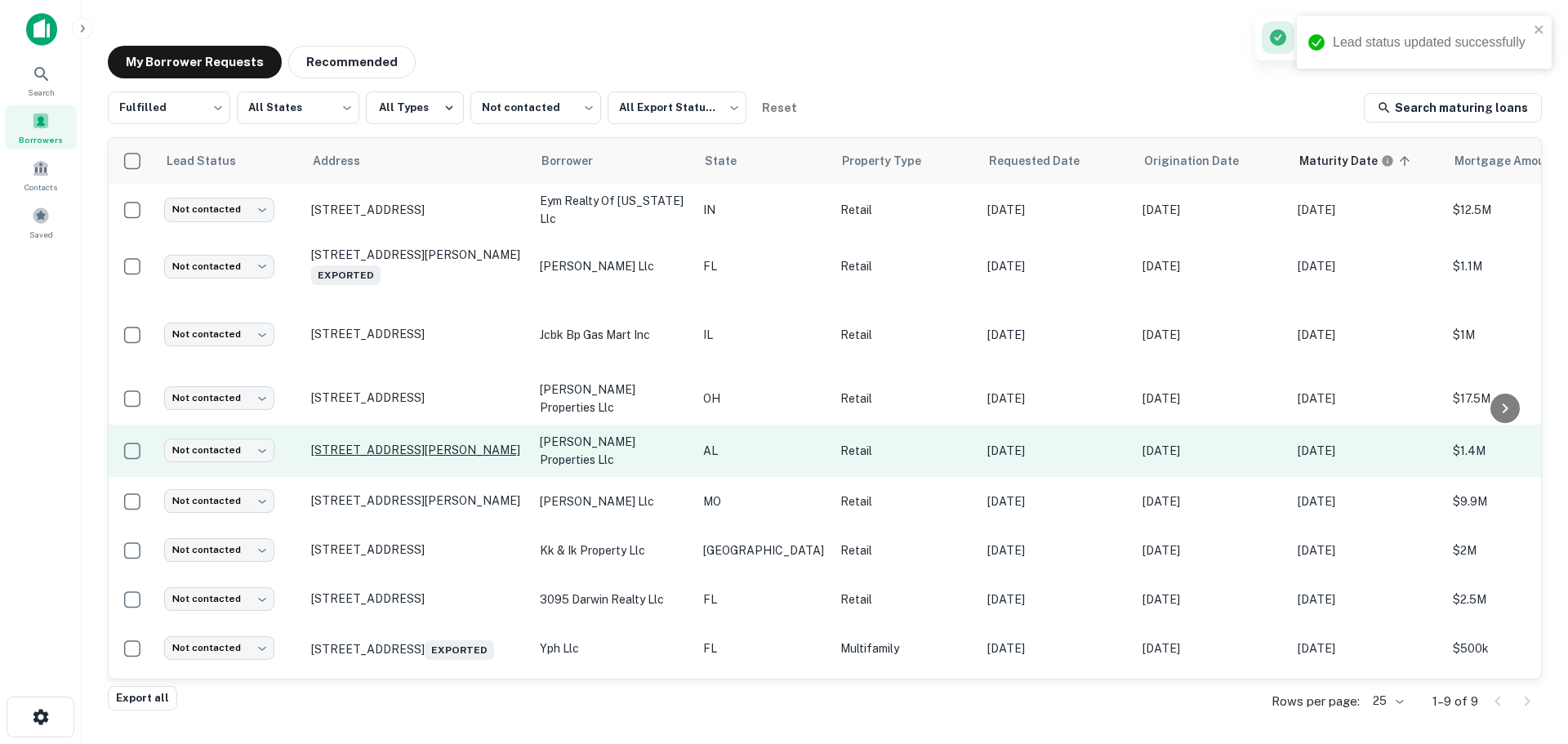
click at [415, 443] on p "[STREET_ADDRESS][PERSON_NAME]" at bounding box center [418, 450] width 213 height 15
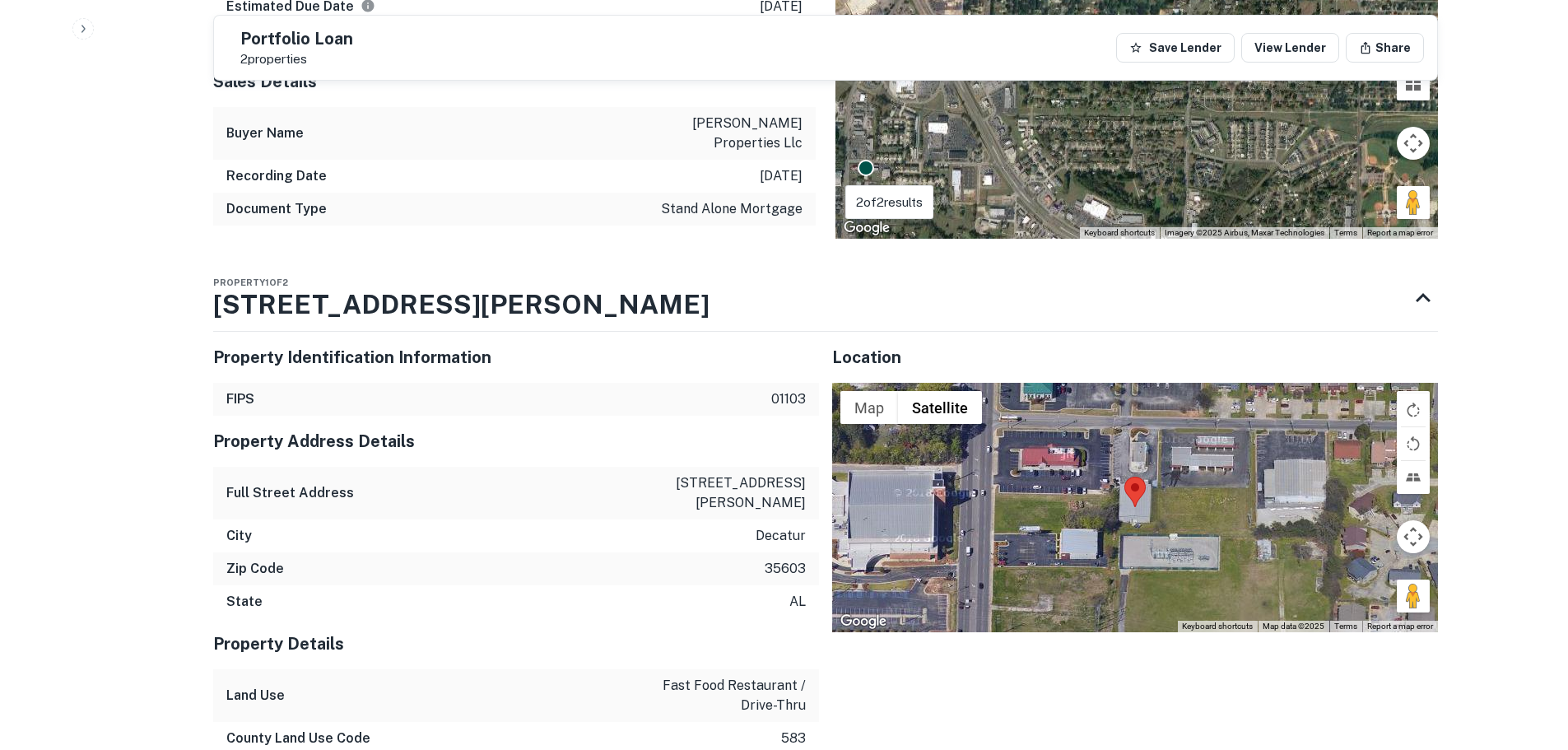
scroll to position [1366, 0]
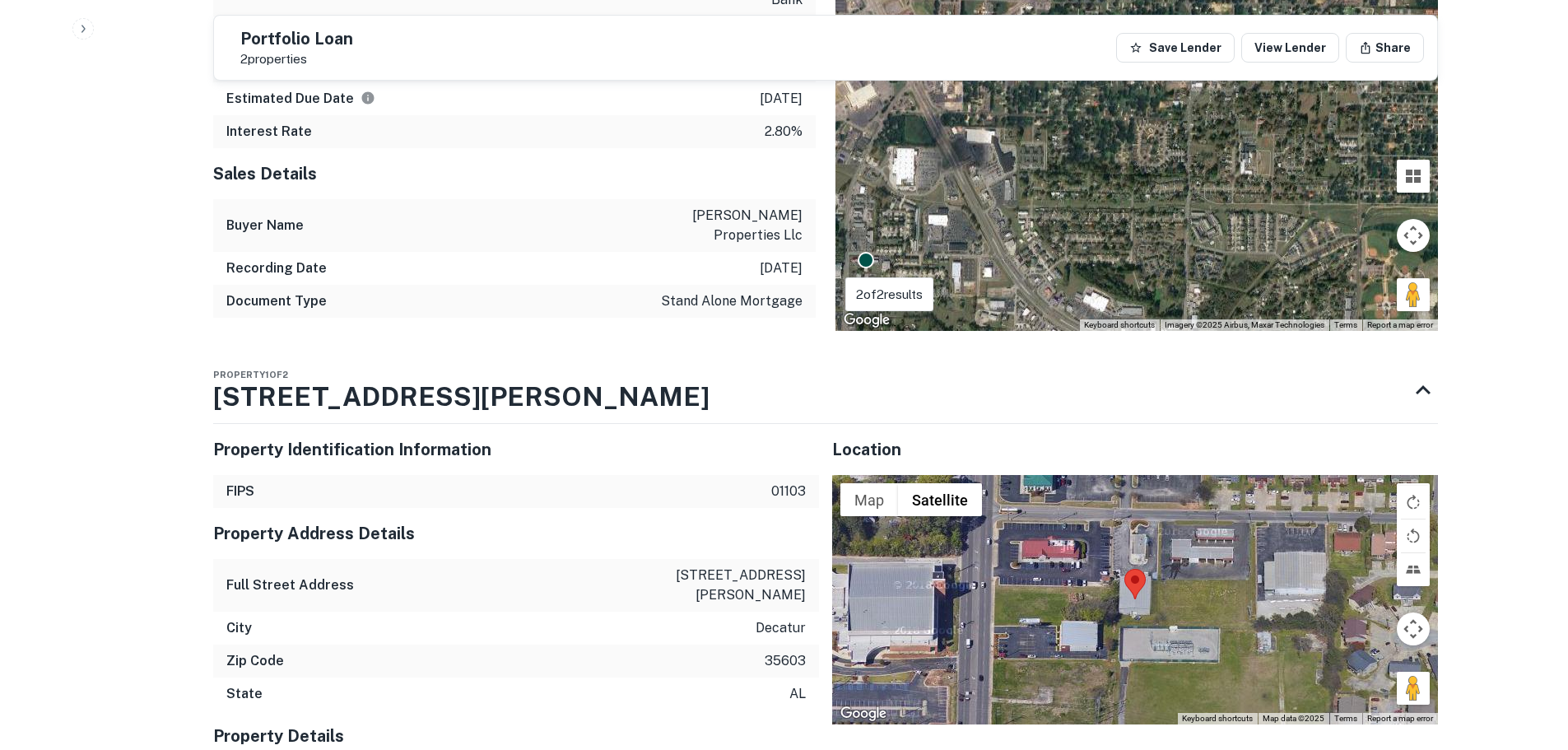
drag, startPoint x: 1406, startPoint y: 647, endPoint x: 1129, endPoint y: 510, distance: 309.0
click at [1129, 510] on div "Map Terrain Satellite Labels Keyboard shortcuts Map Data Map data ©2025 Map dat…" at bounding box center [1135, 599] width 606 height 248
drag, startPoint x: 1416, startPoint y: 656, endPoint x: 1101, endPoint y: 518, distance: 343.9
click at [1106, 514] on div "To activate drag with keyboard, press Alt + Enter. Once in keyboard drag state,…" at bounding box center [1135, 599] width 606 height 248
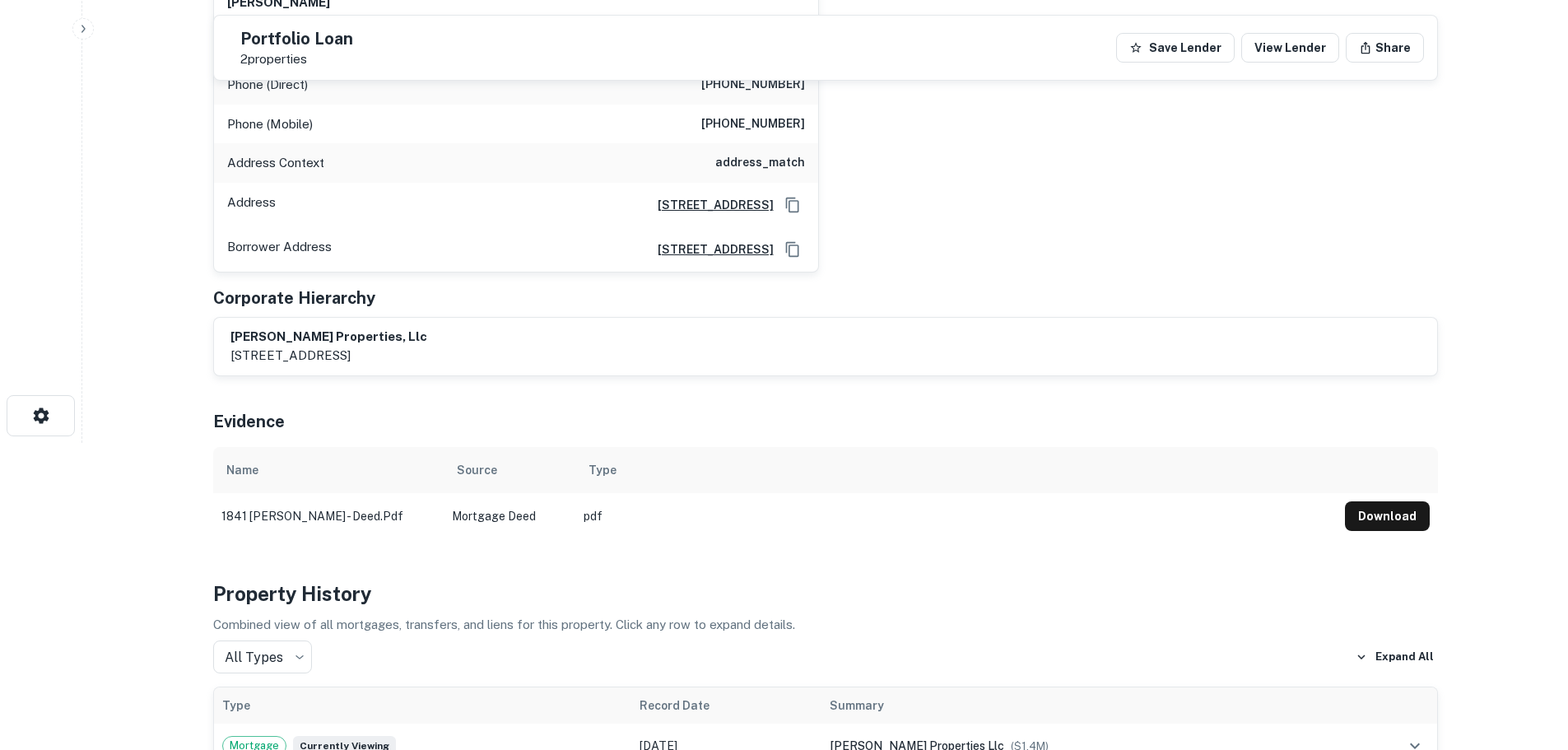
scroll to position [214, 0]
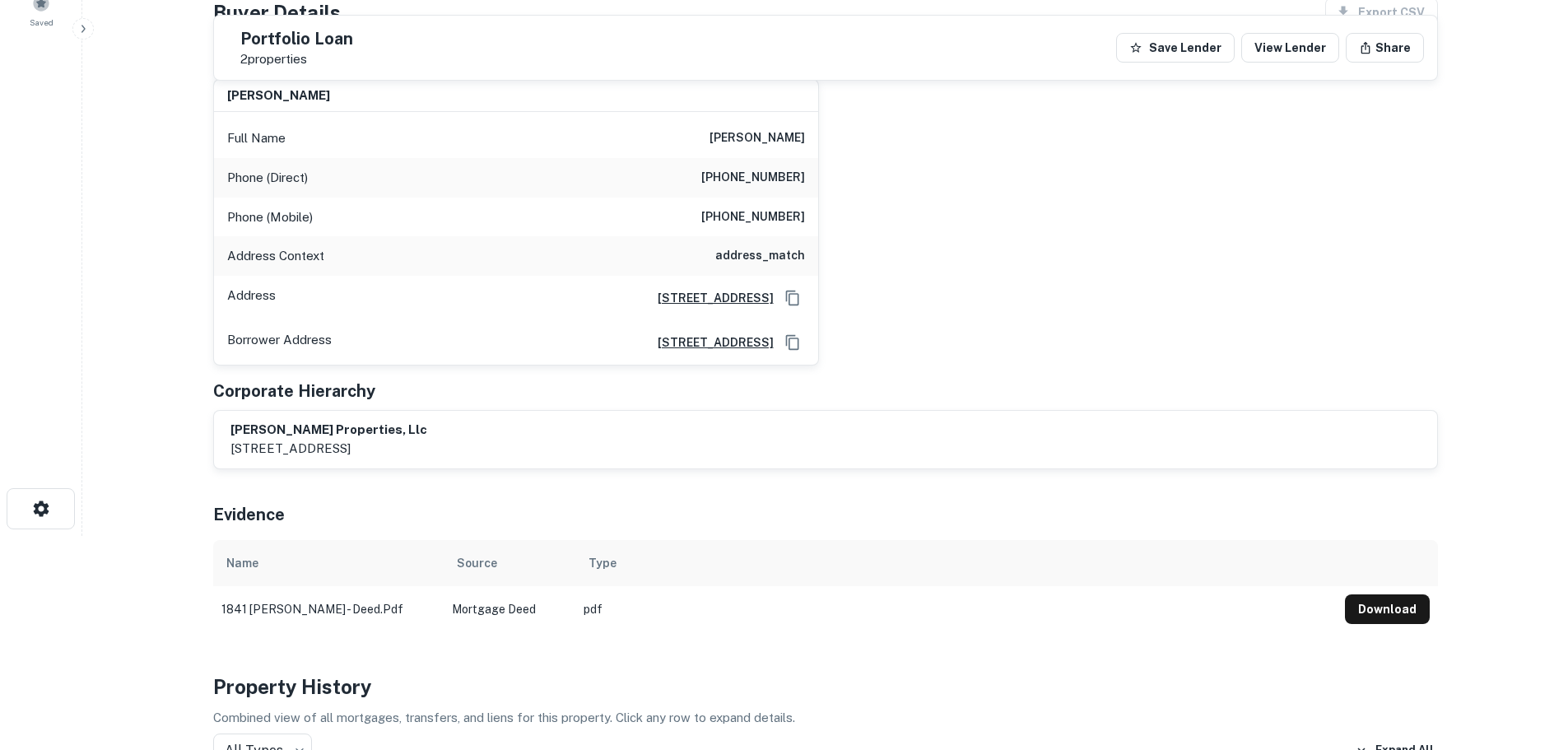
click at [763, 186] on h6 "[PHONE_NUMBER]" at bounding box center [753, 177] width 103 height 19
copy h6 "[PHONE_NUMBER]"
click at [738, 219] on h6 "[PHONE_NUMBER]" at bounding box center [753, 217] width 103 height 19
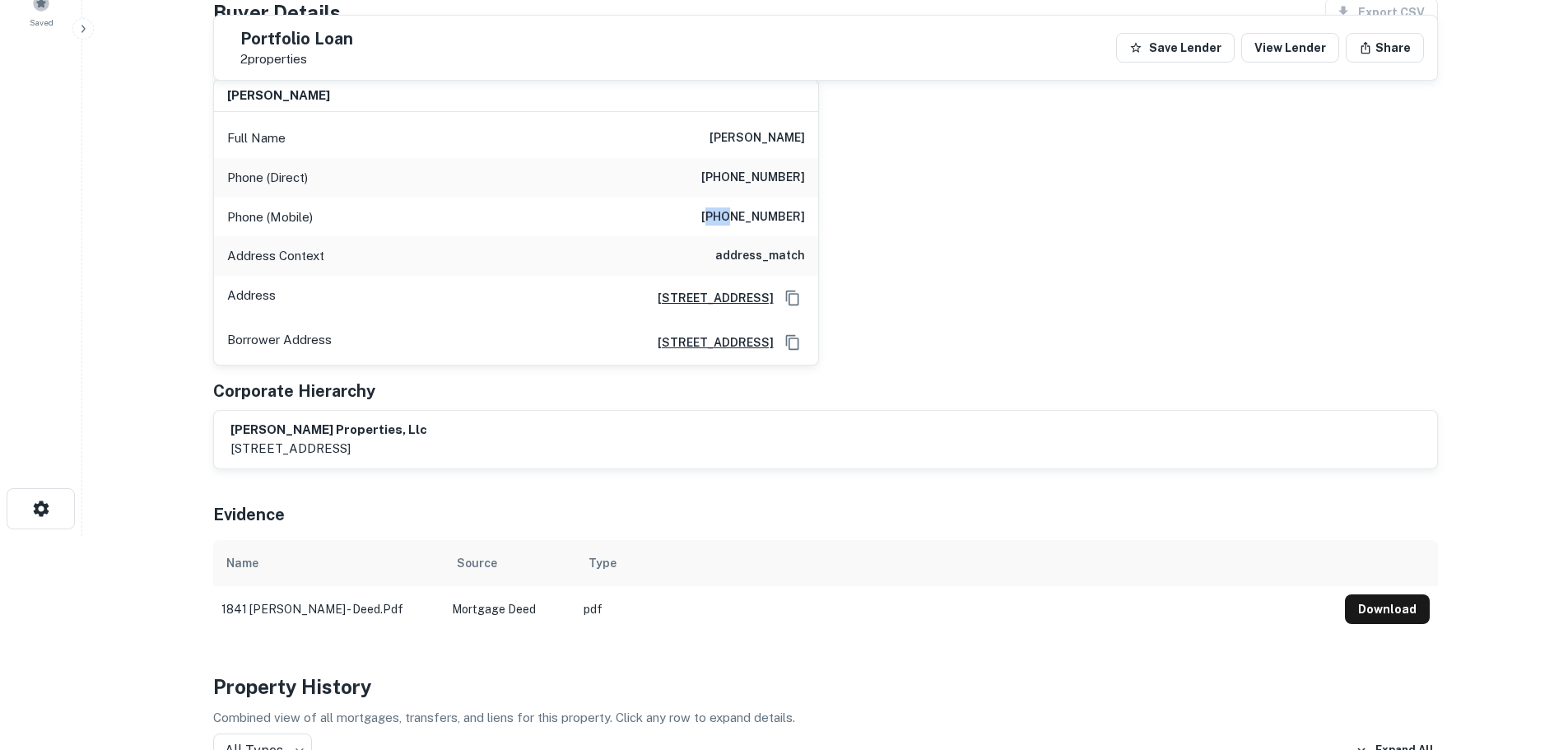
click at [738, 219] on h6 "[PHONE_NUMBER]" at bounding box center [753, 217] width 103 height 19
copy h6 "[PHONE_NUMBER]"
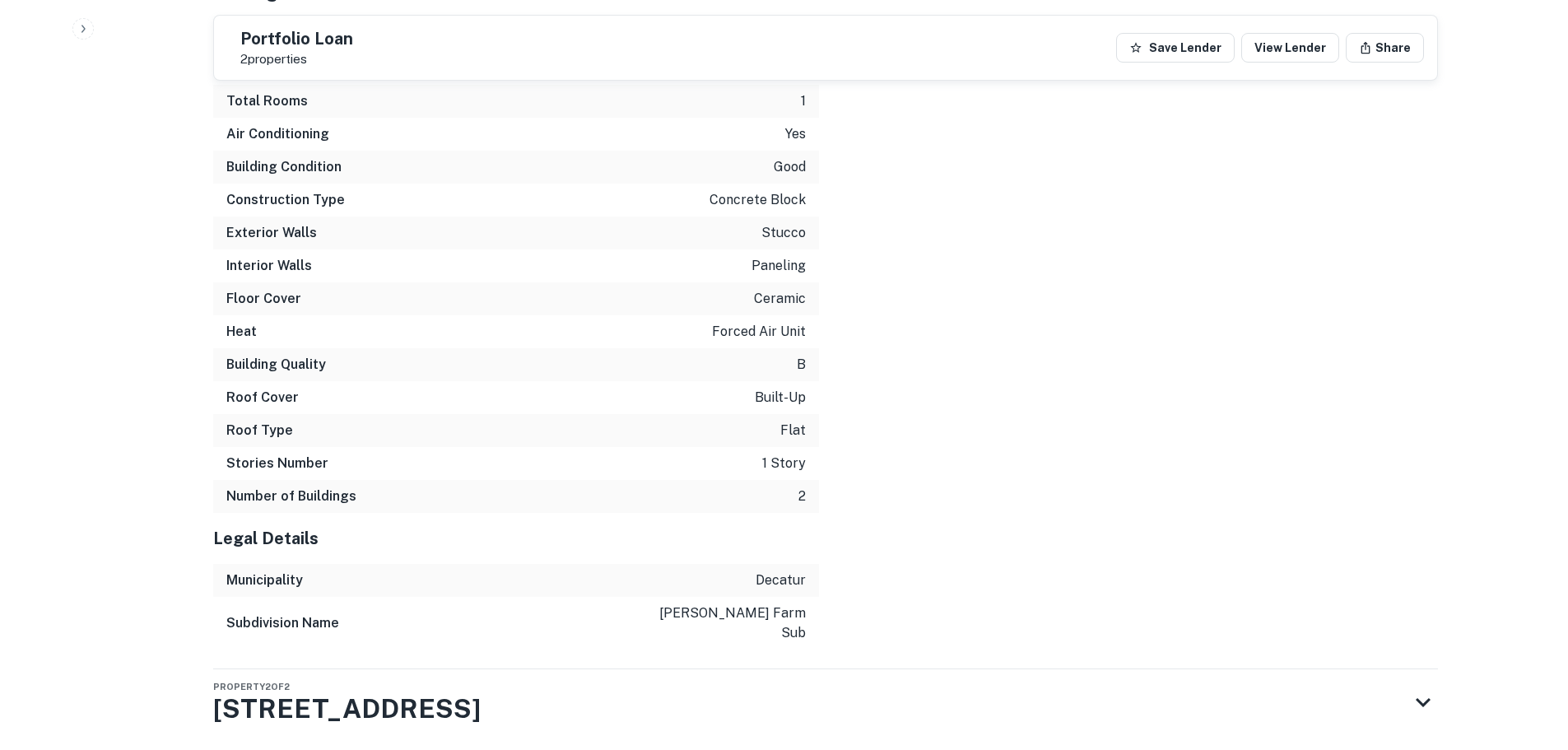
scroll to position [2519, 0]
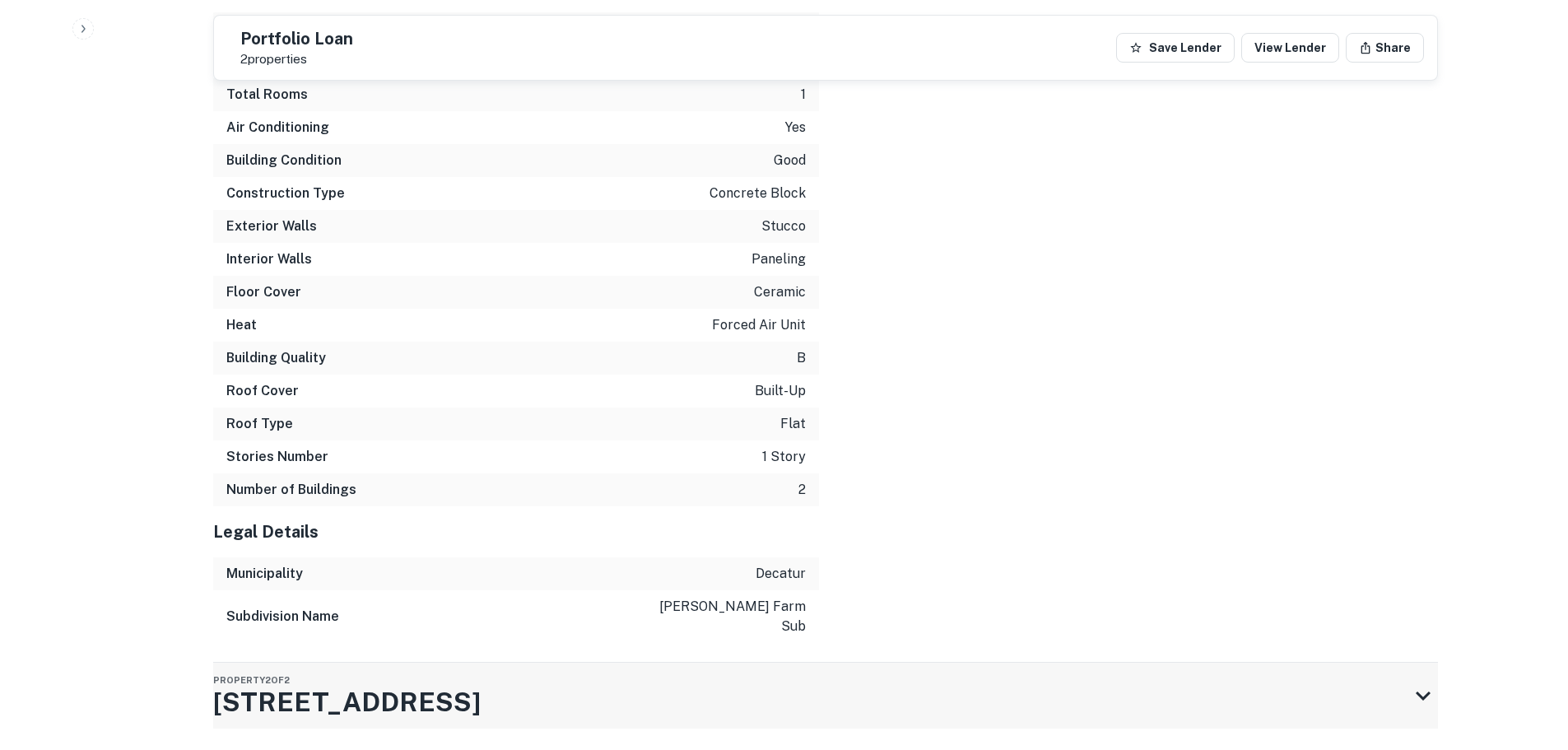
click at [988, 662] on div "Property 2 of 2 [STREET_ADDRESS]" at bounding box center [811, 695] width 1195 height 66
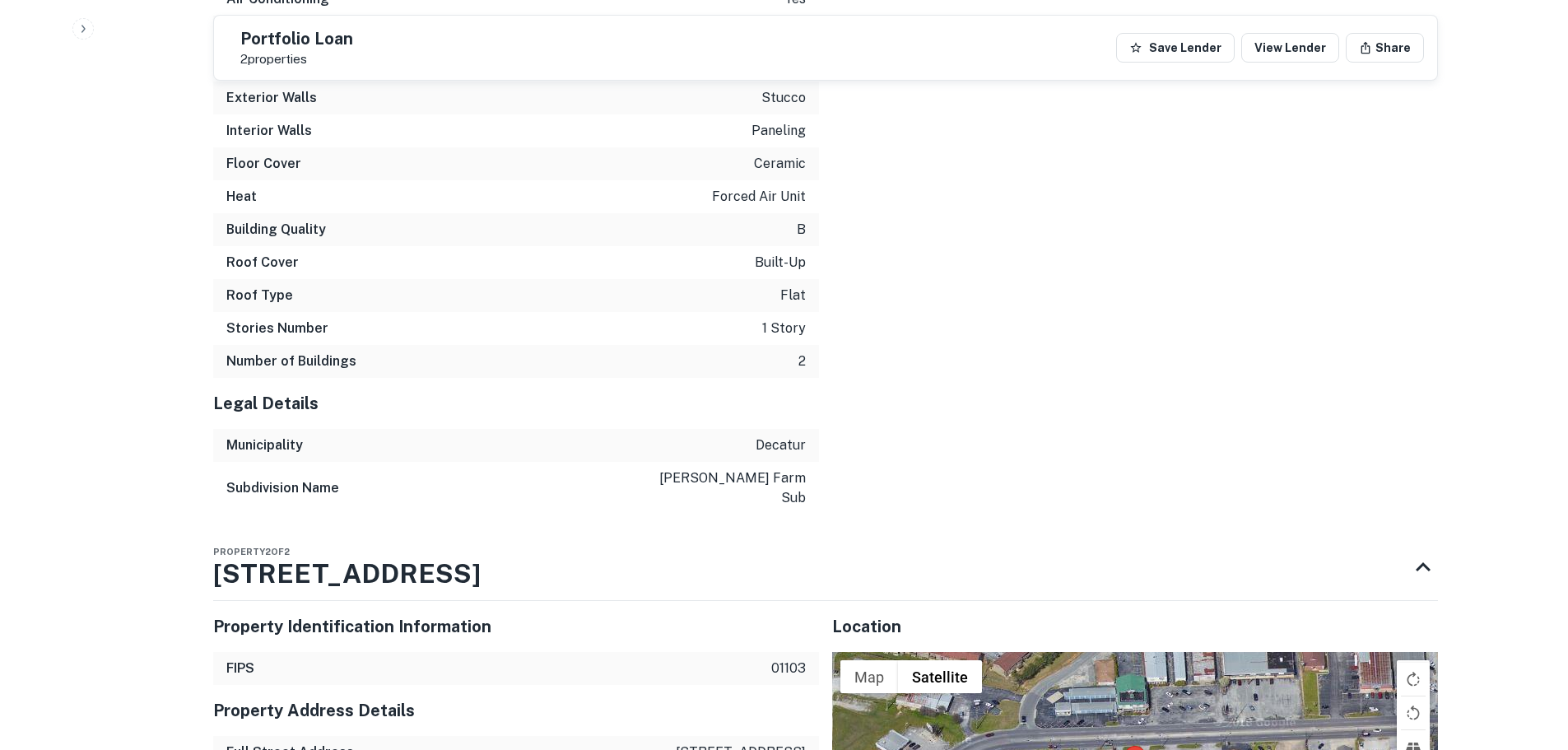
scroll to position [2849, 0]
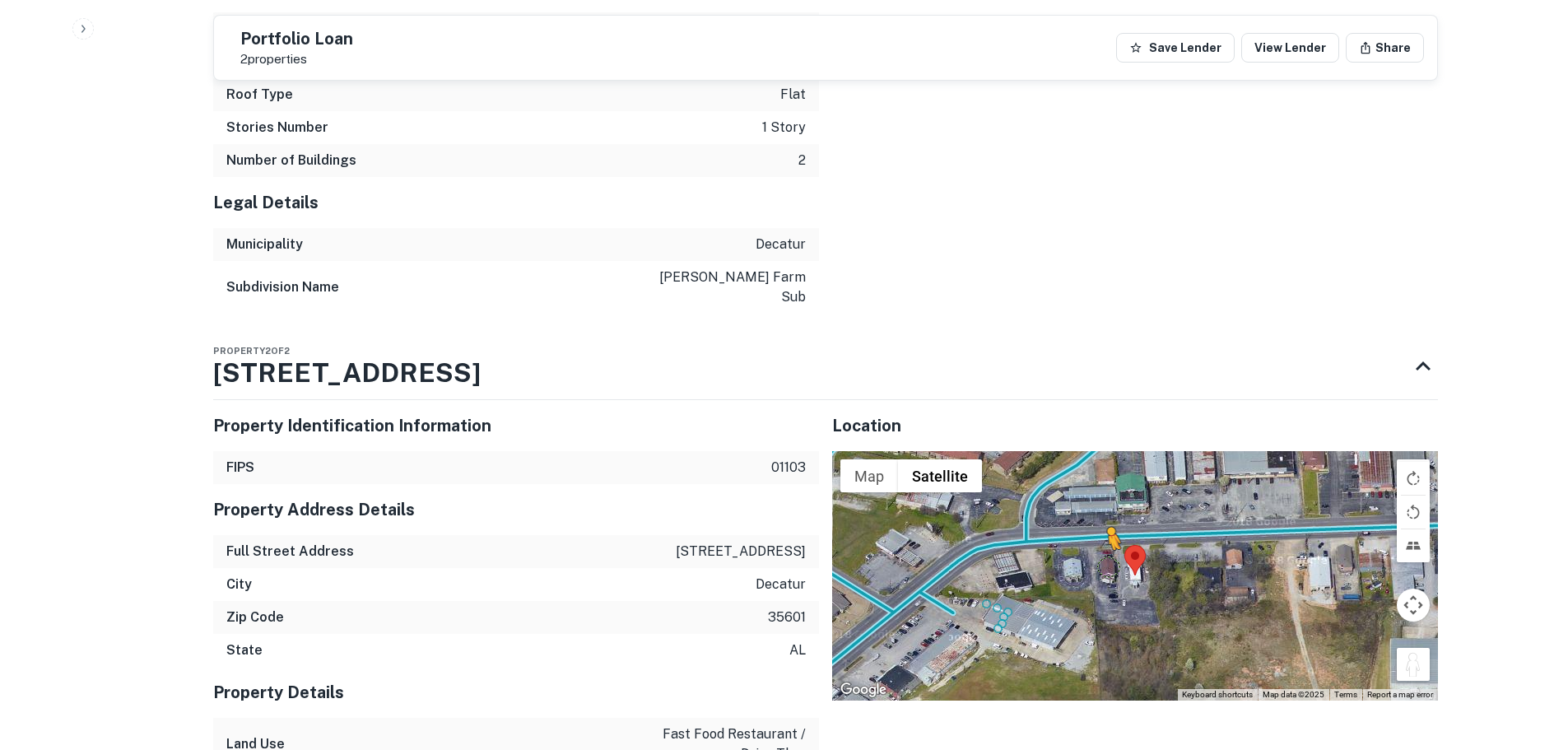
drag, startPoint x: 1408, startPoint y: 616, endPoint x: 1108, endPoint y: 508, distance: 318.8
click at [1108, 508] on div "To activate drag with keyboard, press Alt + Enter. Once in keyboard drag state,…" at bounding box center [1135, 575] width 606 height 248
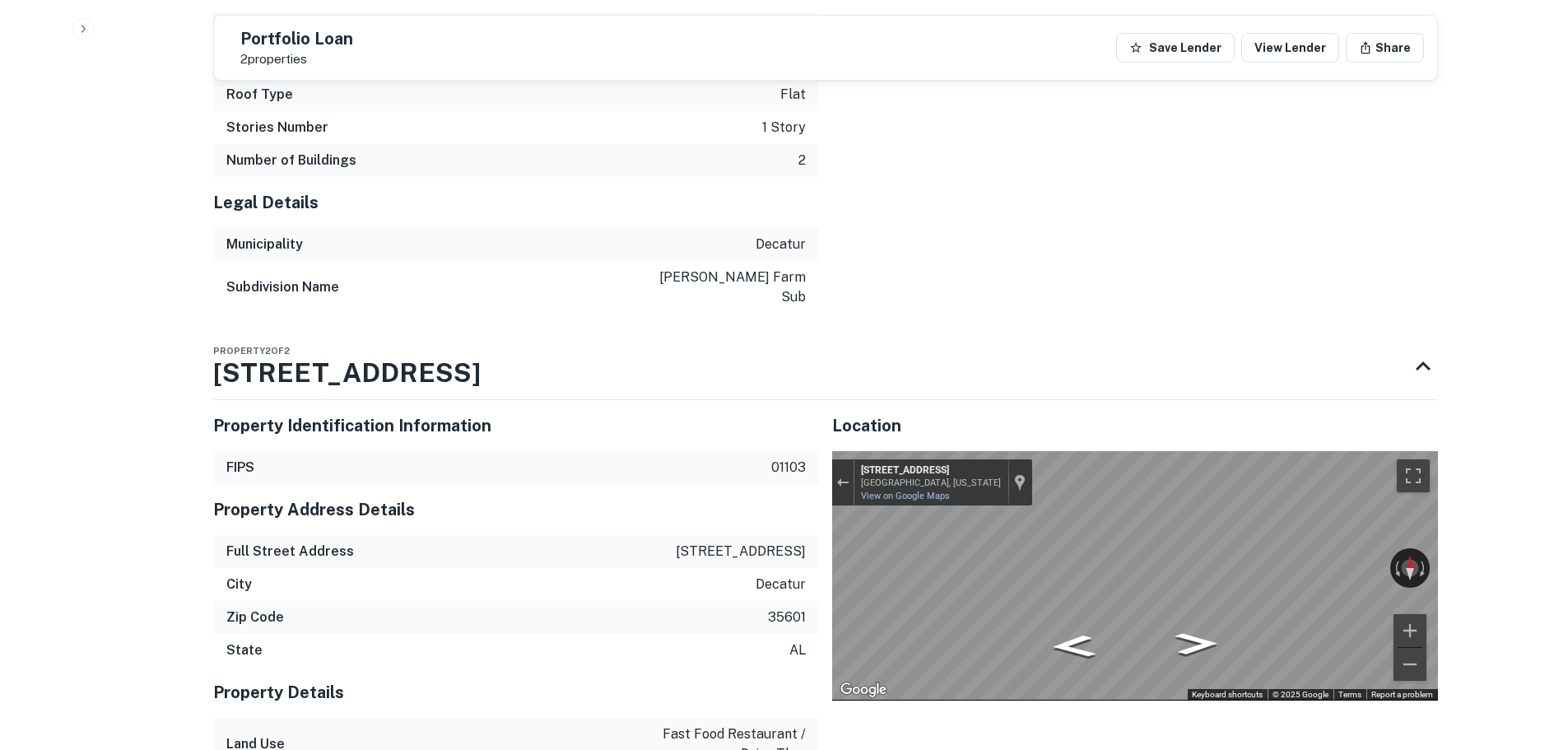
click at [1397, 529] on div "← Move left → Move right ↑ Move up ↓ Move down + Zoom in - Zoom out [STREET_ADD…" at bounding box center [1135, 575] width 606 height 248
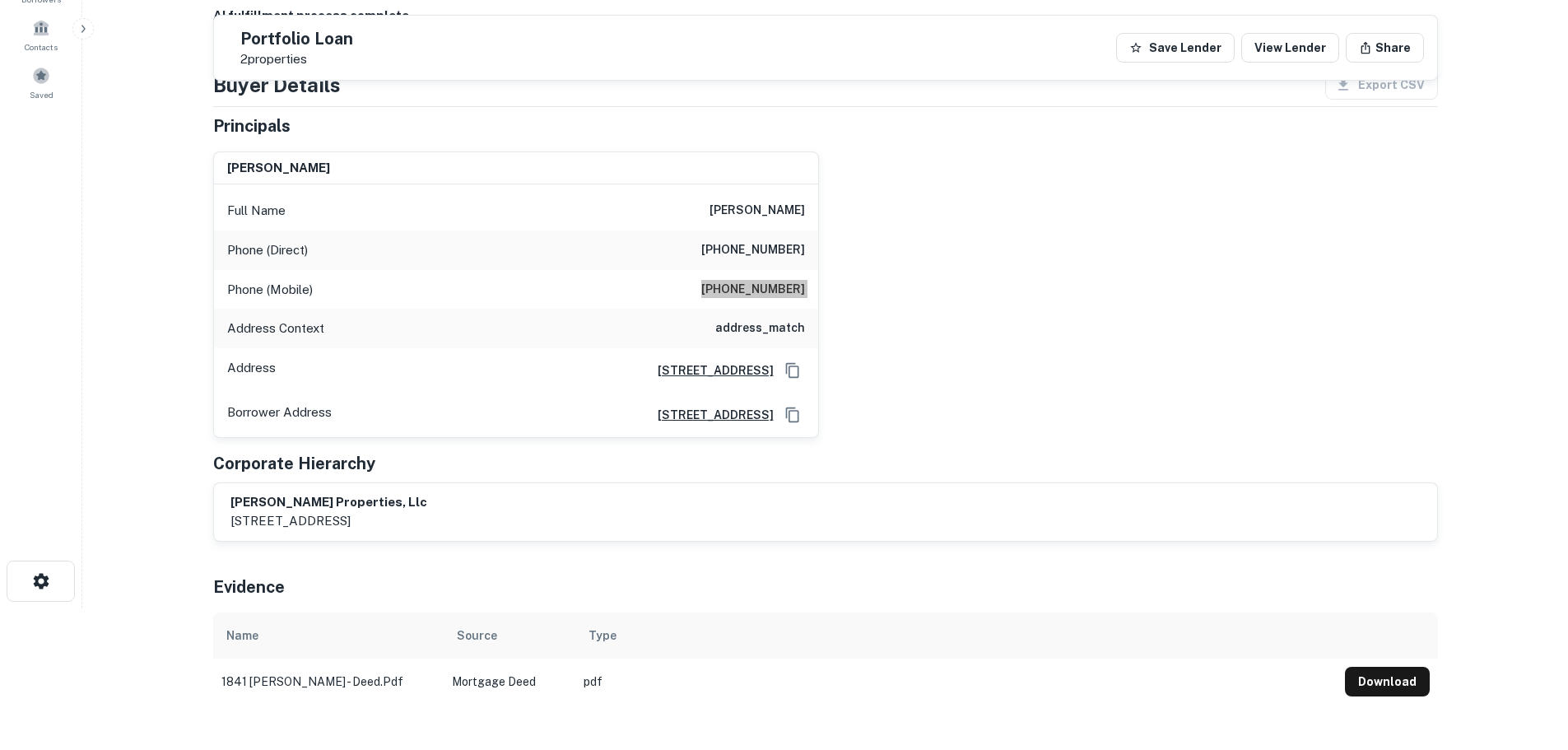
scroll to position [132, 0]
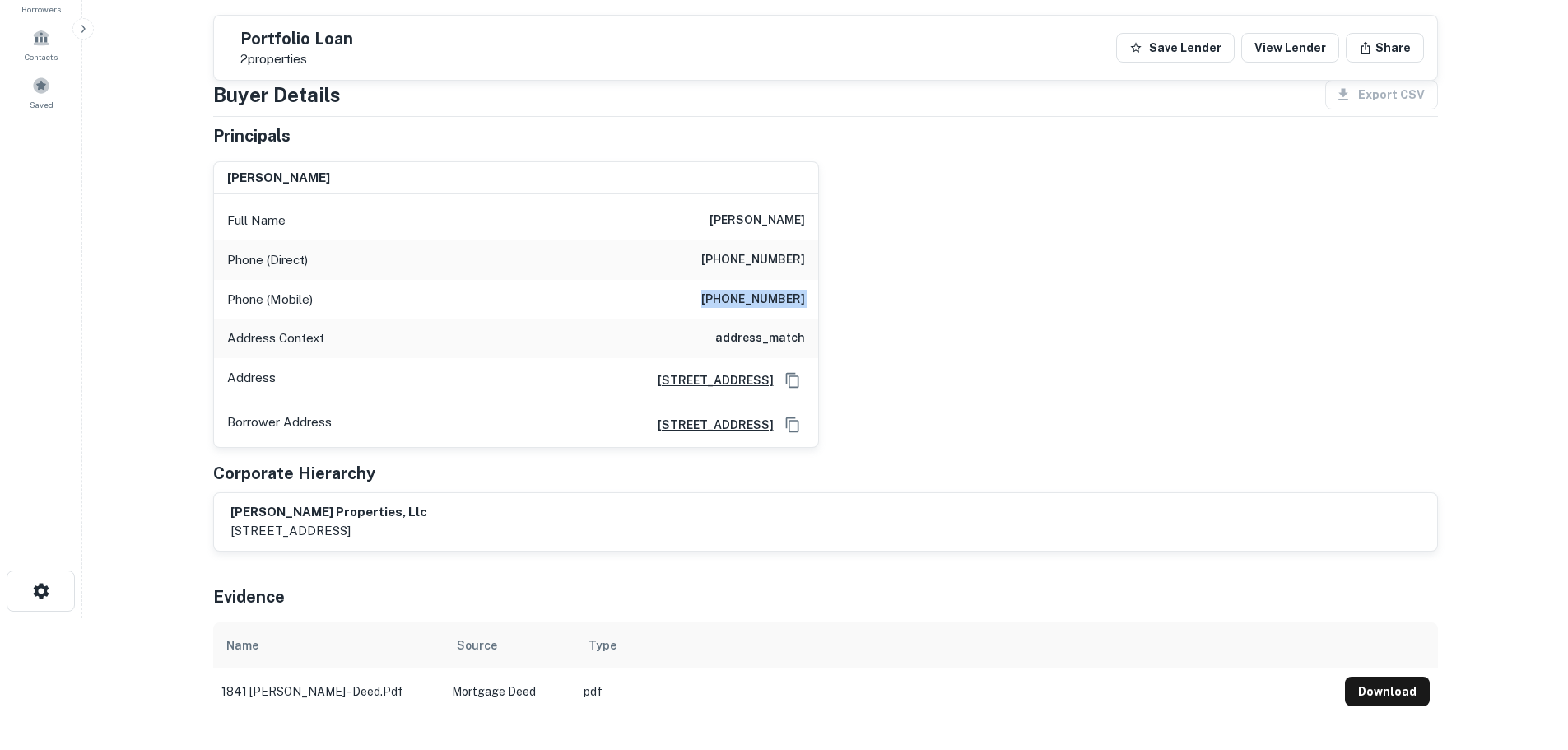
click at [776, 267] on h6 "[PHONE_NUMBER]" at bounding box center [753, 260] width 103 height 19
click at [756, 304] on h6 "[PHONE_NUMBER]" at bounding box center [753, 299] width 103 height 19
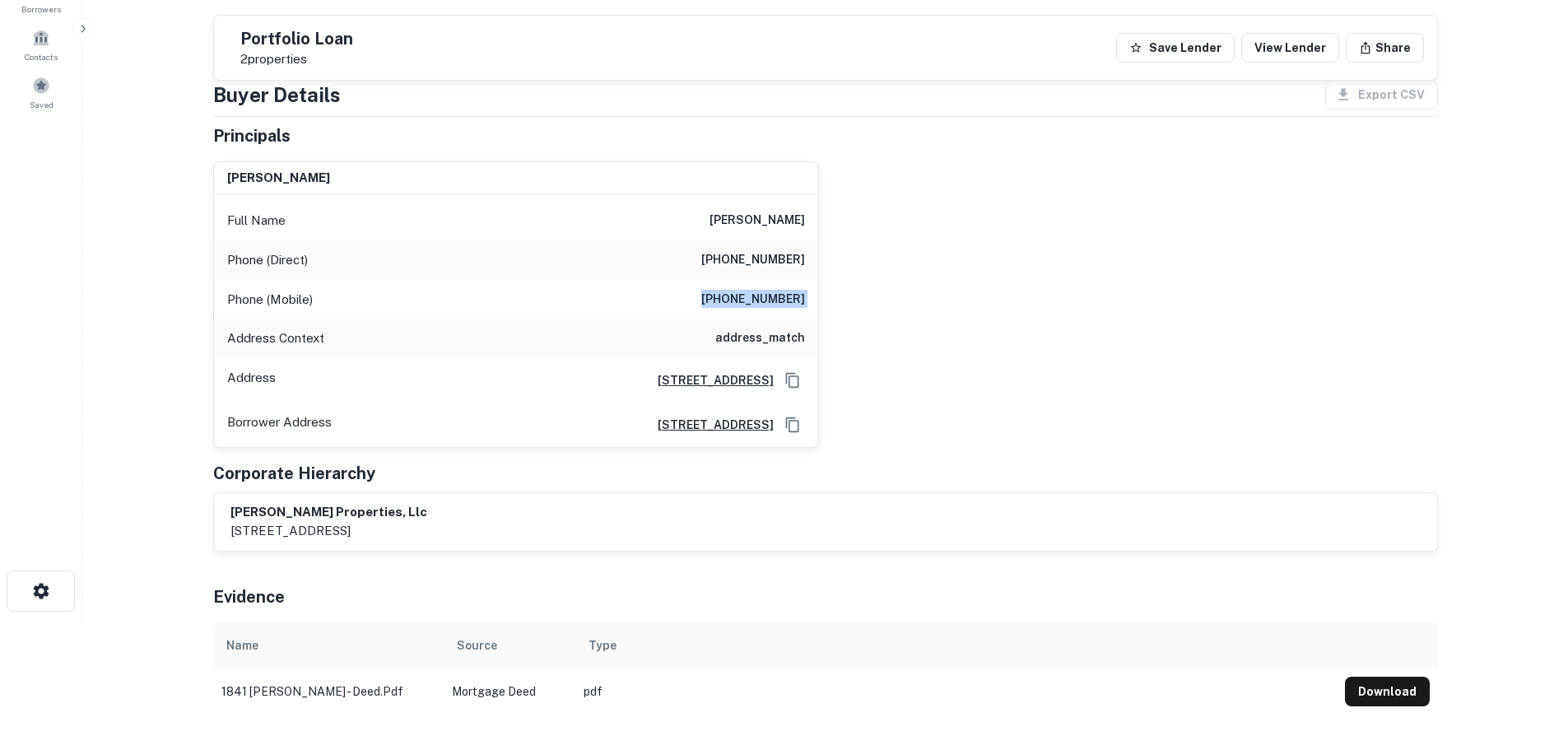
click at [756, 304] on h6 "[PHONE_NUMBER]" at bounding box center [753, 299] width 103 height 19
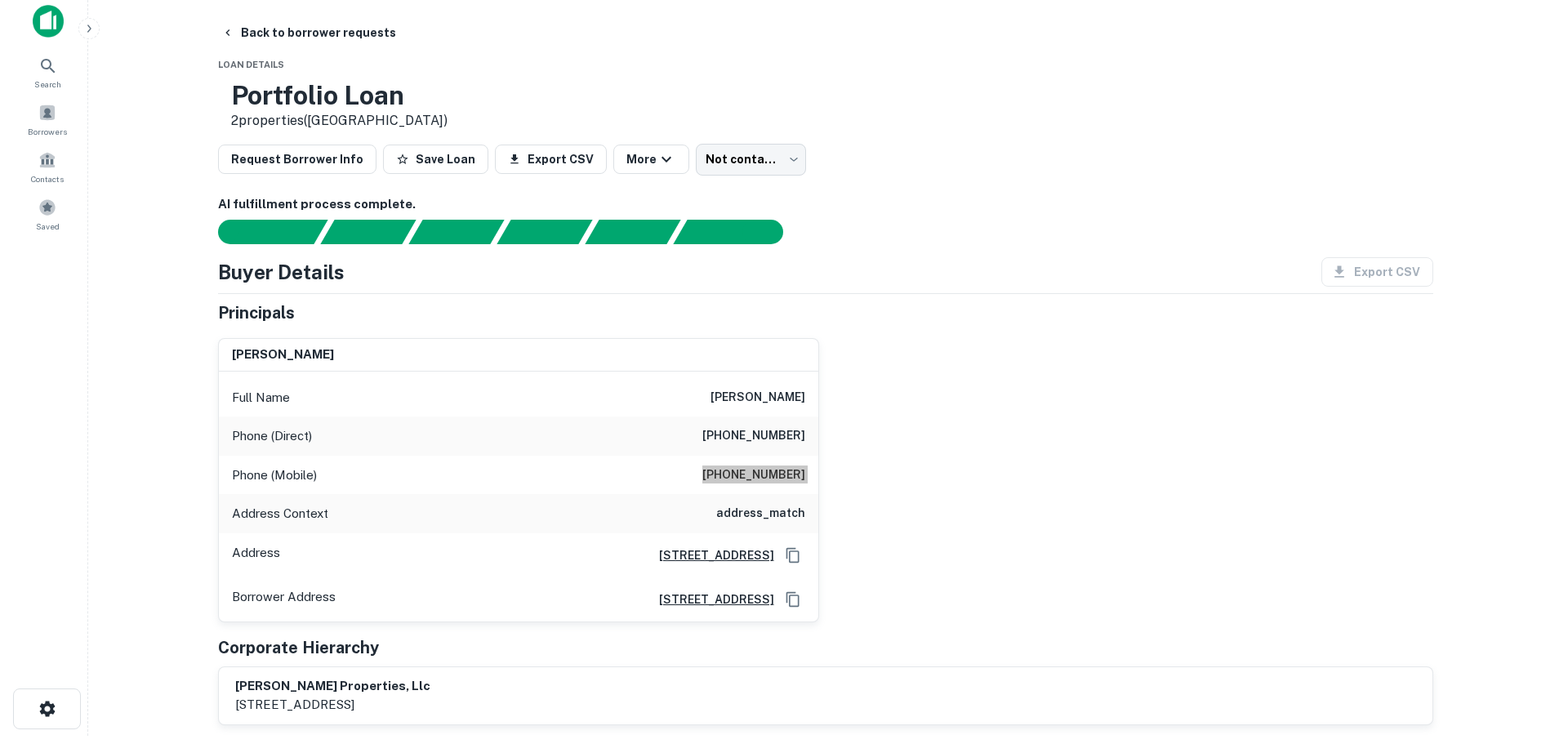
scroll to position [0, 0]
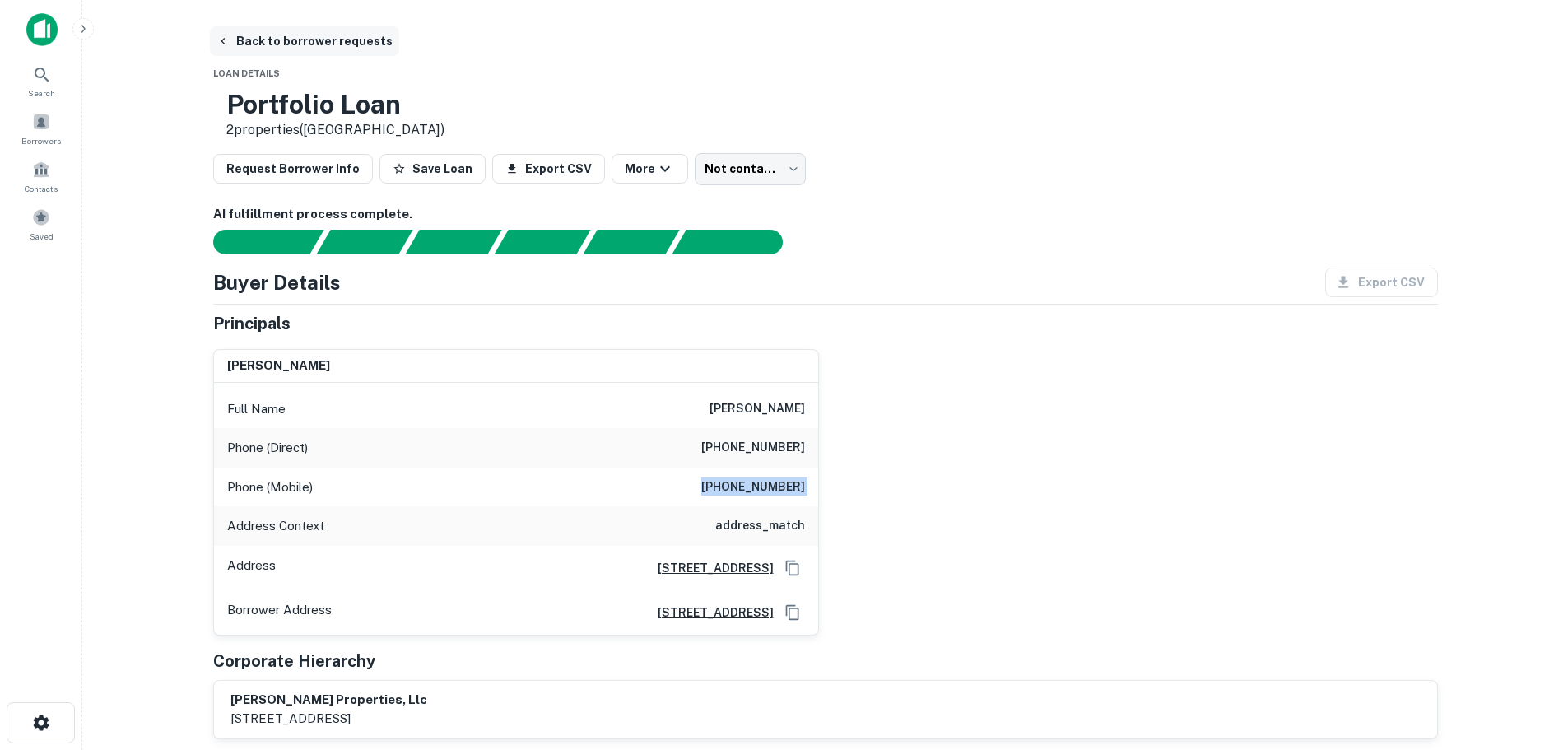
click at [330, 44] on button "Back to borrower requests" at bounding box center [304, 42] width 189 height 30
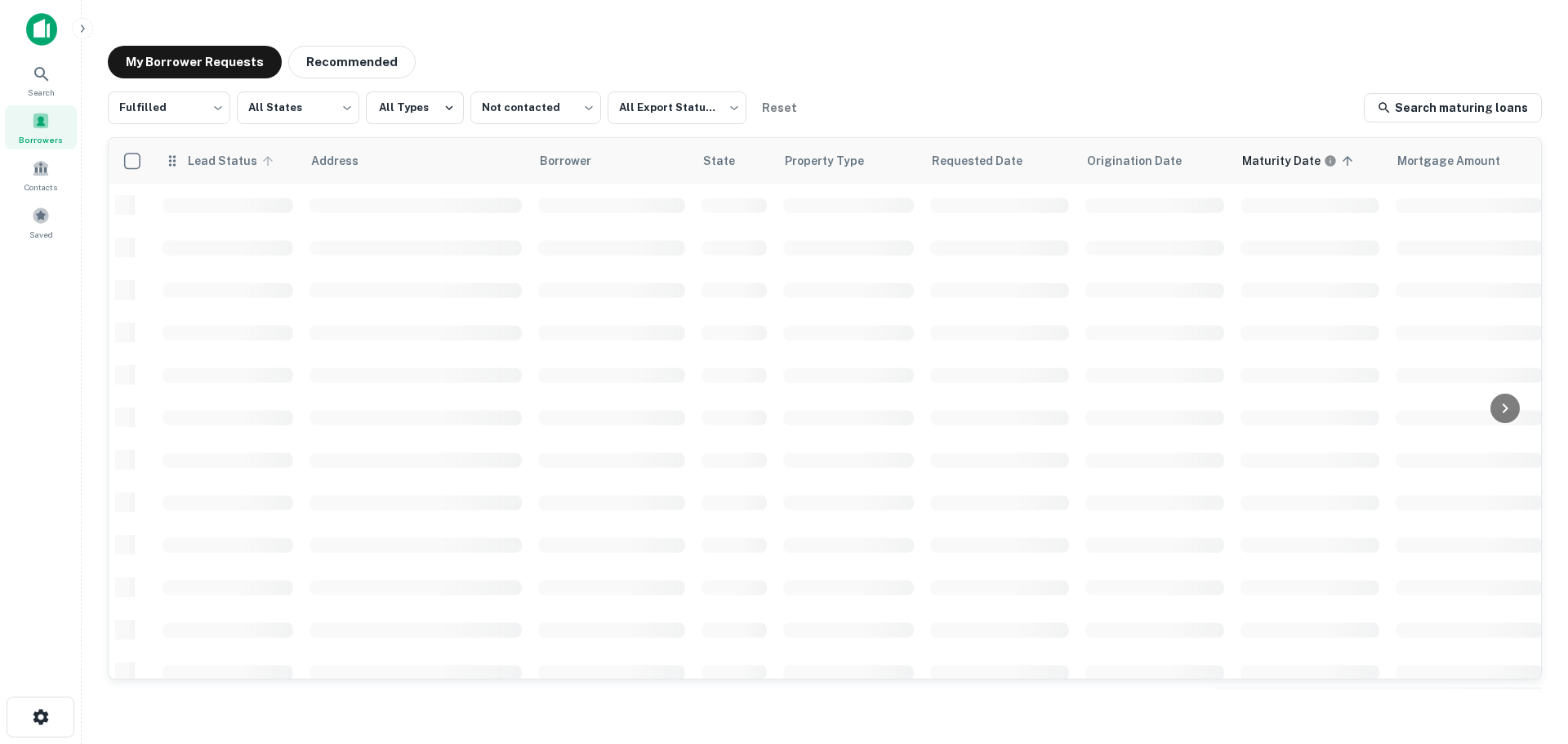
scroll to position [2, 0]
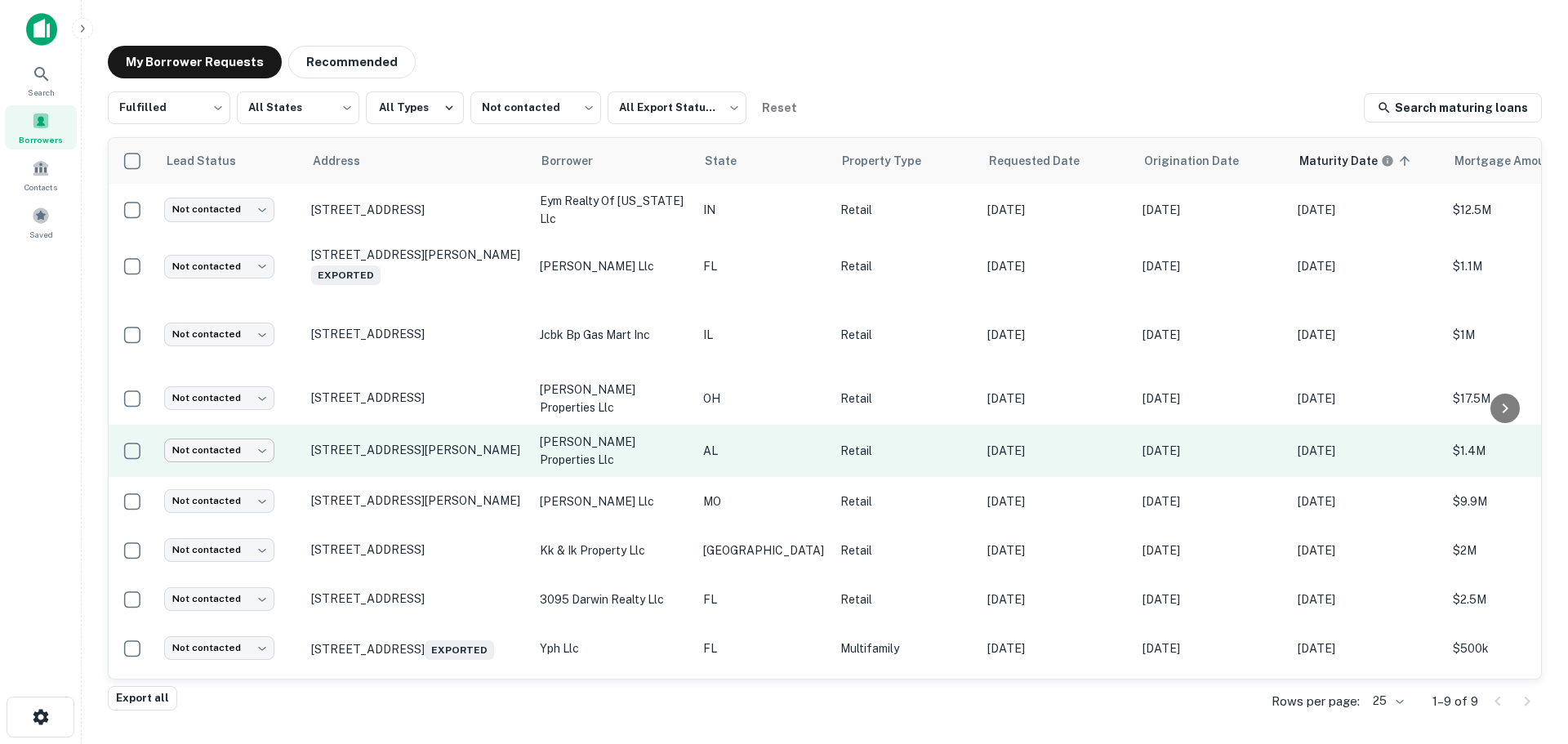
click at [229, 450] on body "Search Borrowers Contacts Saved My Borrower Requests Recommended Fulfilled ****…" at bounding box center [784, 372] width 1568 height 744
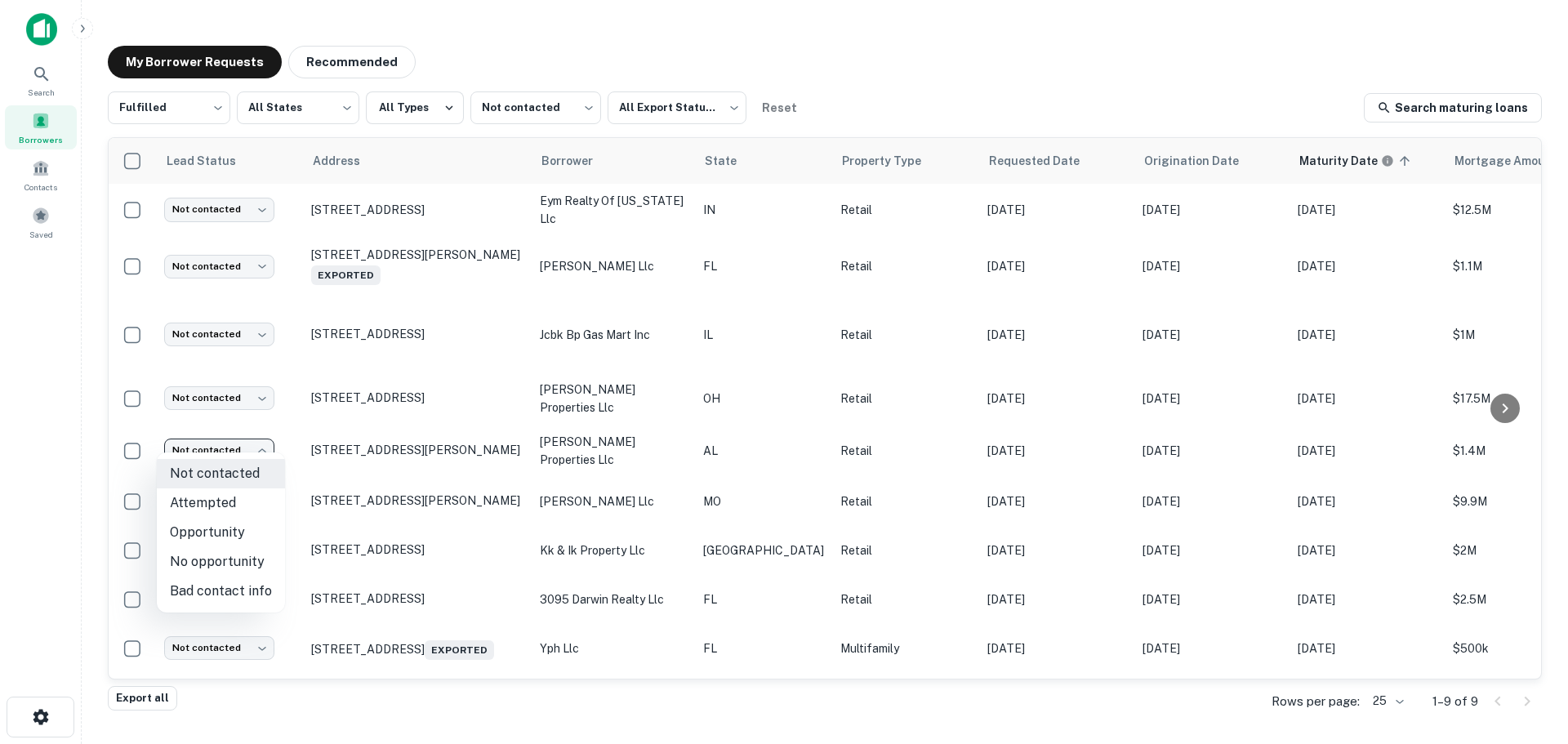
click at [229, 509] on li "Attempted" at bounding box center [221, 503] width 128 height 29
type input "*********"
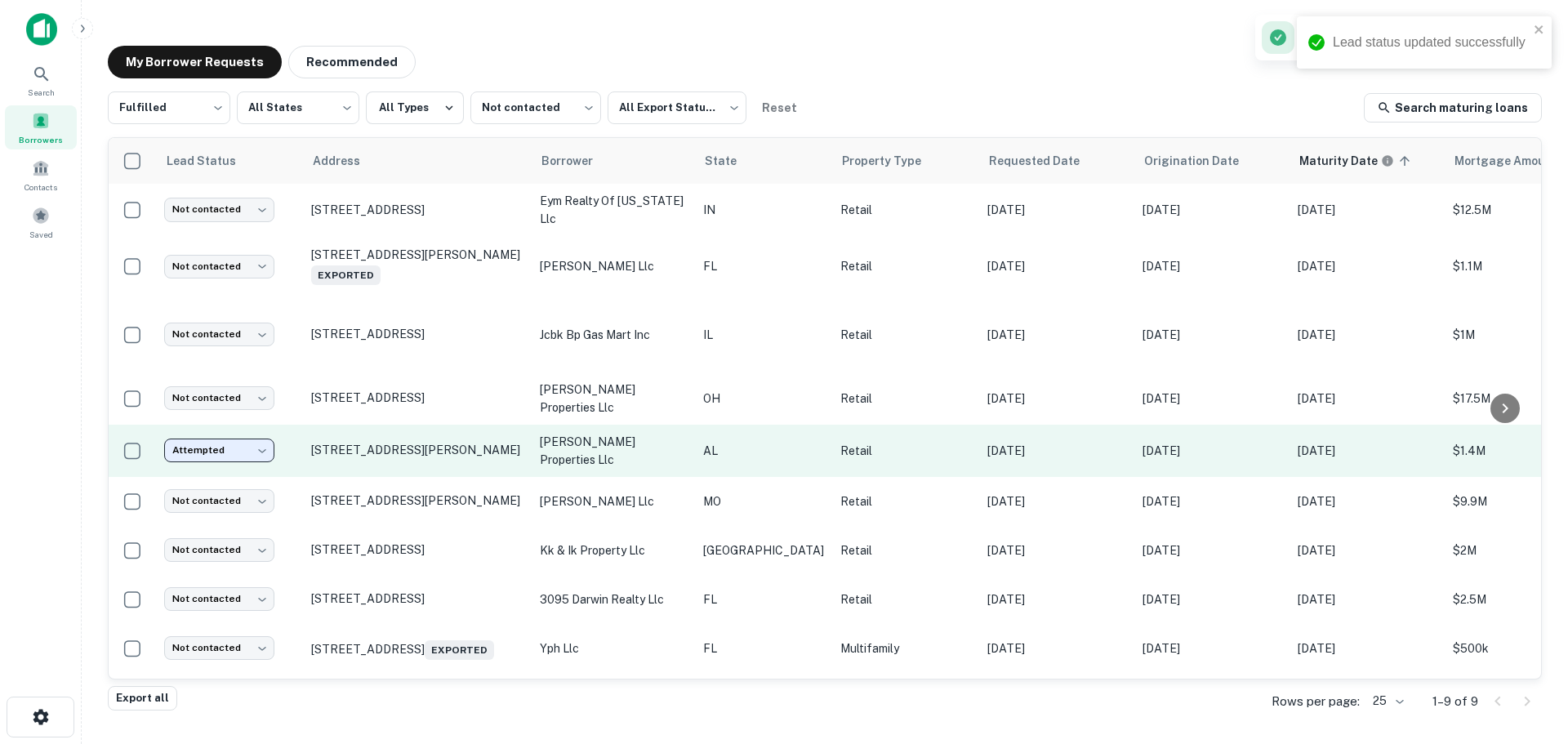
scroll to position [0, 0]
